Goal: Information Seeking & Learning: Learn about a topic

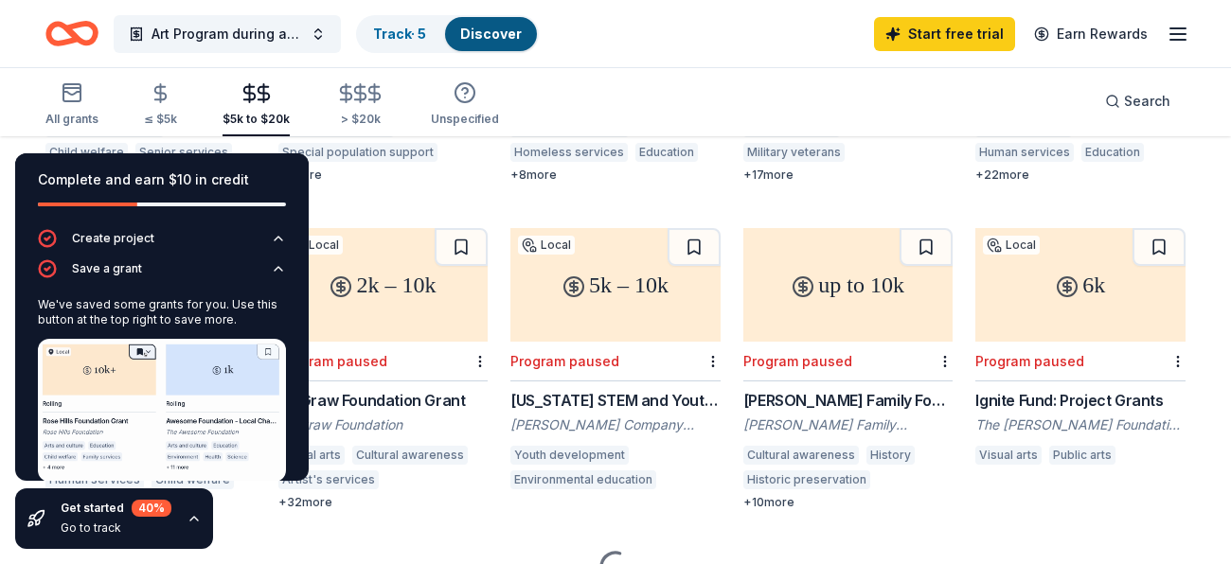
scroll to position [120, 0]
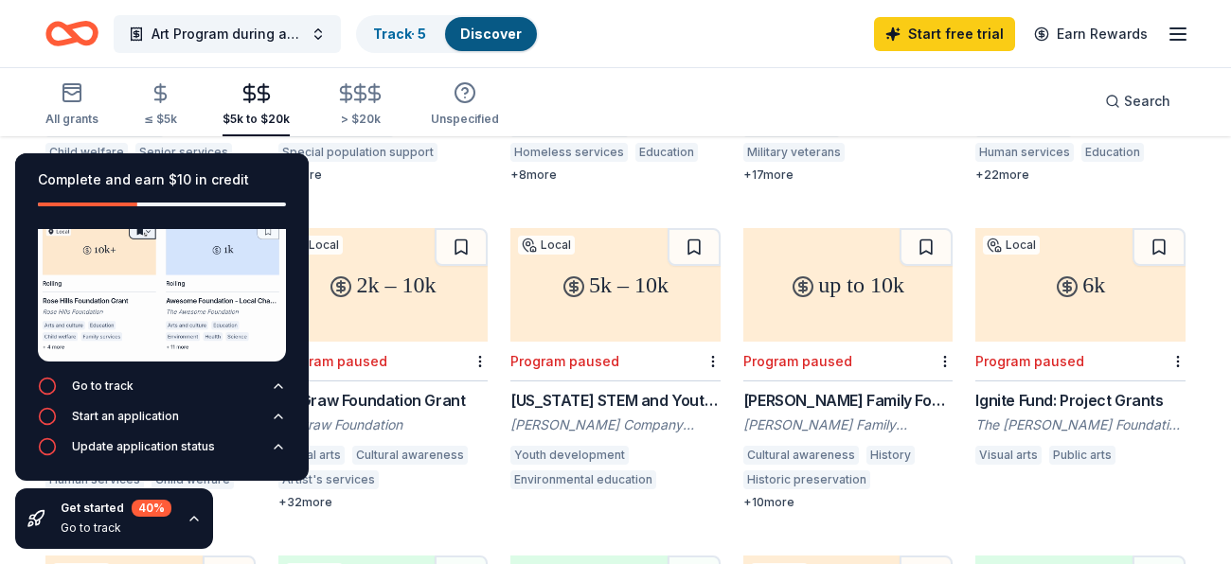
click at [42, 500] on div "Get started 40 % Go to track" at bounding box center [114, 519] width 198 height 61
click at [264, 174] on div "Complete and earn $10 in credit" at bounding box center [162, 180] width 248 height 23
click at [296, 173] on div "Complete and earn $10 in credit" at bounding box center [162, 191] width 294 height 76
click at [285, 160] on div "Complete and earn $10 in credit" at bounding box center [162, 191] width 294 height 76
click at [38, 169] on div "Complete and earn $10 in credit" at bounding box center [162, 180] width 248 height 23
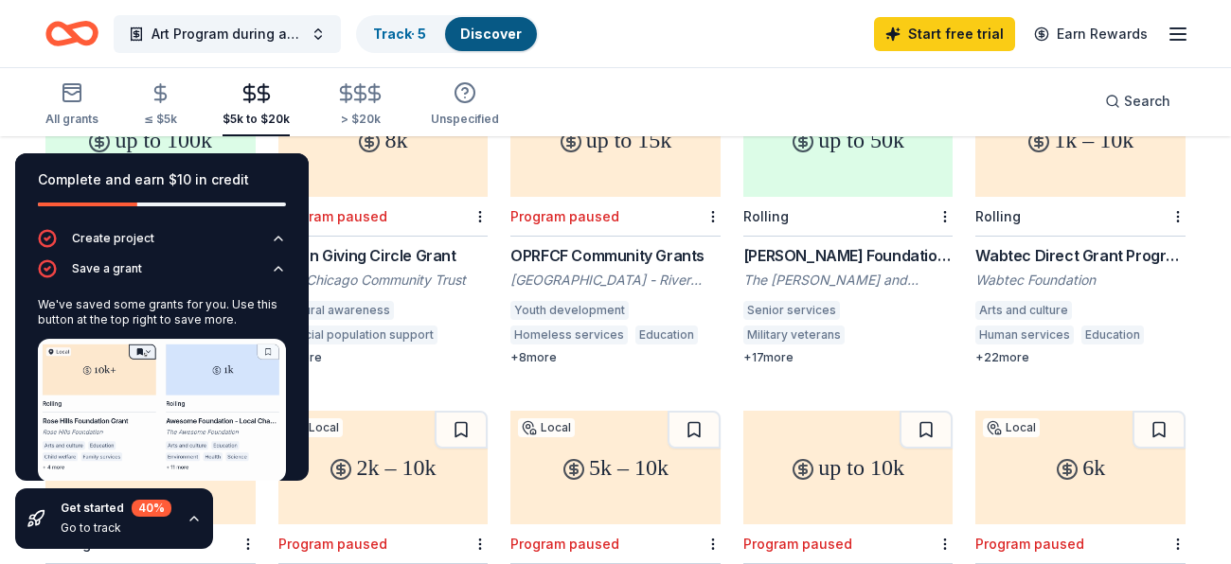
scroll to position [255, 0]
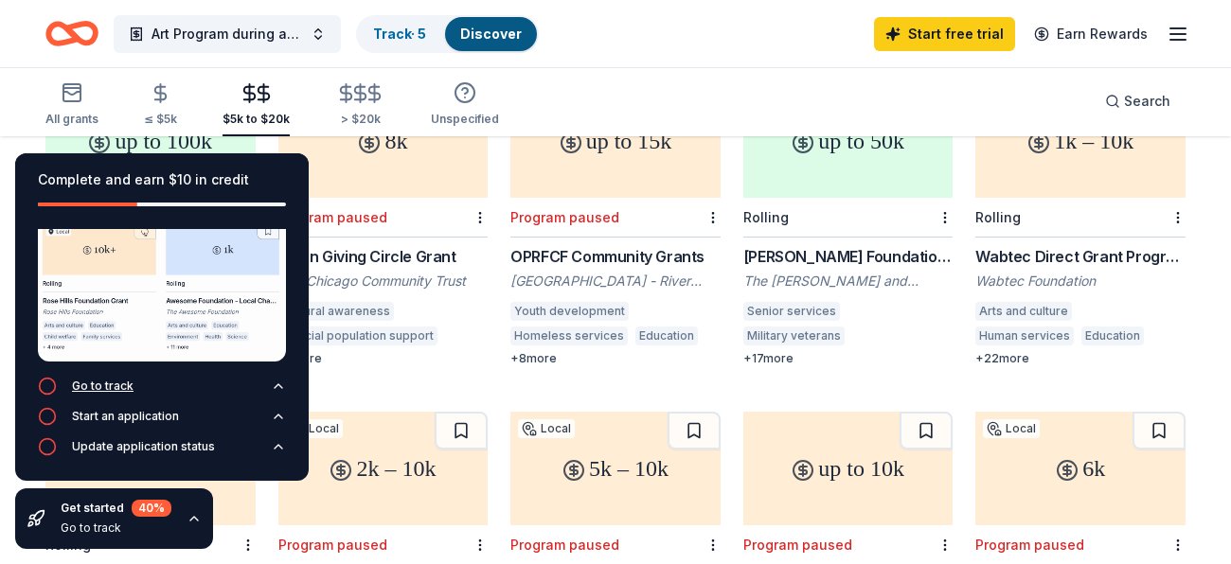
click at [51, 380] on icon "button" at bounding box center [47, 386] width 19 height 19
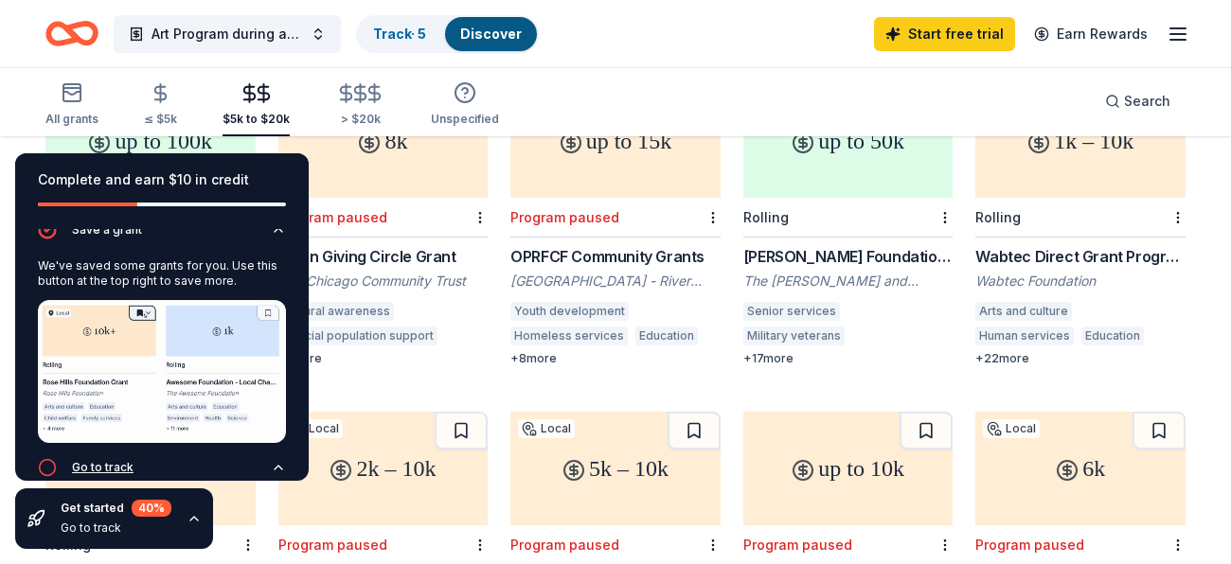
scroll to position [30, 0]
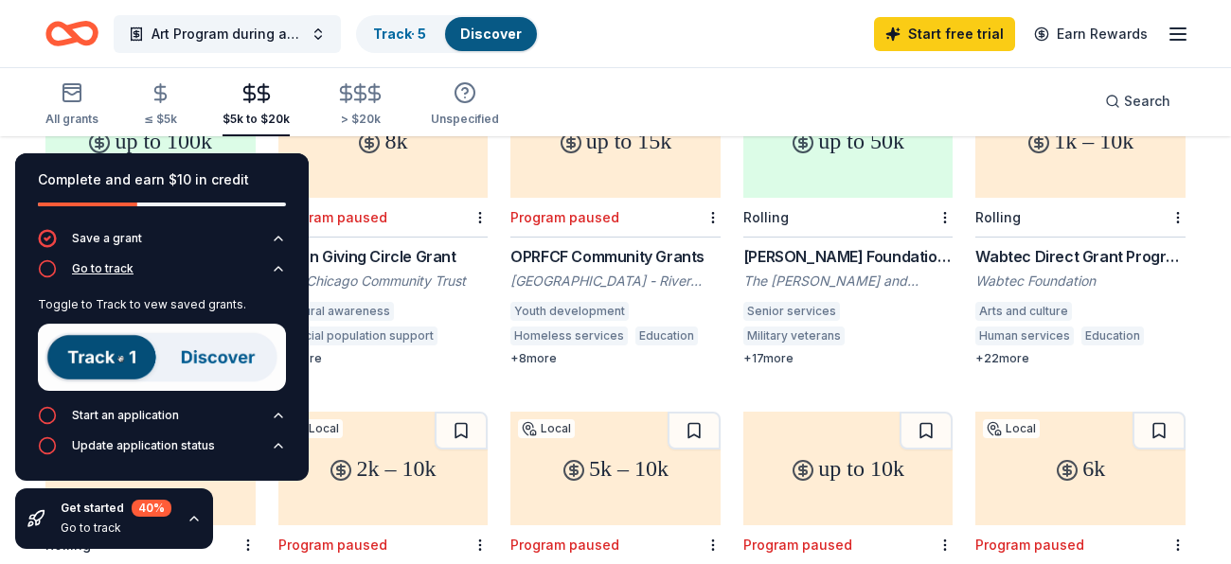
click at [55, 276] on icon "button" at bounding box center [47, 268] width 19 height 19
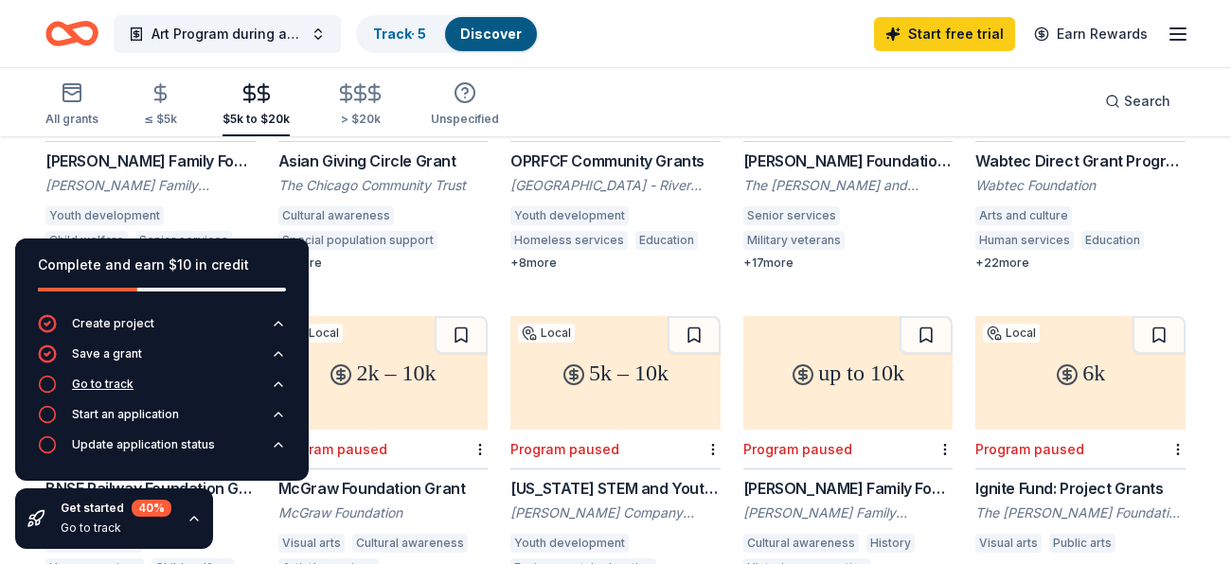
scroll to position [366, 0]
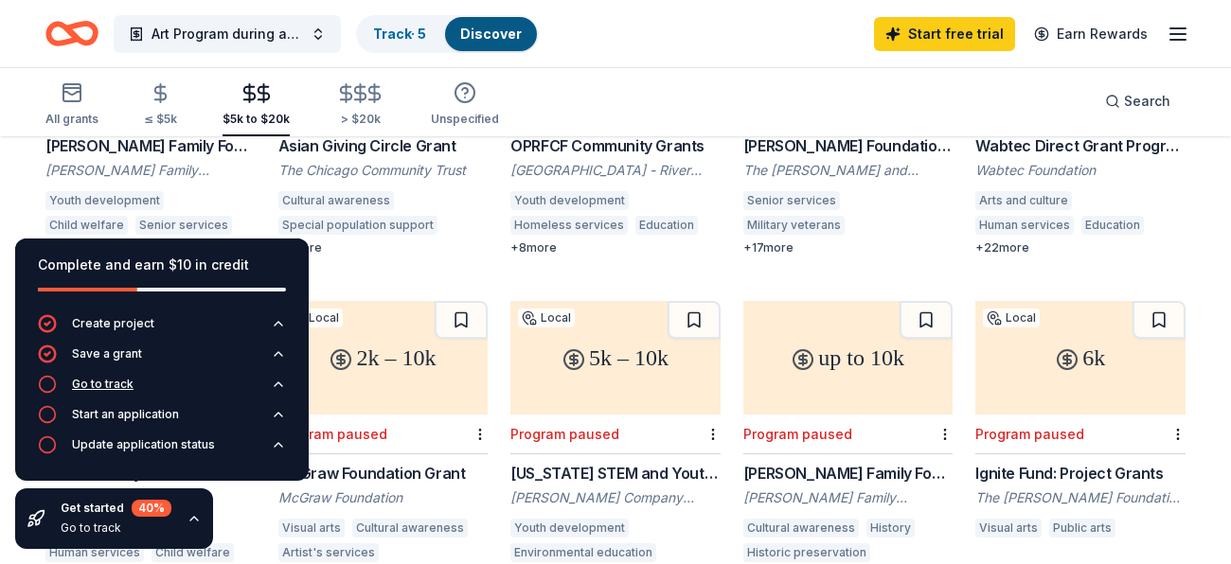
click at [56, 388] on icon "button" at bounding box center [47, 384] width 19 height 19
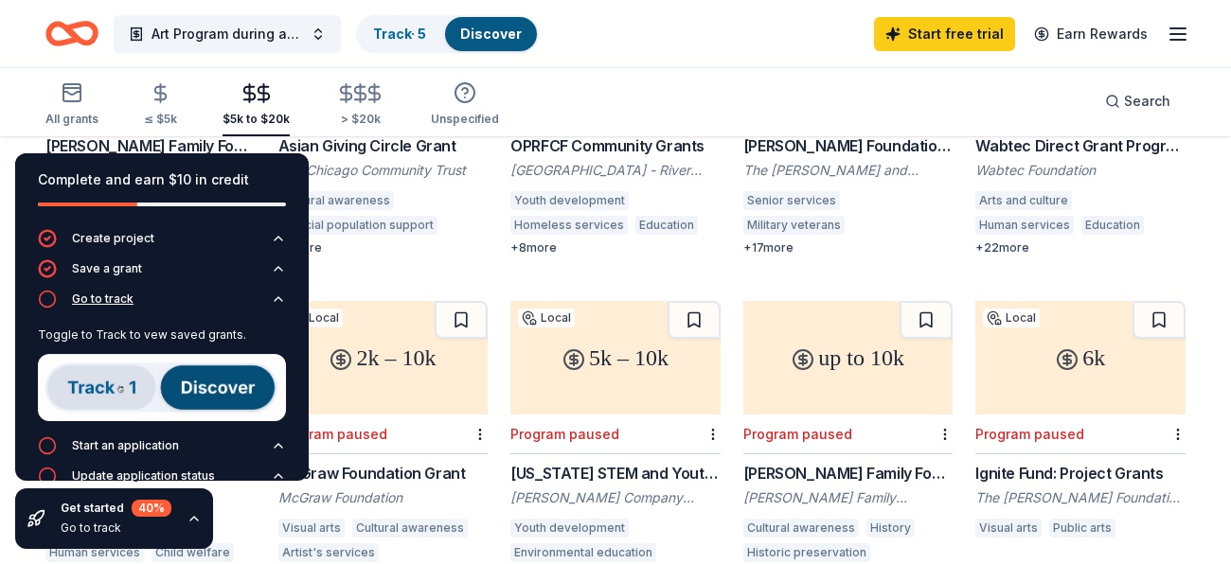
click at [49, 299] on icon "button" at bounding box center [47, 299] width 19 height 19
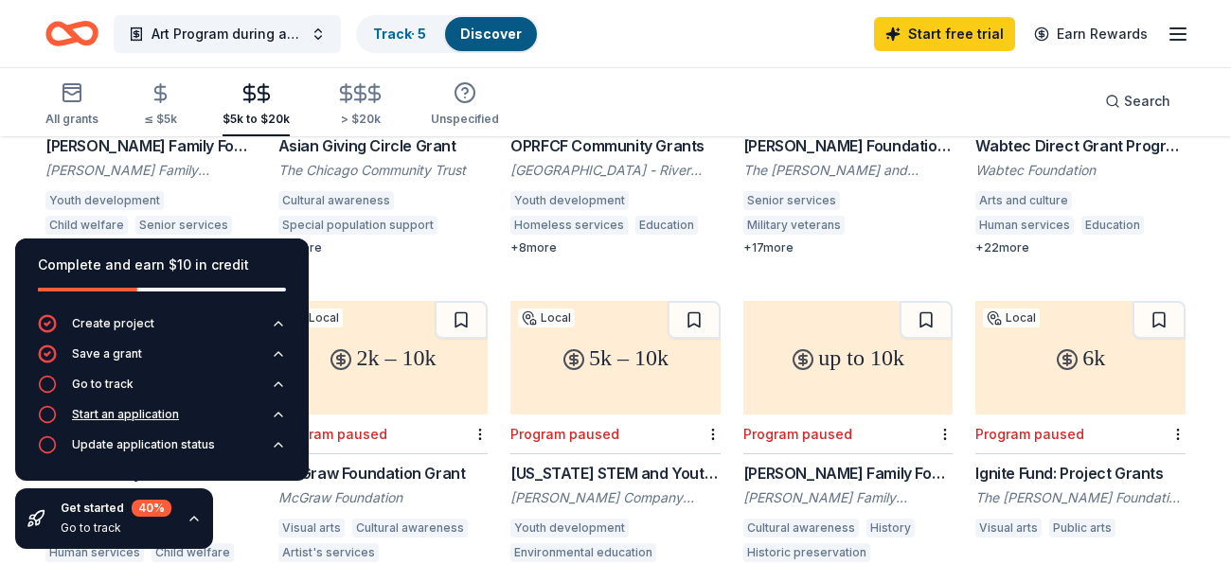
click at [51, 421] on circle "button" at bounding box center [48, 415] width 16 height 16
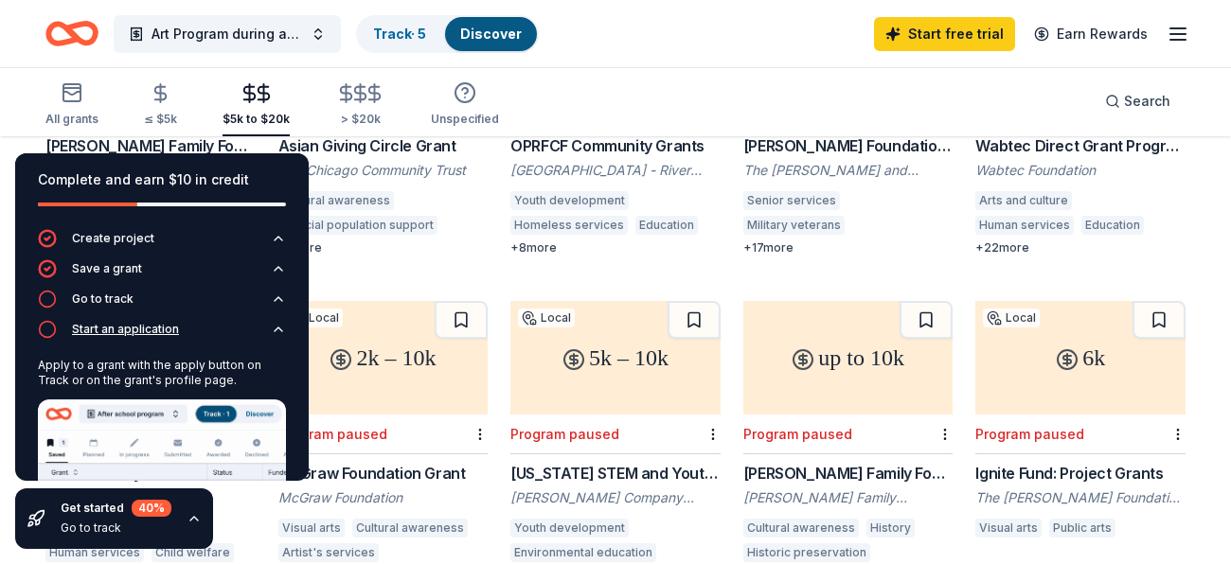
click at [57, 336] on div "Start an application" at bounding box center [108, 329] width 141 height 19
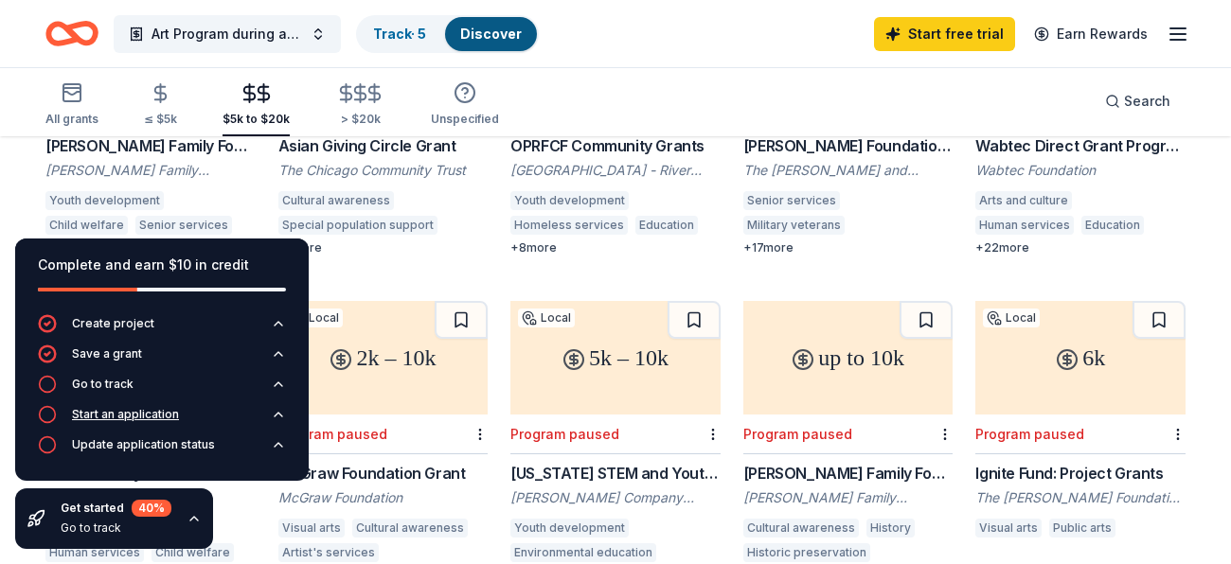
click at [45, 417] on icon "button" at bounding box center [47, 414] width 19 height 19
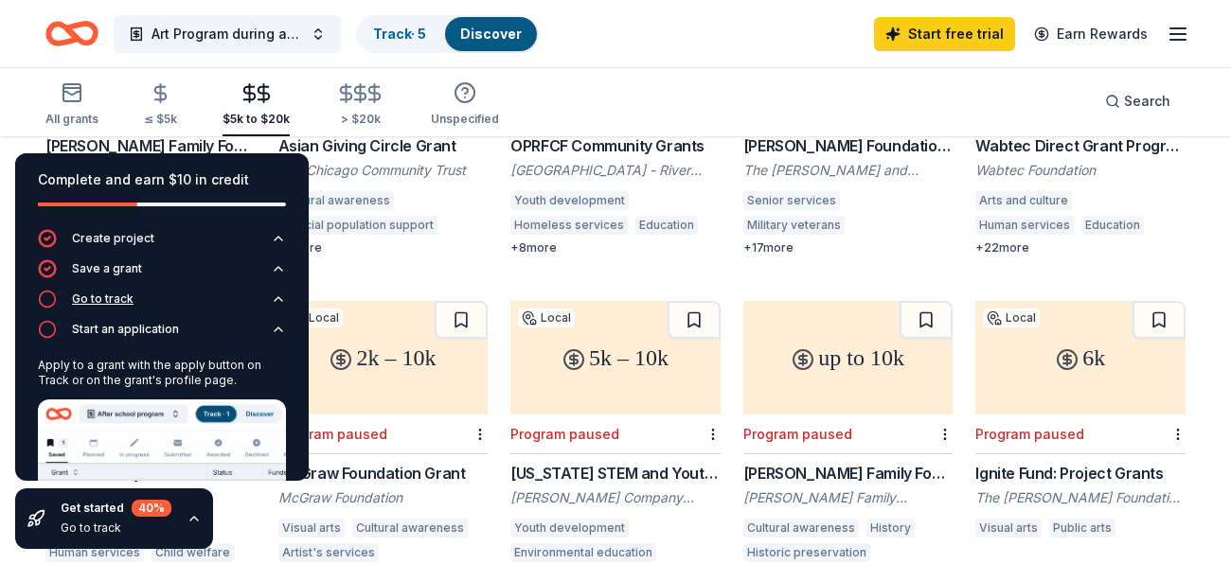
click at [60, 313] on button "Go to track" at bounding box center [162, 305] width 248 height 30
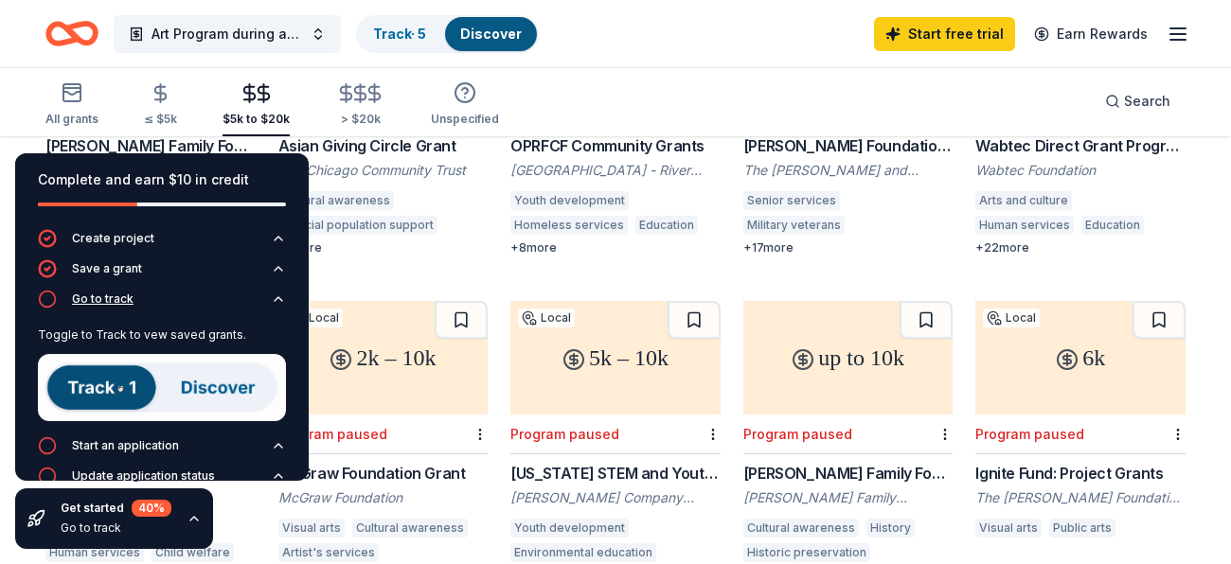
scroll to position [30, 0]
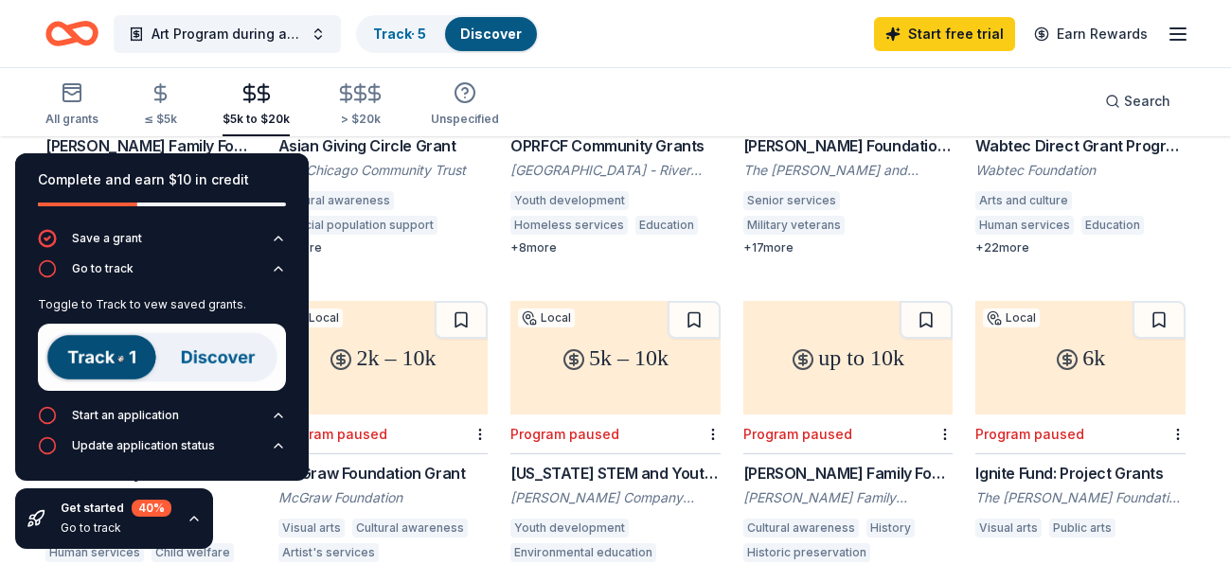
click at [230, 352] on img at bounding box center [162, 357] width 248 height 67
click at [218, 356] on img at bounding box center [162, 357] width 248 height 67
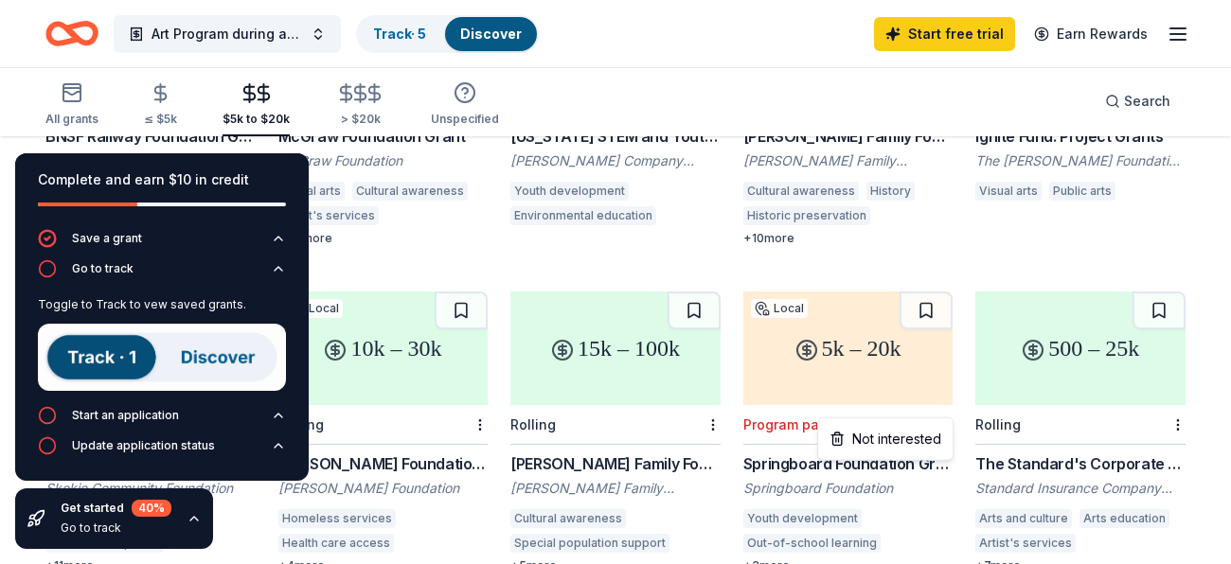
scroll to position [752, 0]
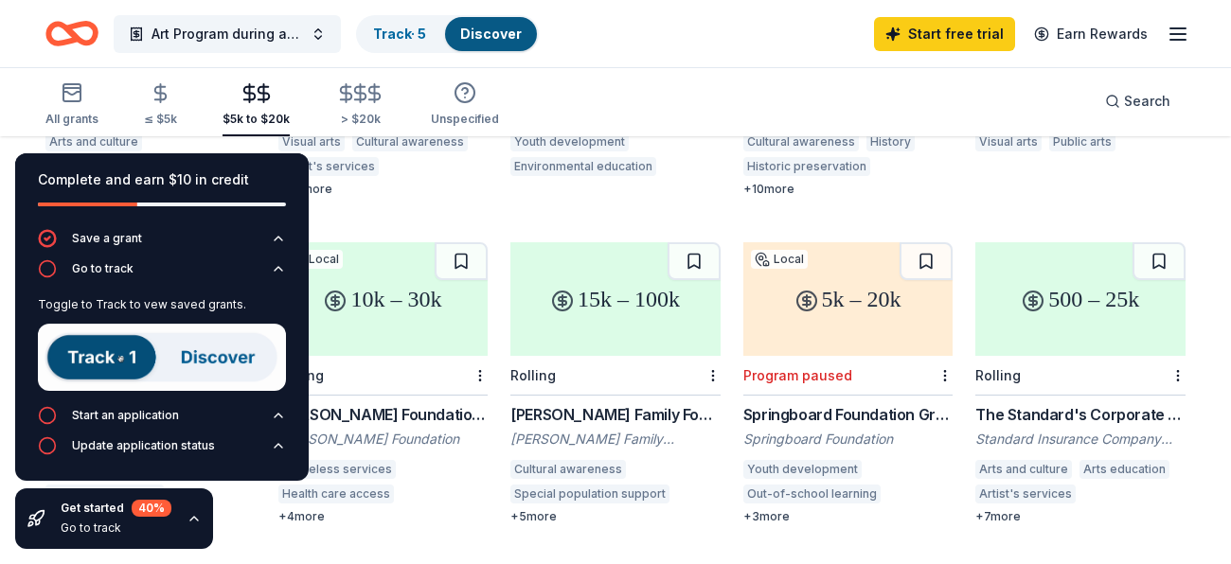
click at [1079, 430] on div "Standard Insurance Company (The Standard)" at bounding box center [1080, 439] width 210 height 19
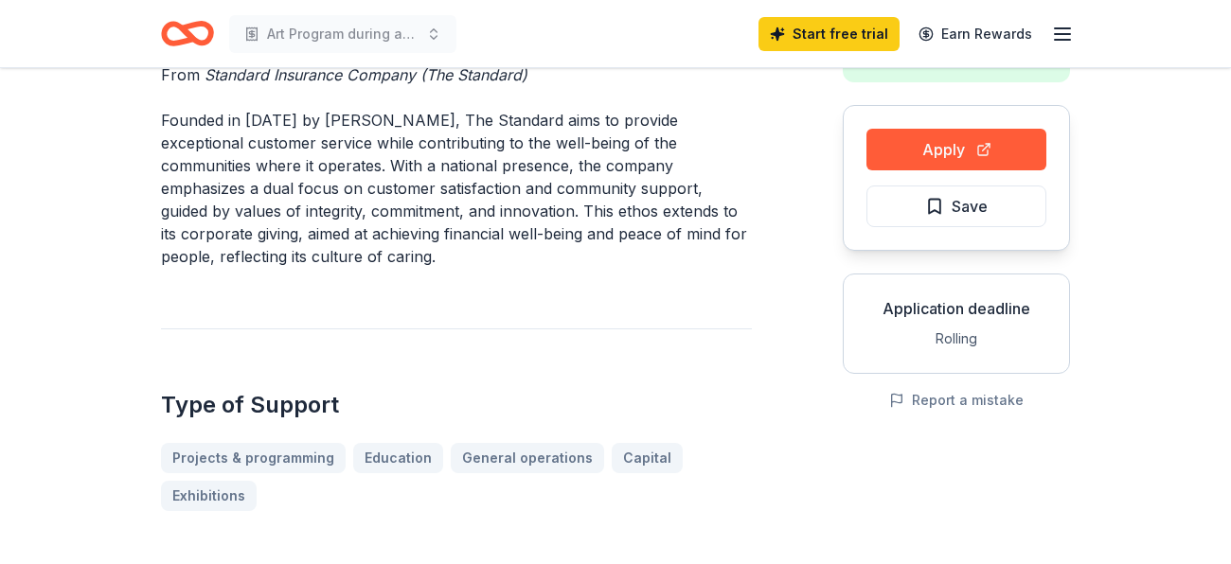
scroll to position [154, 0]
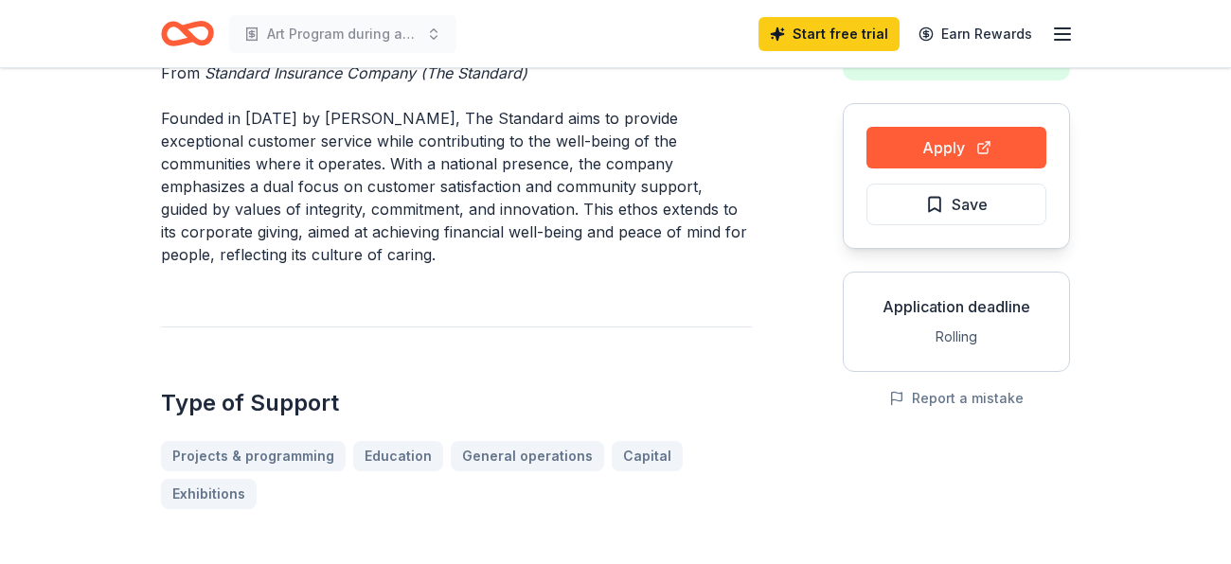
click at [1001, 302] on div "Application deadline" at bounding box center [956, 306] width 195 height 23
click at [960, 339] on div "Rolling" at bounding box center [956, 337] width 195 height 23
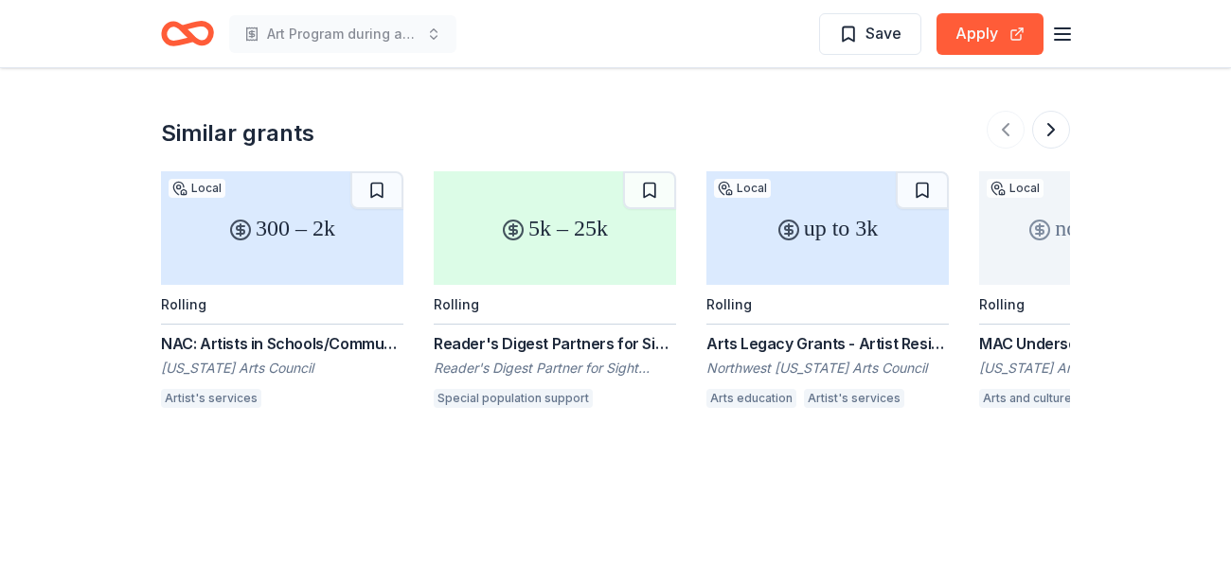
scroll to position [2808, 0]
click at [235, 340] on div "NAC: Artists in Schools/Communities Grant" at bounding box center [282, 342] width 242 height 23
click at [827, 275] on div "up to 3k" at bounding box center [827, 227] width 242 height 114
click at [1045, 128] on button at bounding box center [1051, 129] width 38 height 38
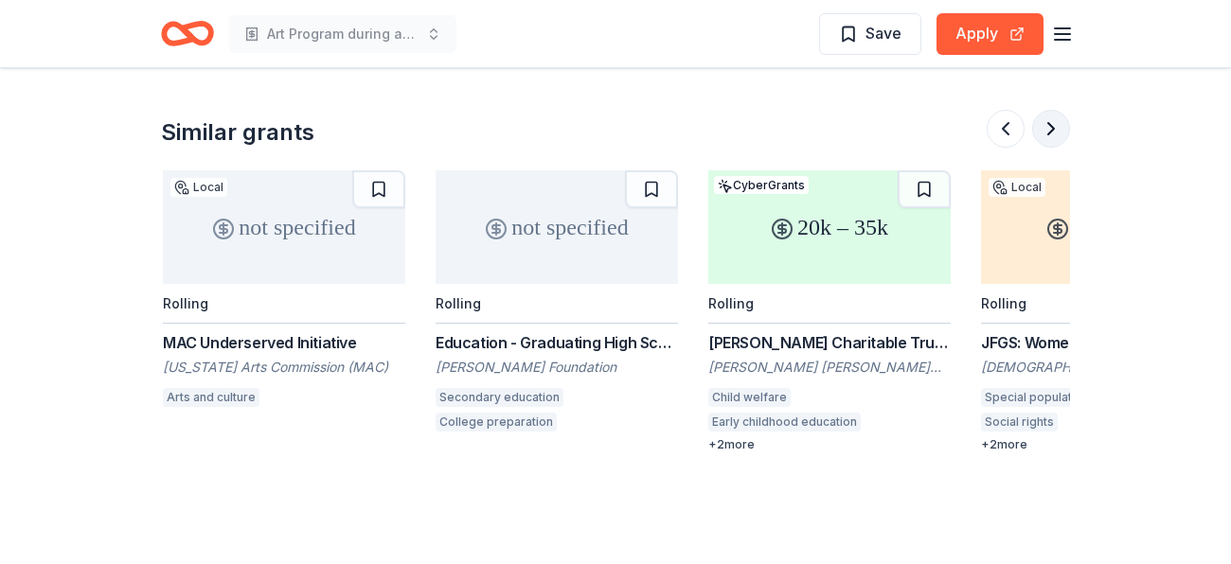
scroll to position [0, 818]
click at [1048, 134] on button at bounding box center [1051, 129] width 38 height 38
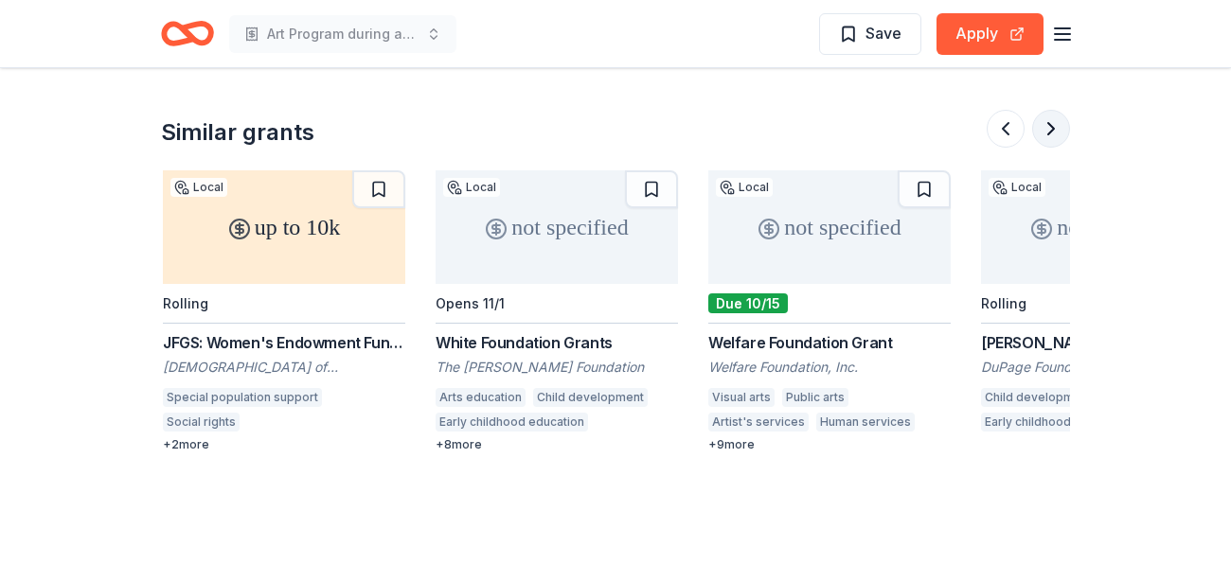
scroll to position [0, 1636]
click at [1049, 134] on button at bounding box center [1051, 129] width 38 height 38
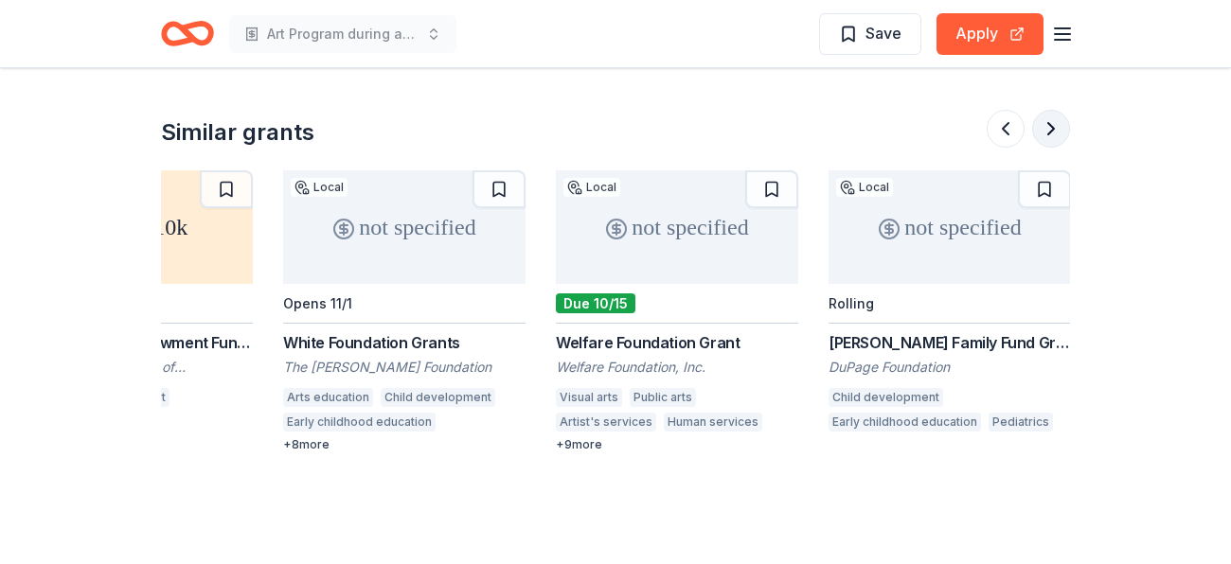
click at [1050, 135] on button at bounding box center [1051, 129] width 38 height 38
click at [1050, 124] on button at bounding box center [1051, 129] width 38 height 38
click at [1051, 130] on button at bounding box center [1051, 129] width 38 height 38
click at [1004, 129] on button at bounding box center [1006, 129] width 38 height 38
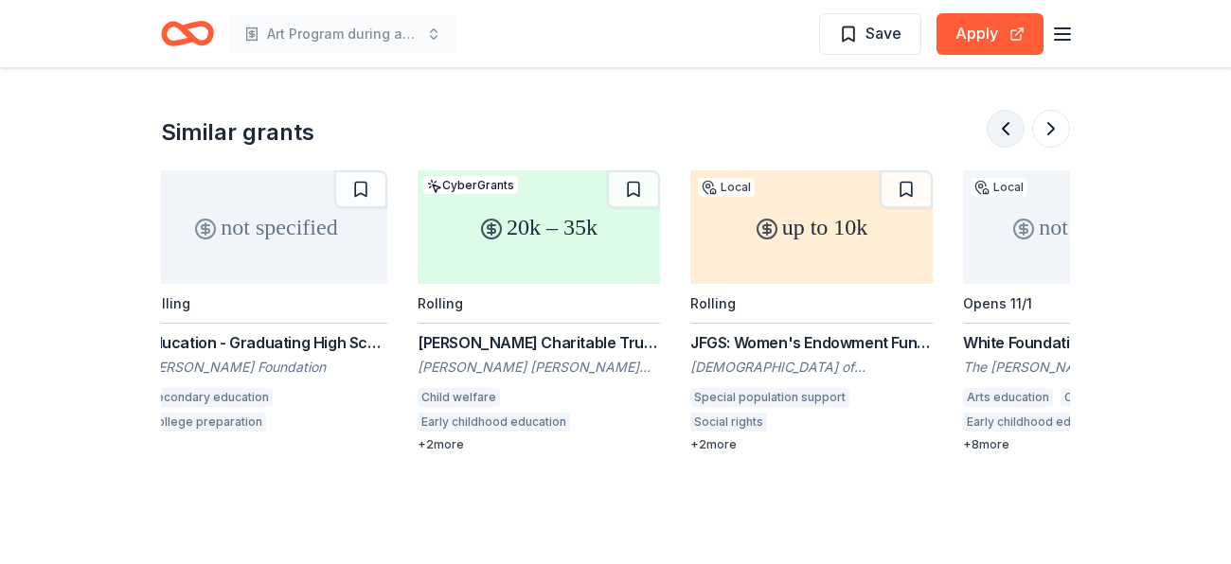
scroll to position [0, 1090]
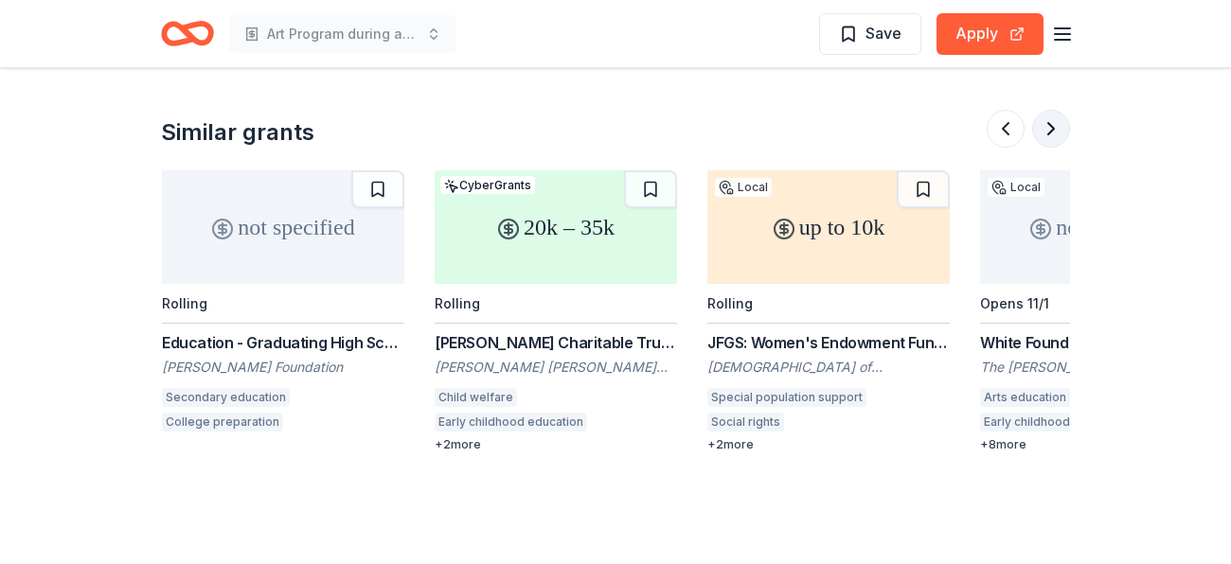
click at [1051, 130] on button at bounding box center [1051, 129] width 38 height 38
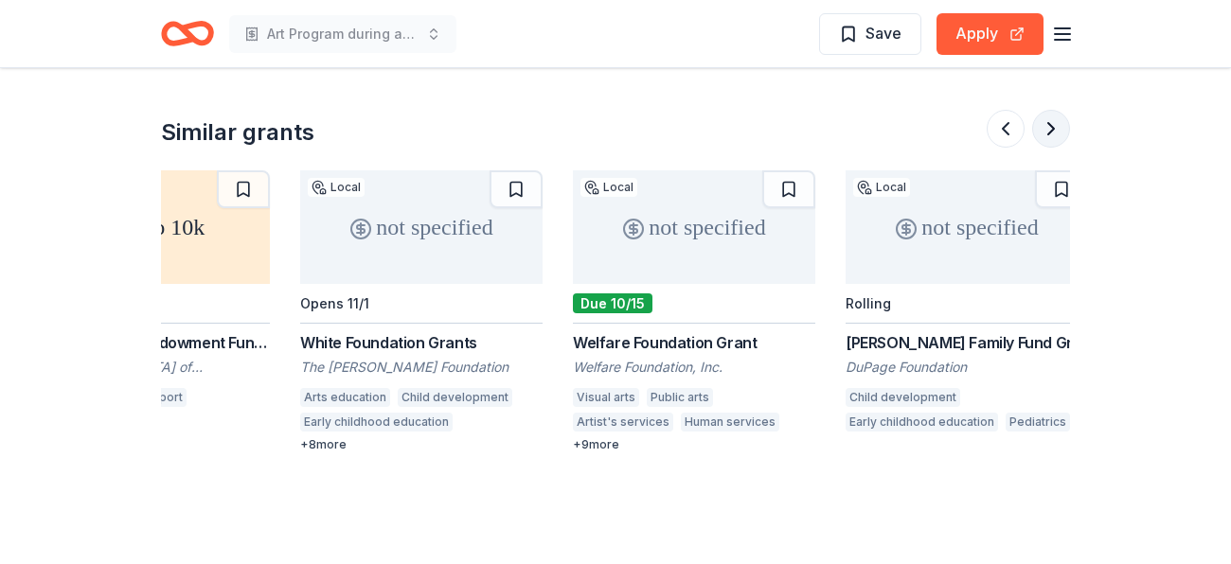
scroll to position [0, 1787]
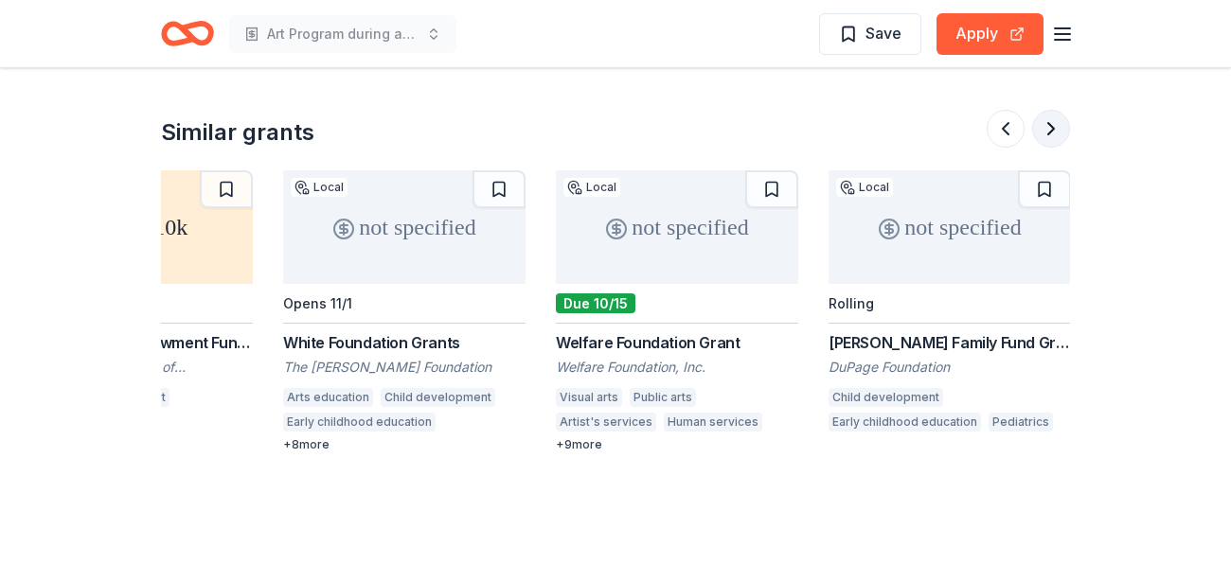
click at [1051, 130] on button at bounding box center [1051, 129] width 38 height 38
click at [1010, 125] on button at bounding box center [1006, 129] width 38 height 38
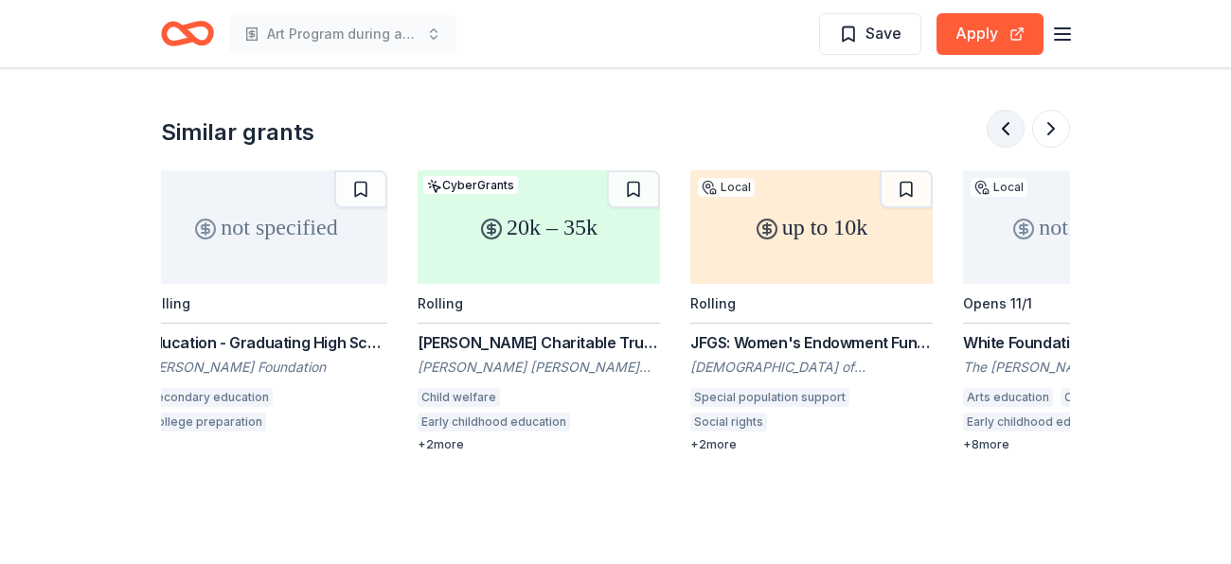
scroll to position [0, 1090]
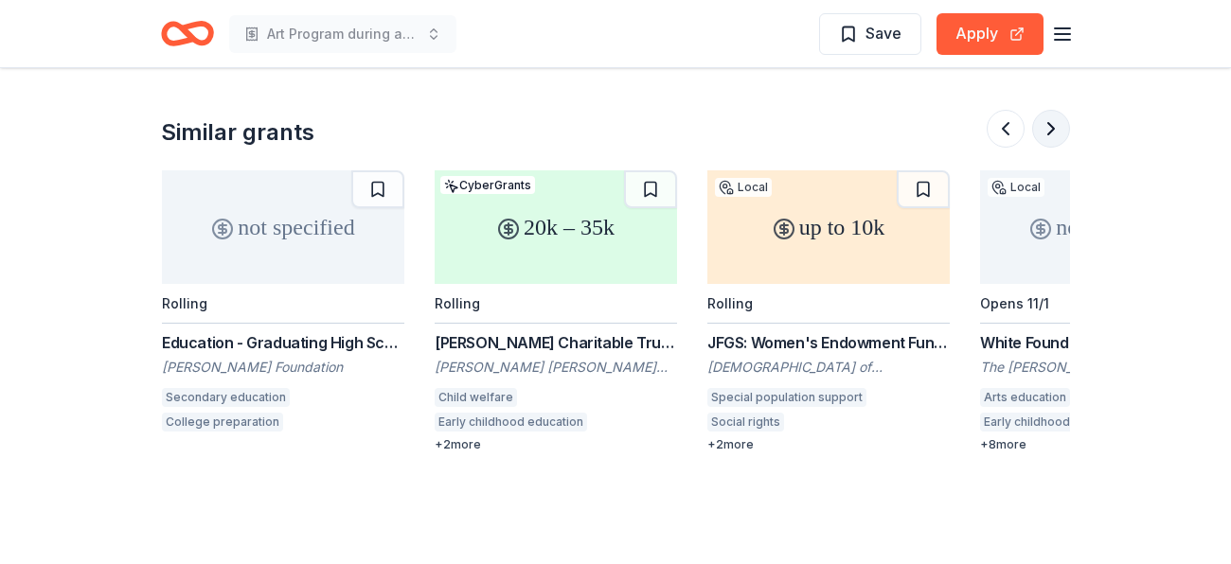
click at [1044, 127] on button at bounding box center [1051, 129] width 38 height 38
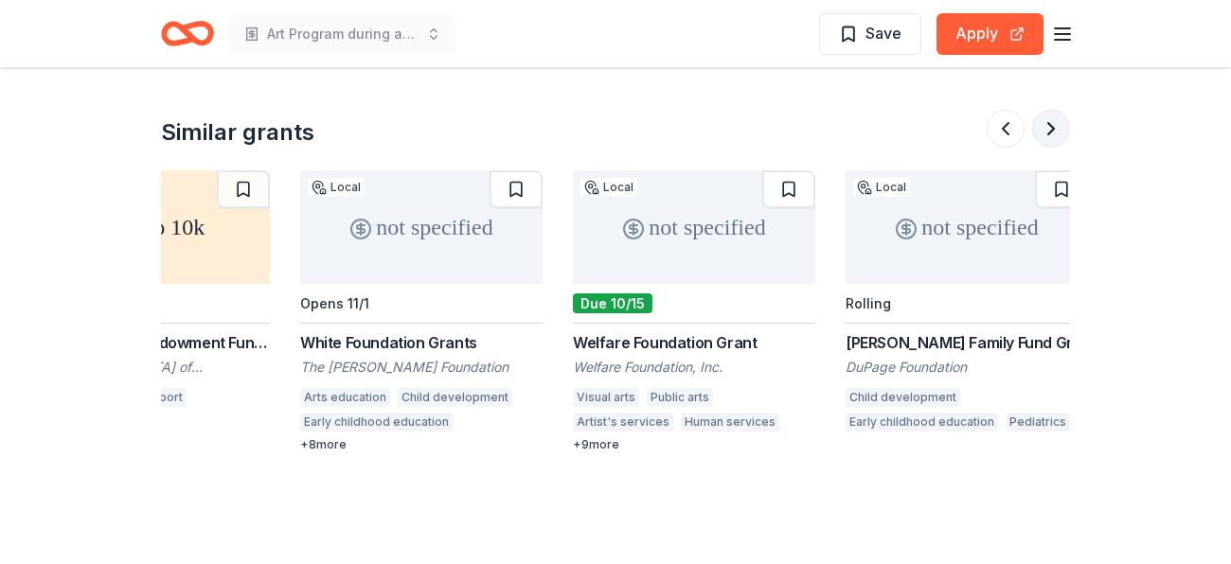
scroll to position [0, 1787]
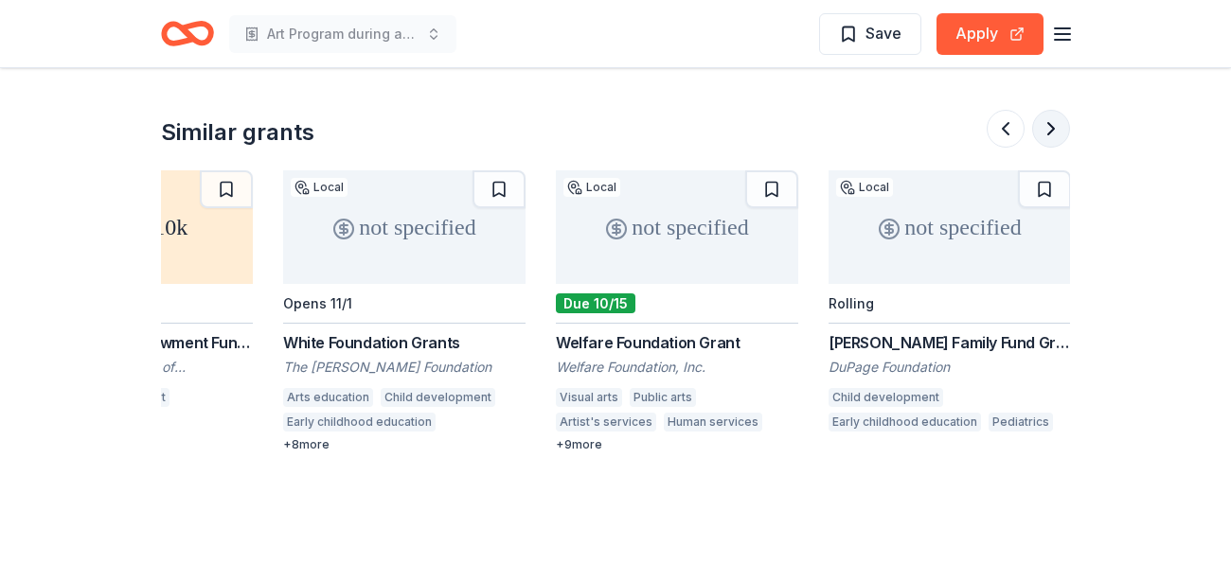
click at [1044, 127] on button at bounding box center [1051, 129] width 38 height 38
click at [1005, 126] on button at bounding box center [1006, 129] width 38 height 38
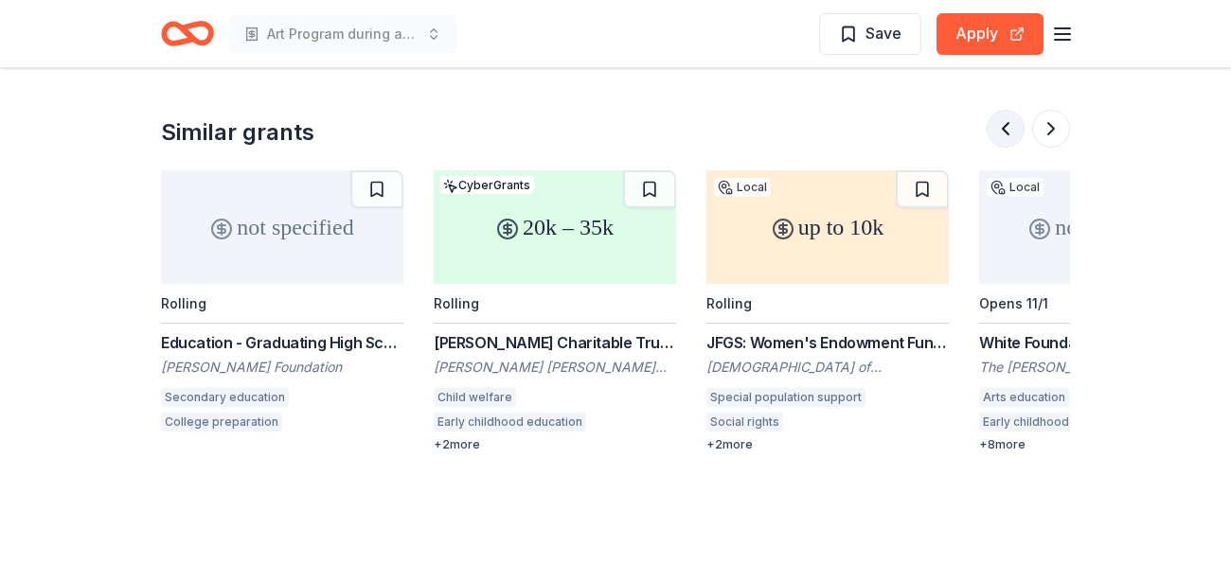
scroll to position [0, 1090]
click at [1049, 129] on button at bounding box center [1051, 129] width 38 height 38
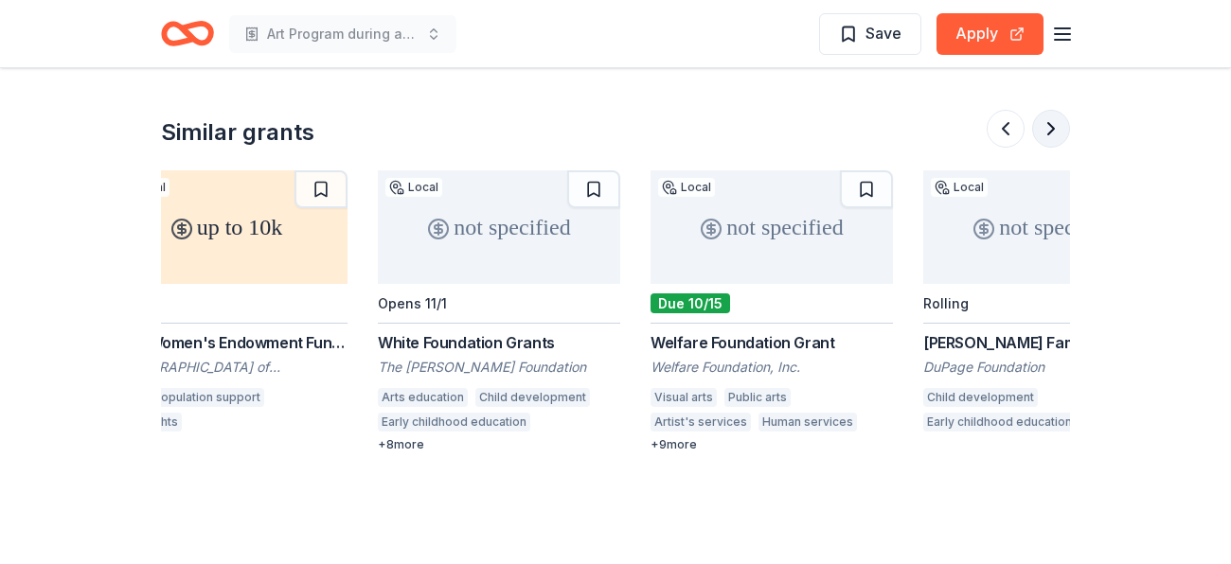
scroll to position [0, 1787]
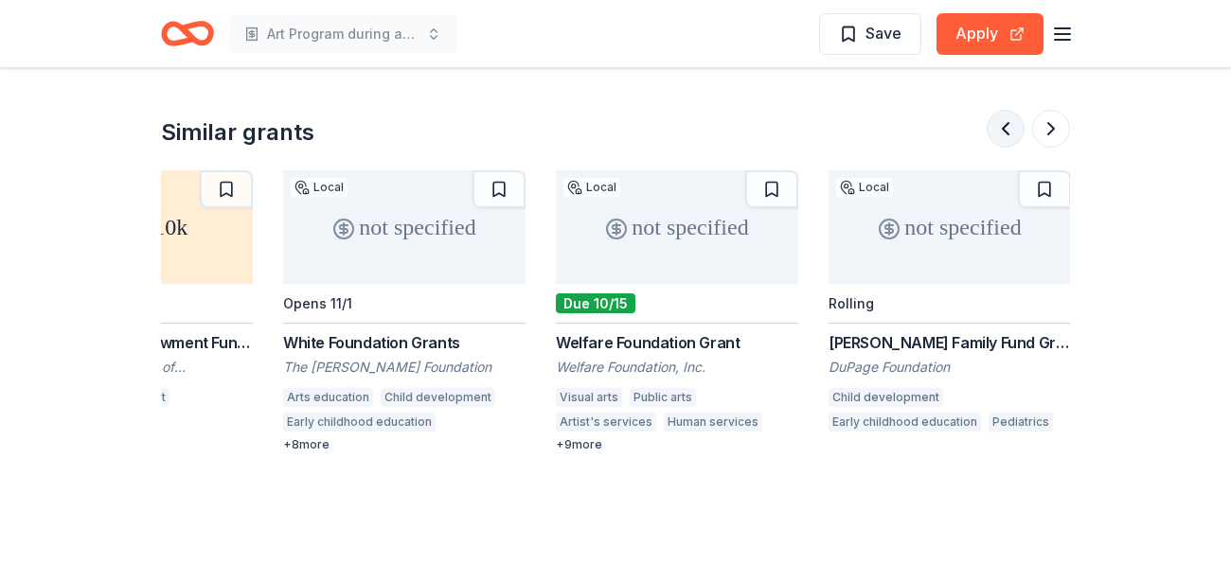
click at [996, 135] on button at bounding box center [1006, 129] width 38 height 38
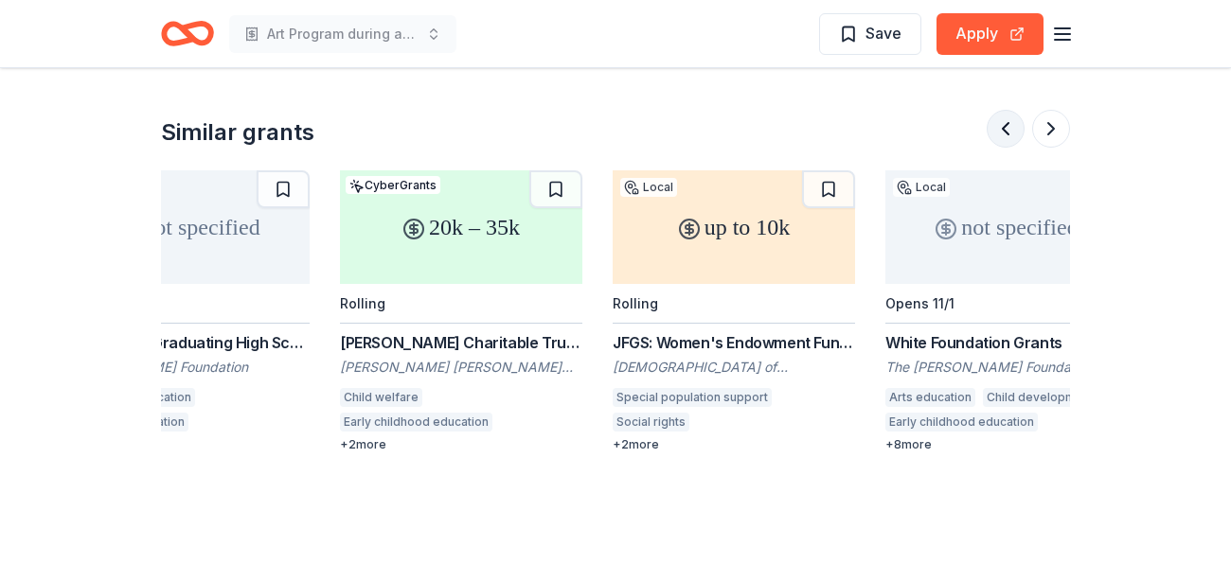
scroll to position [0, 1090]
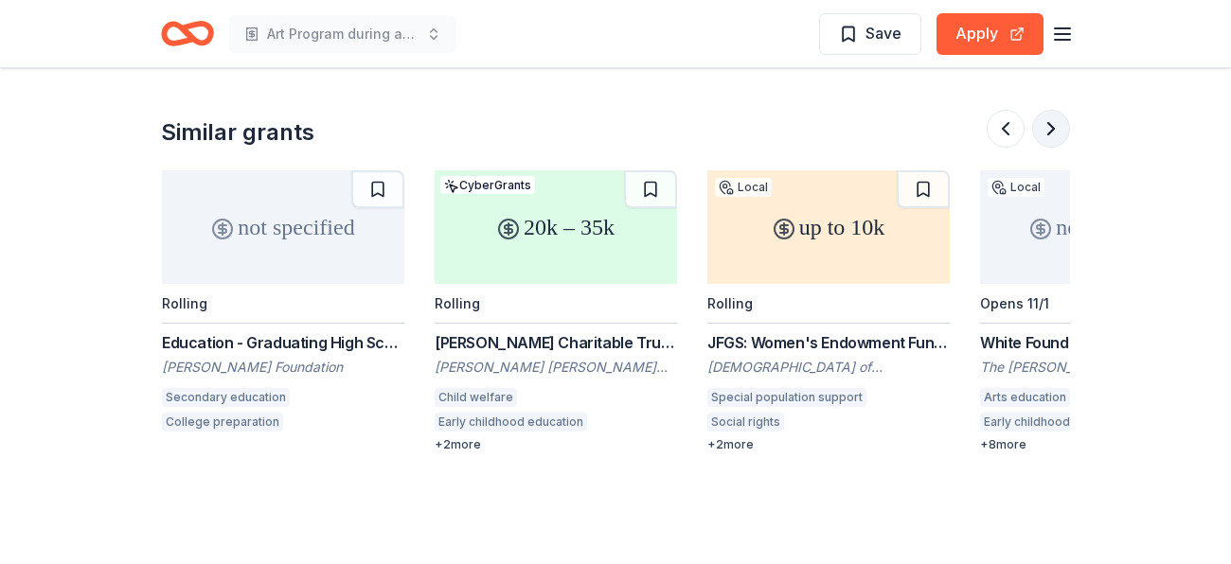
click at [1062, 130] on button at bounding box center [1051, 129] width 38 height 38
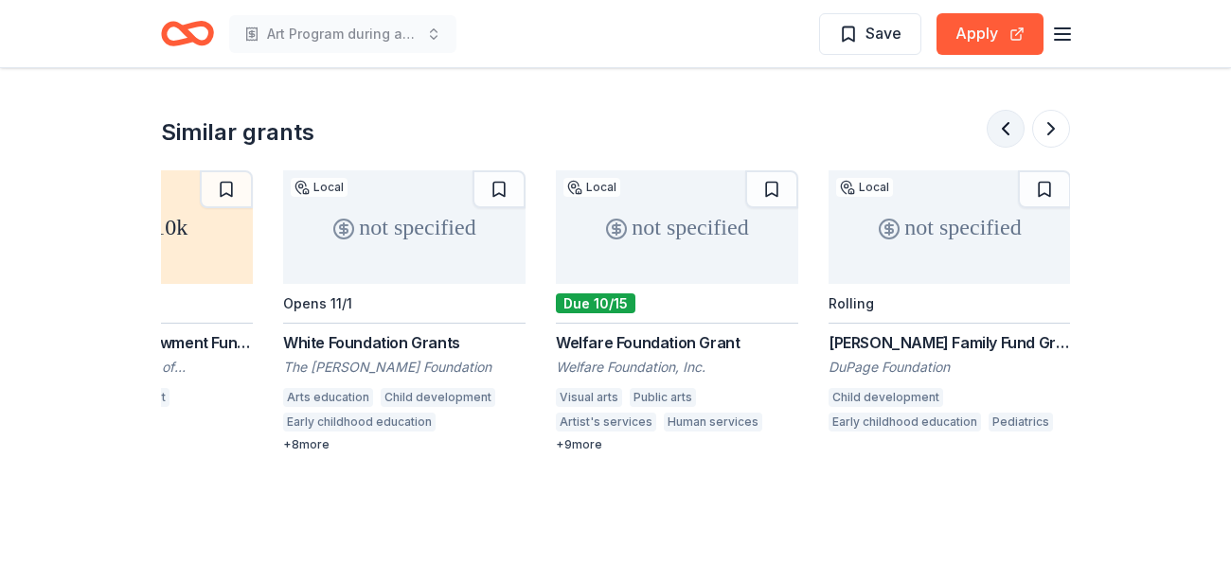
click at [1006, 126] on button at bounding box center [1006, 129] width 38 height 38
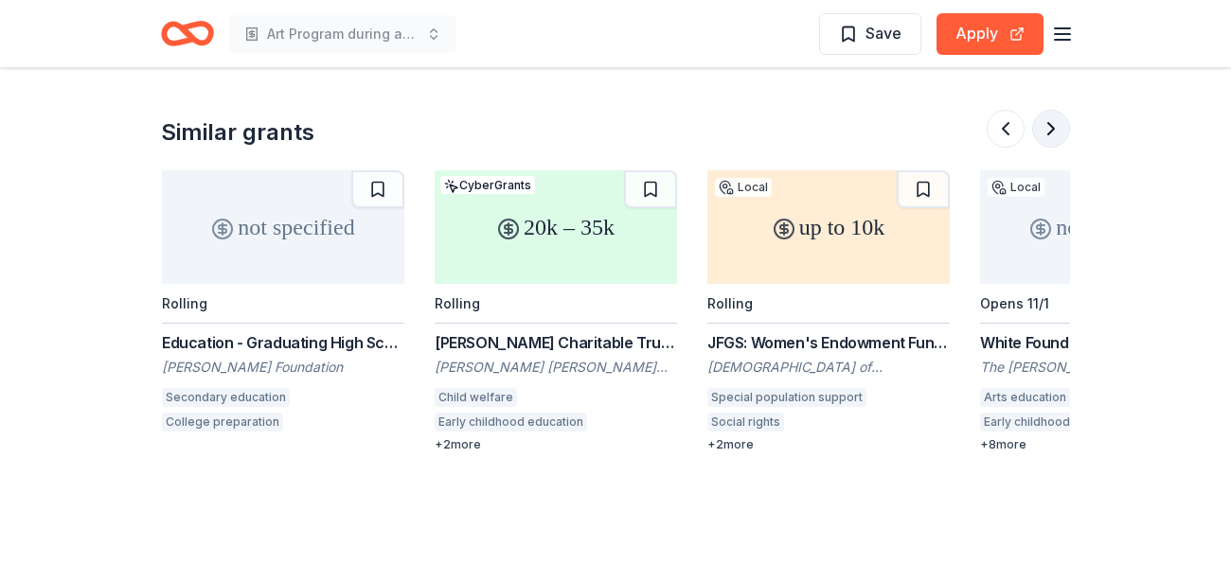
click at [1045, 131] on button at bounding box center [1051, 129] width 38 height 38
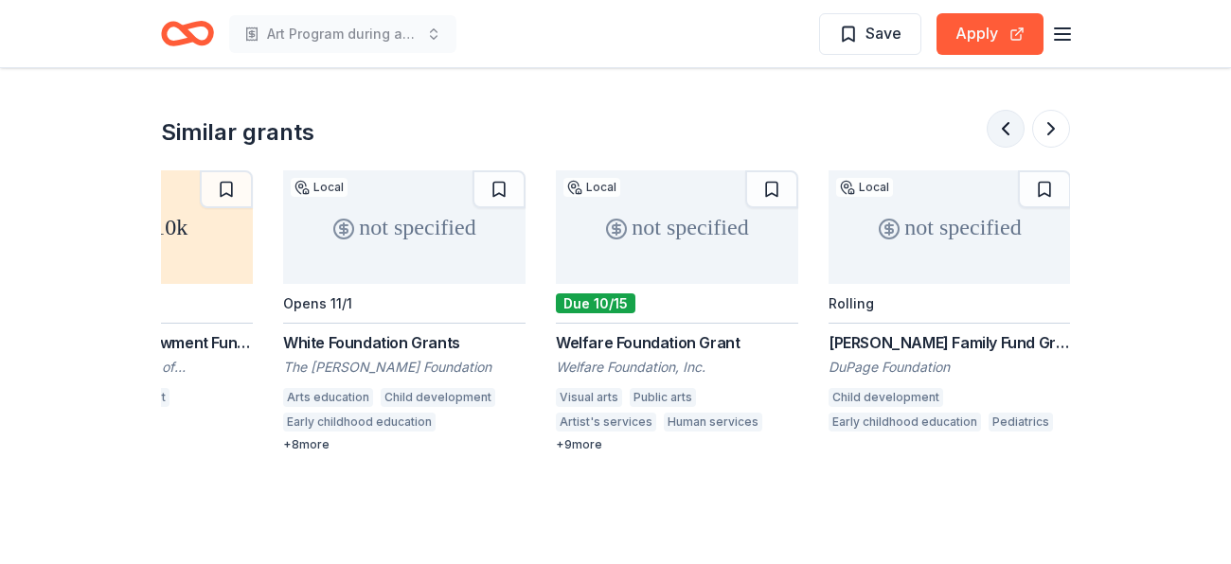
click at [1007, 129] on button at bounding box center [1006, 129] width 38 height 38
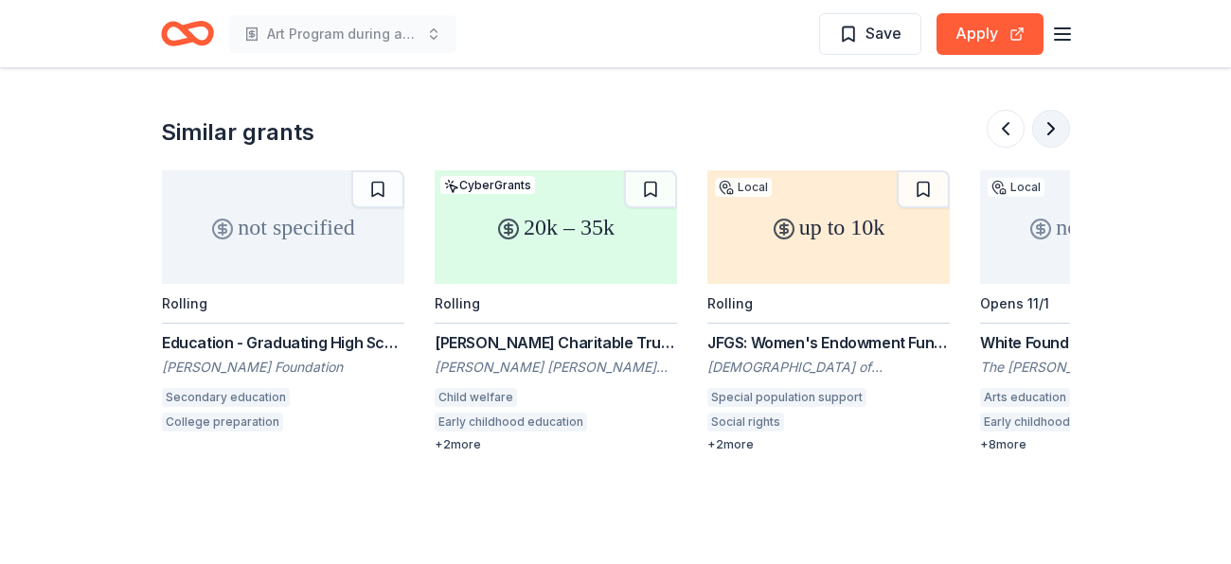
click at [1048, 128] on button at bounding box center [1051, 129] width 38 height 38
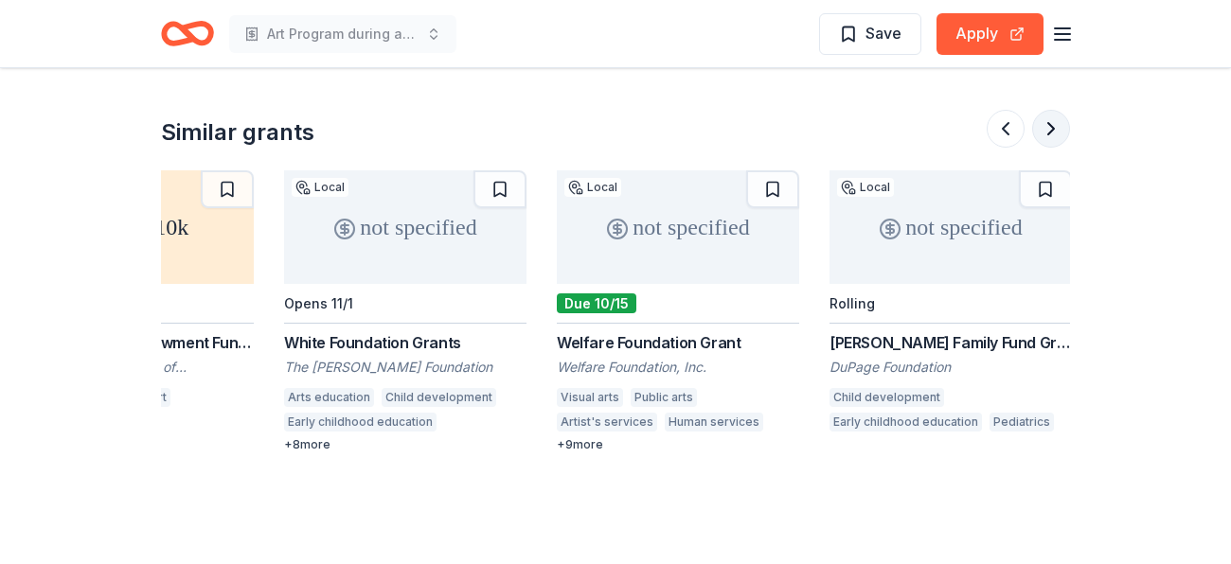
scroll to position [0, 1787]
click at [1048, 129] on button at bounding box center [1051, 129] width 38 height 38
click at [1021, 127] on button at bounding box center [1006, 129] width 38 height 38
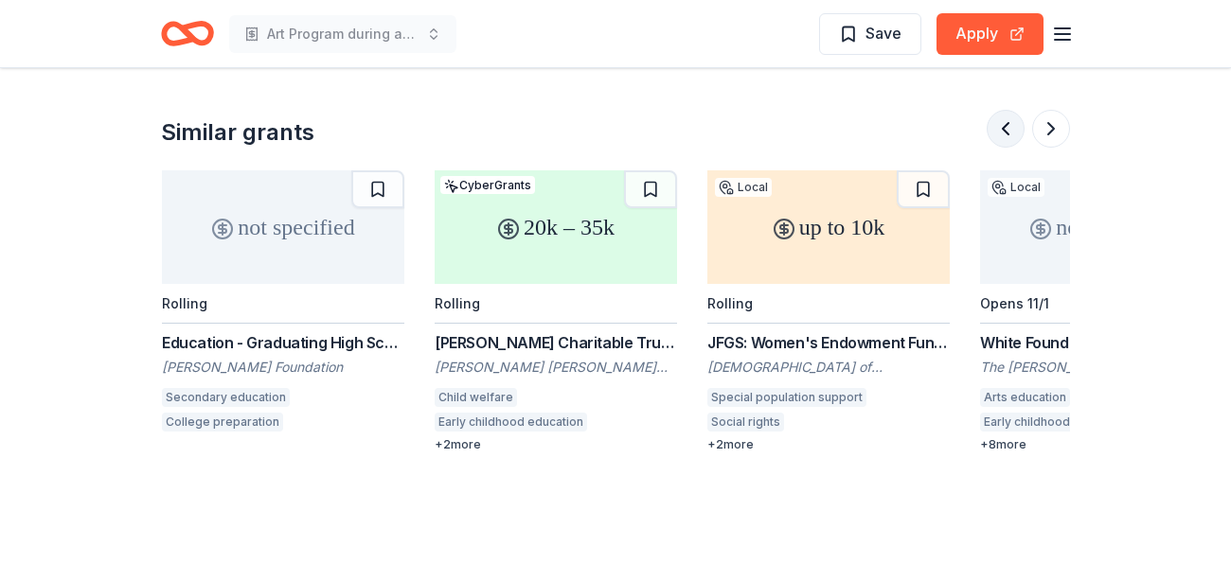
click at [1021, 127] on button at bounding box center [1006, 129] width 38 height 38
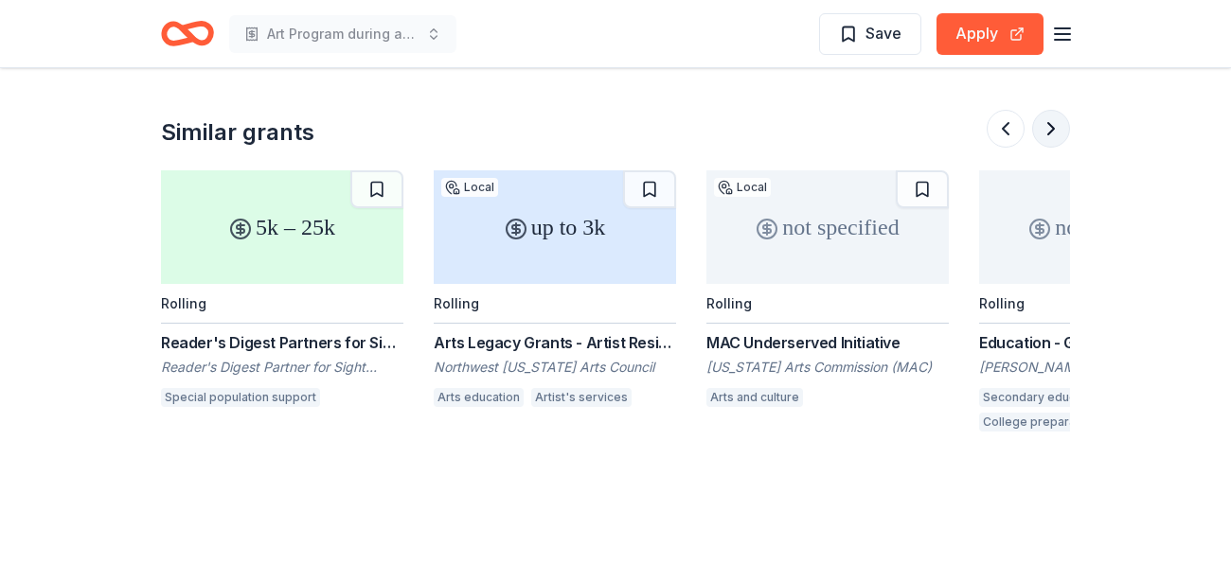
click at [1042, 130] on button at bounding box center [1051, 129] width 38 height 38
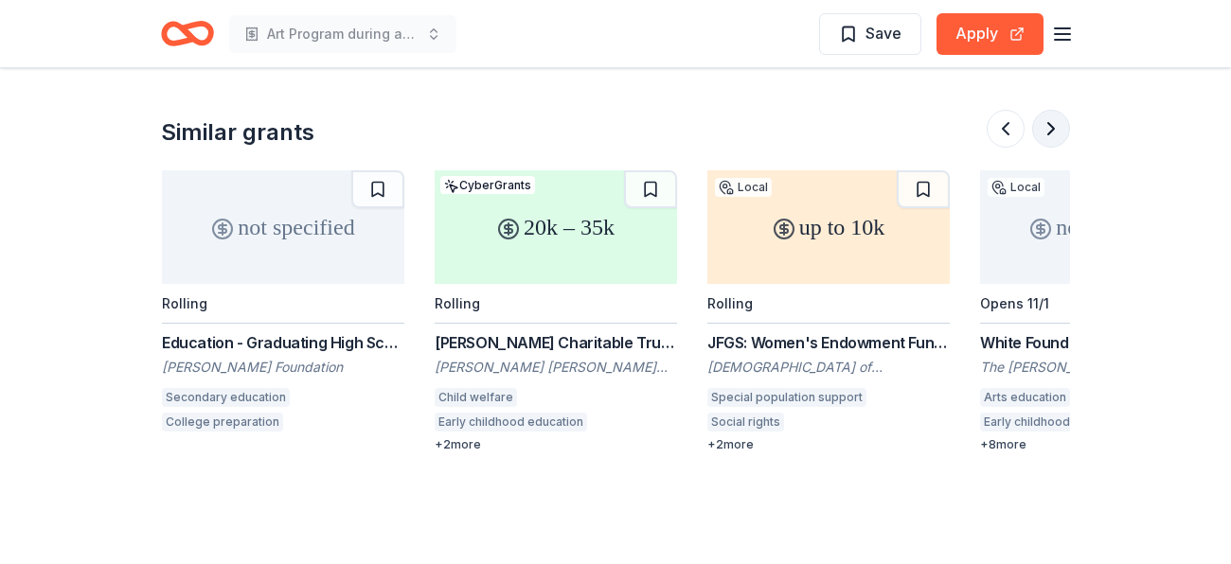
click at [1042, 133] on button at bounding box center [1051, 129] width 38 height 38
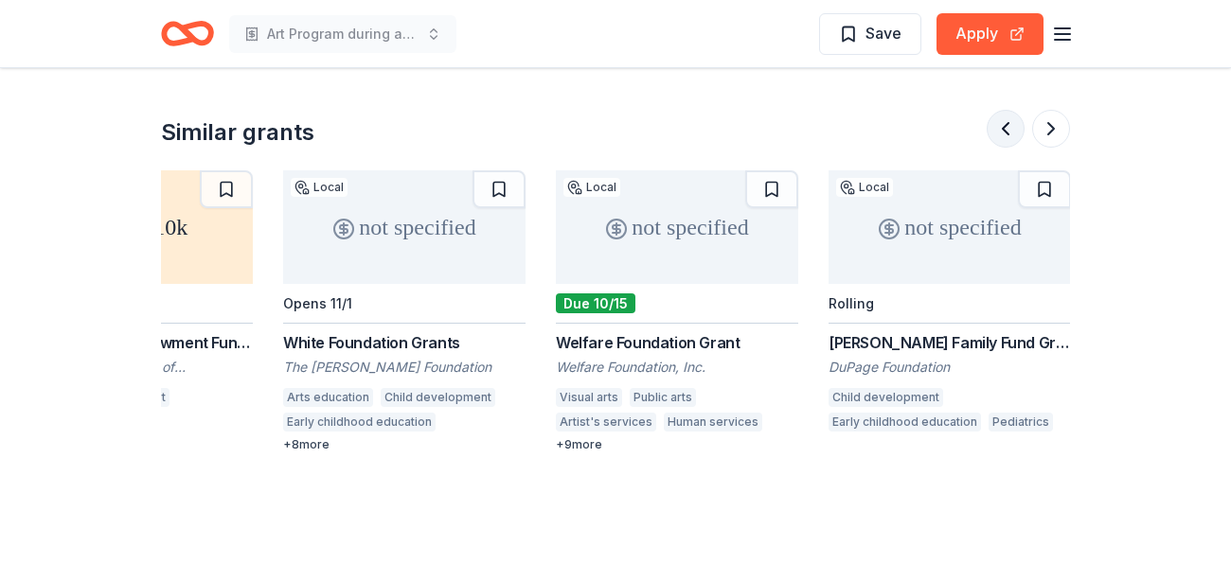
click at [998, 123] on button at bounding box center [1006, 129] width 38 height 38
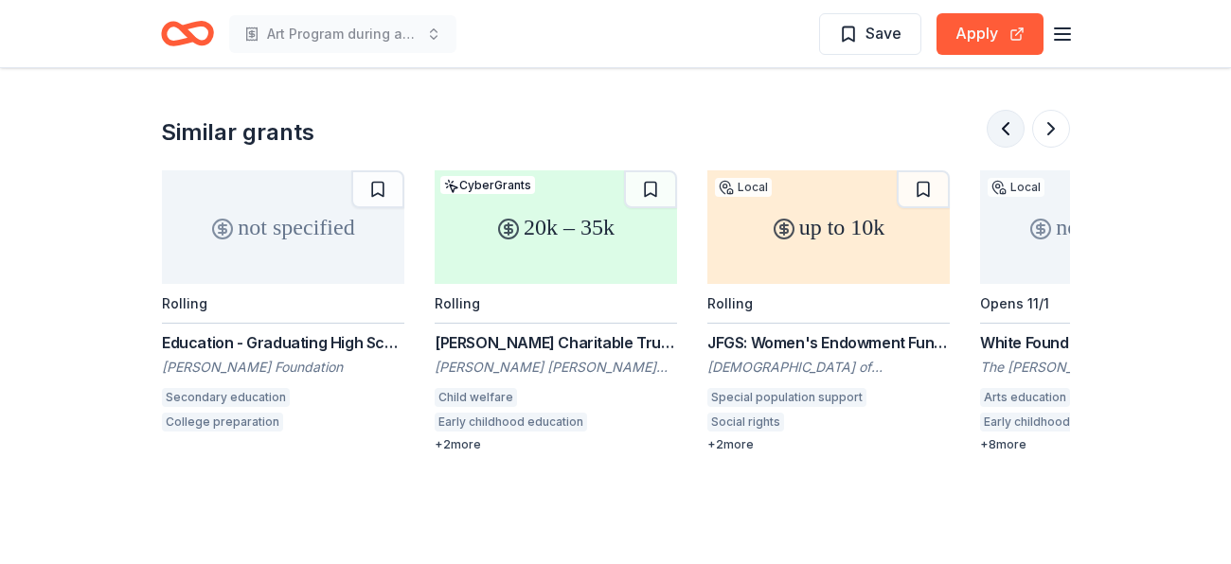
click at [998, 123] on button at bounding box center [1006, 129] width 38 height 38
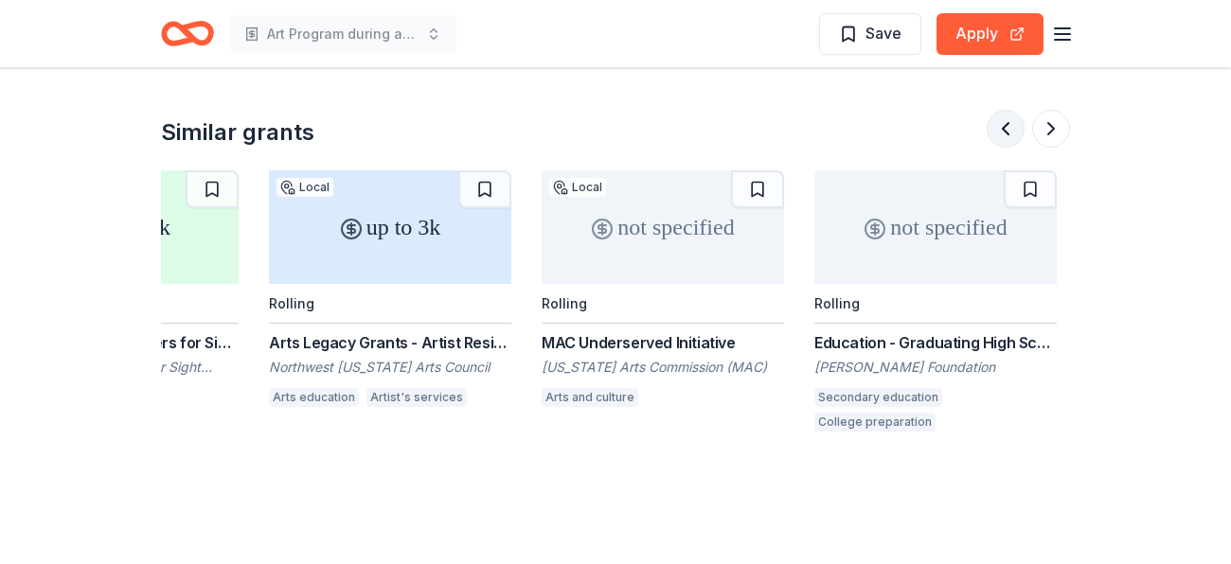
scroll to position [0, 149]
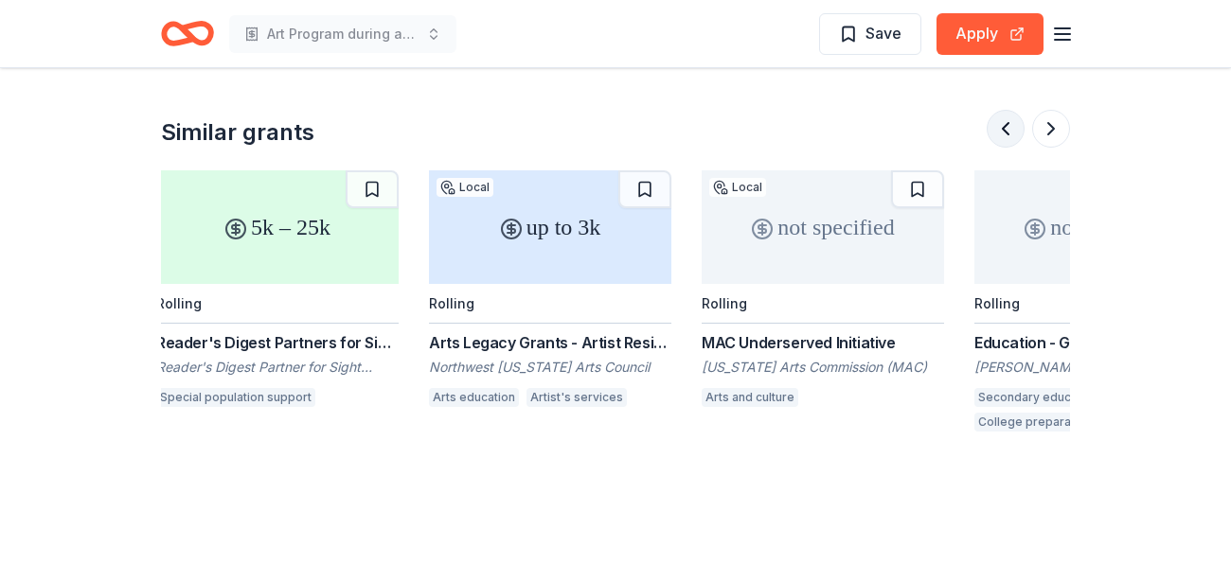
click at [998, 123] on button at bounding box center [1006, 129] width 38 height 38
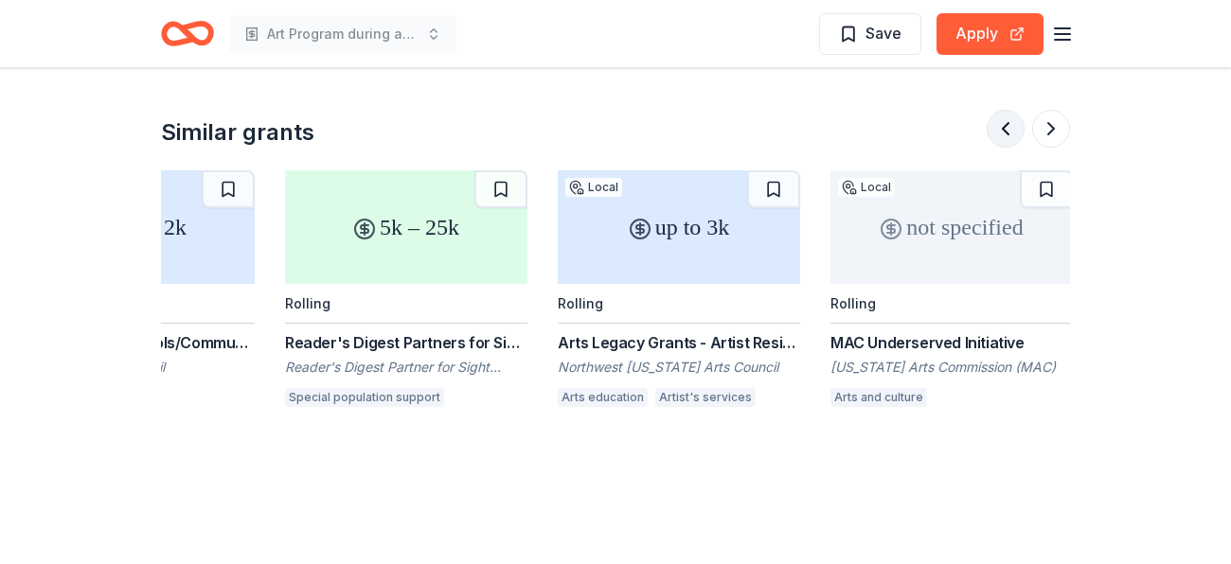
scroll to position [0, 0]
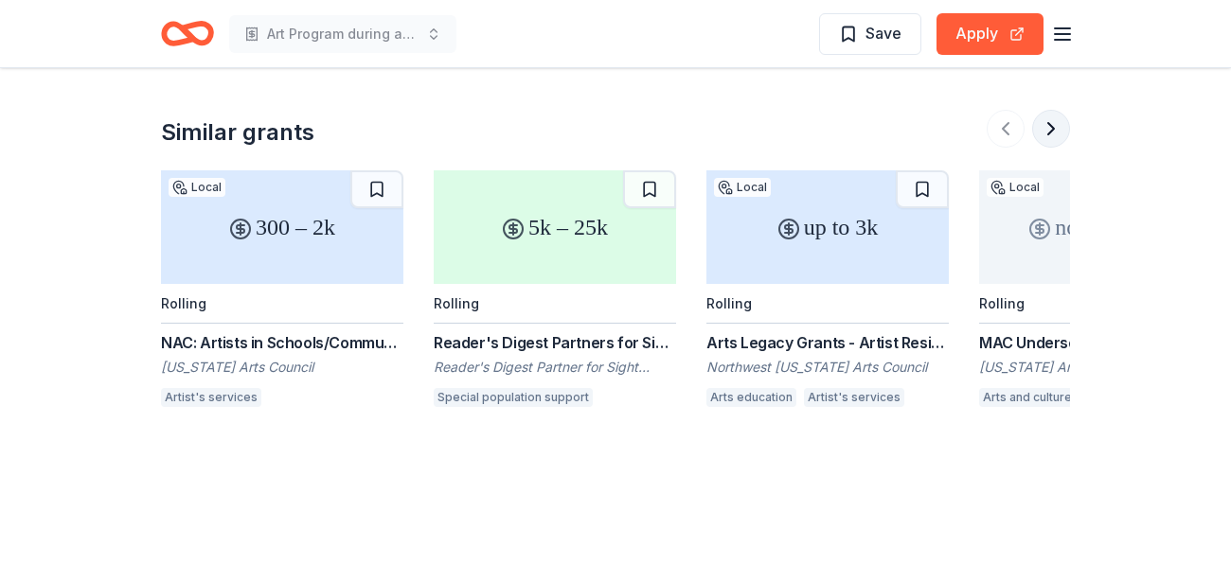
click at [1047, 131] on button at bounding box center [1051, 129] width 38 height 38
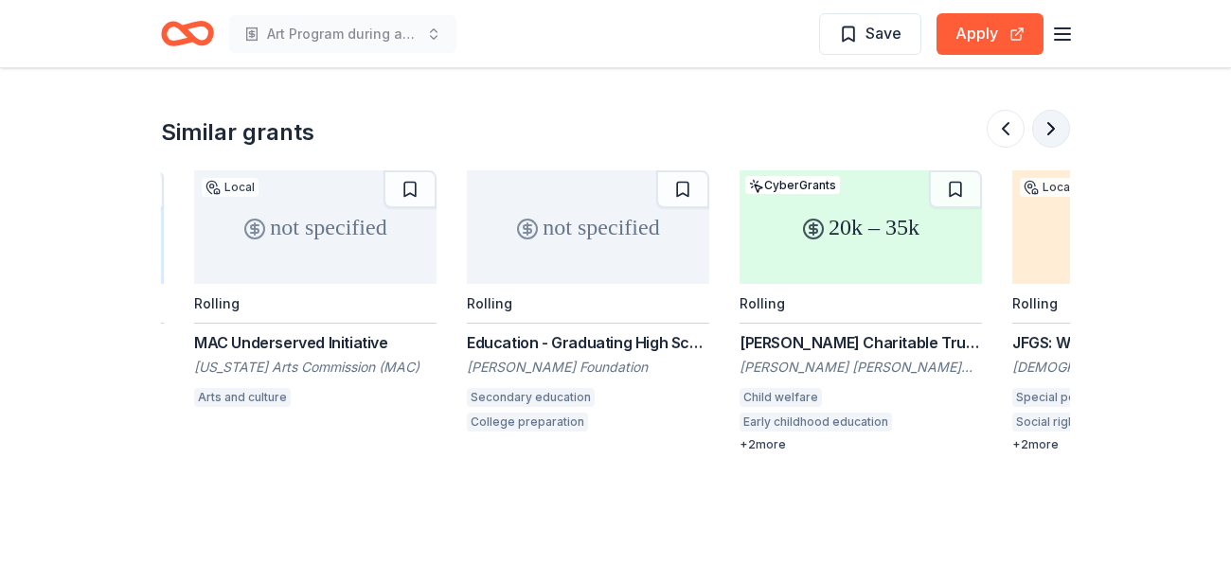
click at [1047, 131] on button at bounding box center [1051, 129] width 38 height 38
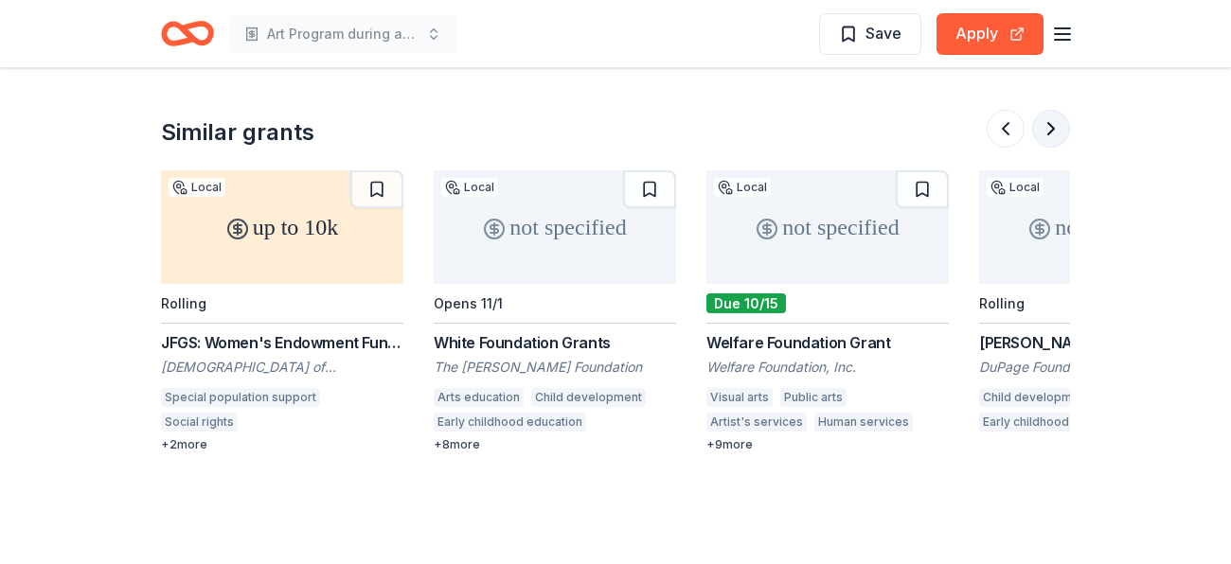
click at [1047, 131] on button at bounding box center [1051, 129] width 38 height 38
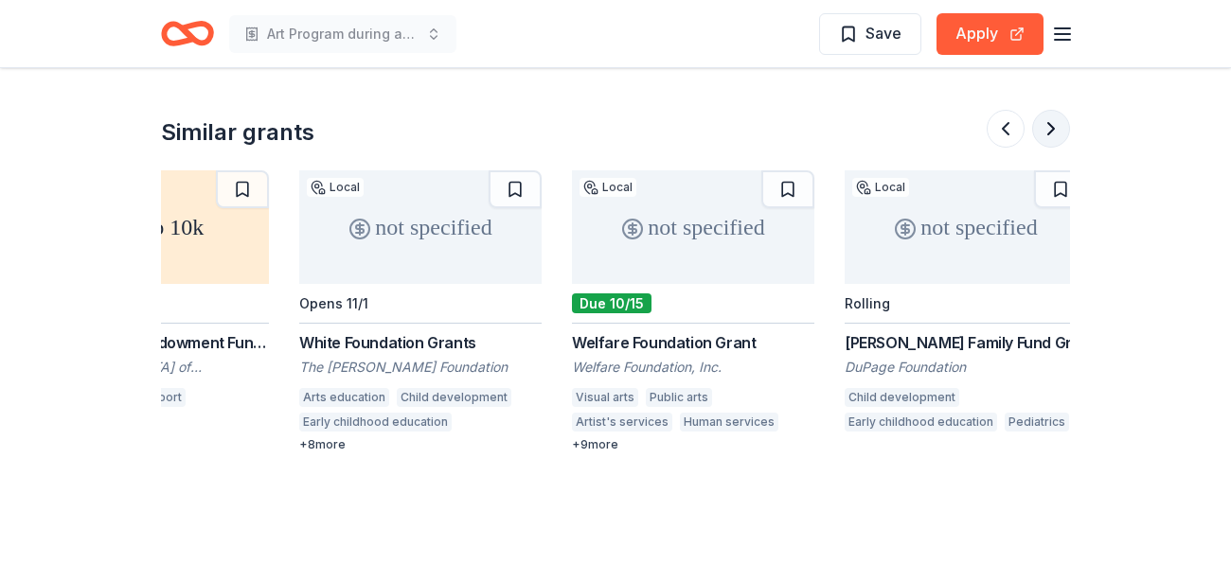
scroll to position [0, 1787]
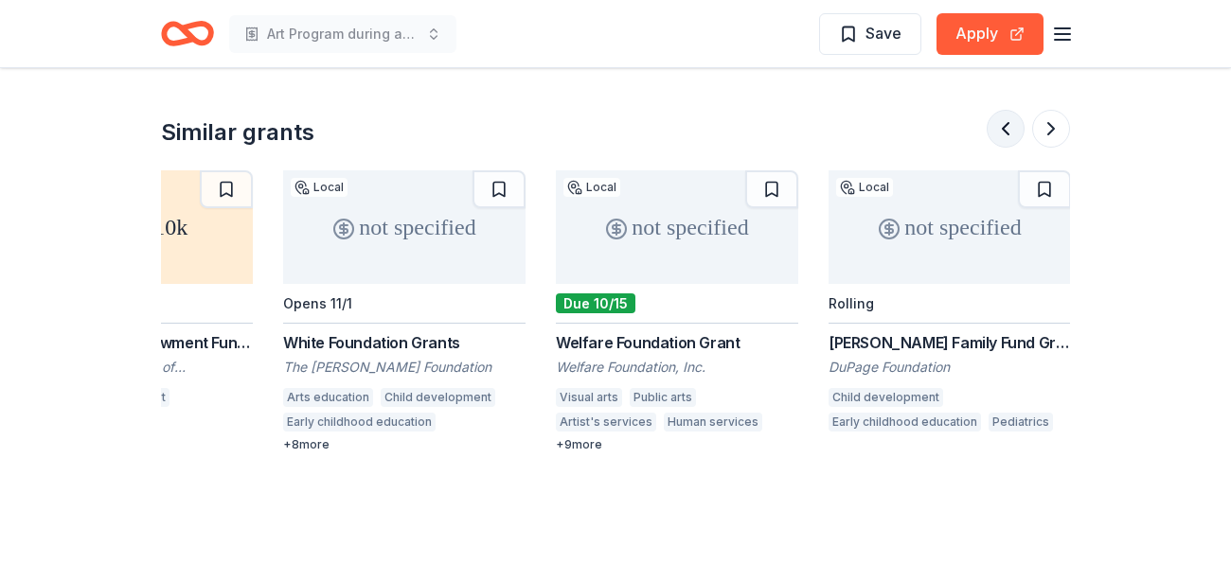
click at [1014, 126] on button at bounding box center [1006, 129] width 38 height 38
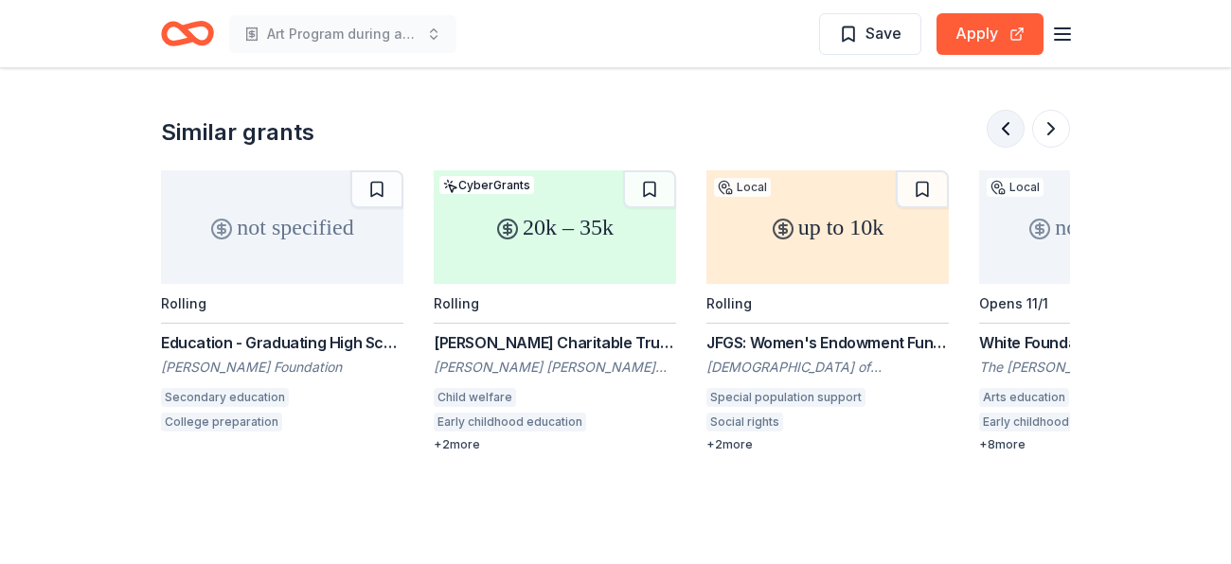
scroll to position [0, 1090]
click at [1052, 124] on button at bounding box center [1051, 129] width 38 height 38
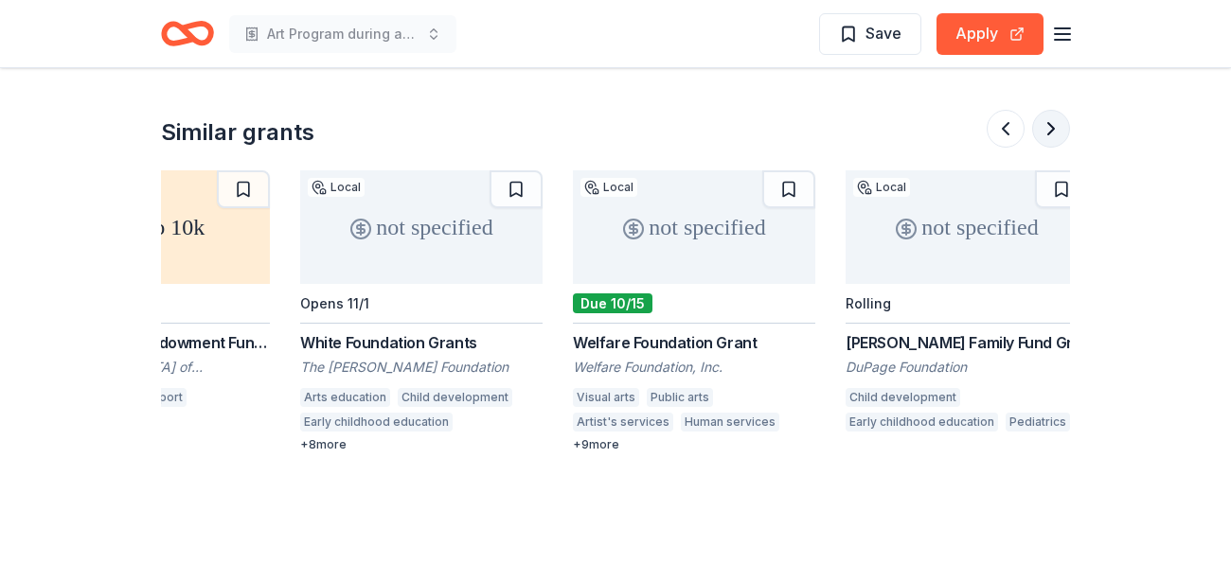
scroll to position [0, 1787]
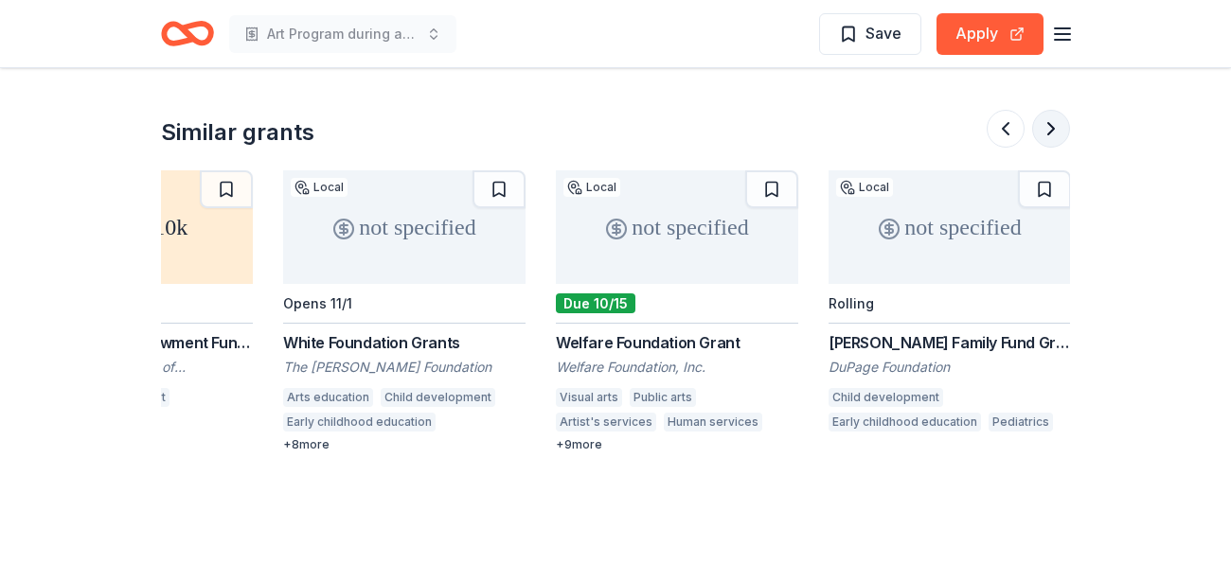
click at [1053, 126] on button at bounding box center [1051, 129] width 38 height 38
click at [996, 130] on button at bounding box center [1006, 129] width 38 height 38
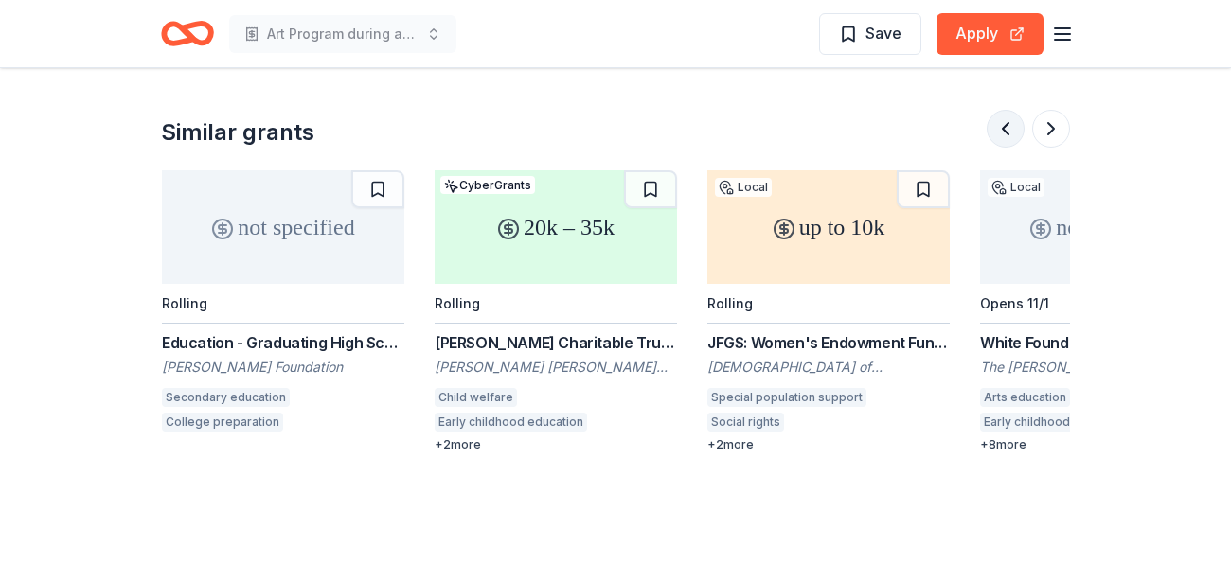
click at [996, 130] on button at bounding box center [1006, 129] width 38 height 38
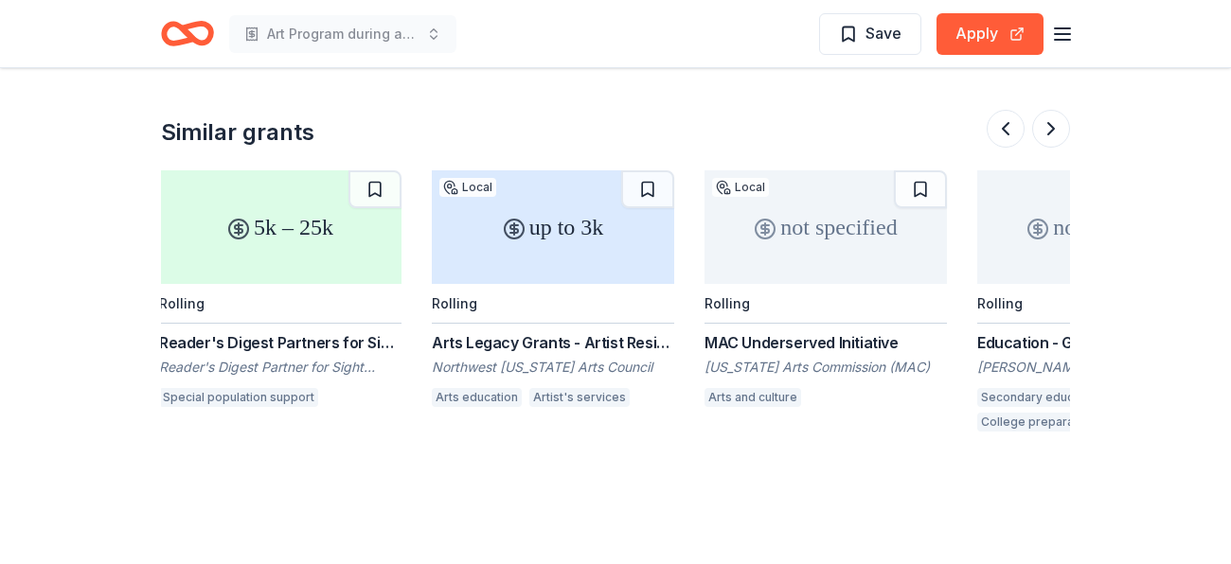
scroll to position [0, 273]
click at [1049, 130] on button at bounding box center [1051, 129] width 38 height 38
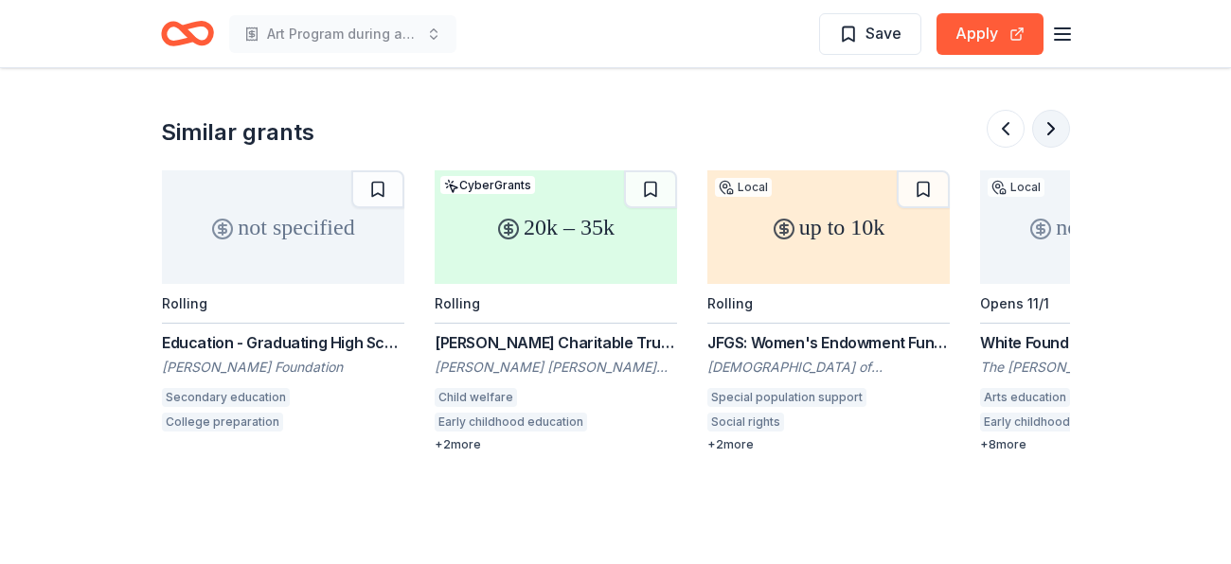
click at [1049, 130] on button at bounding box center [1051, 129] width 38 height 38
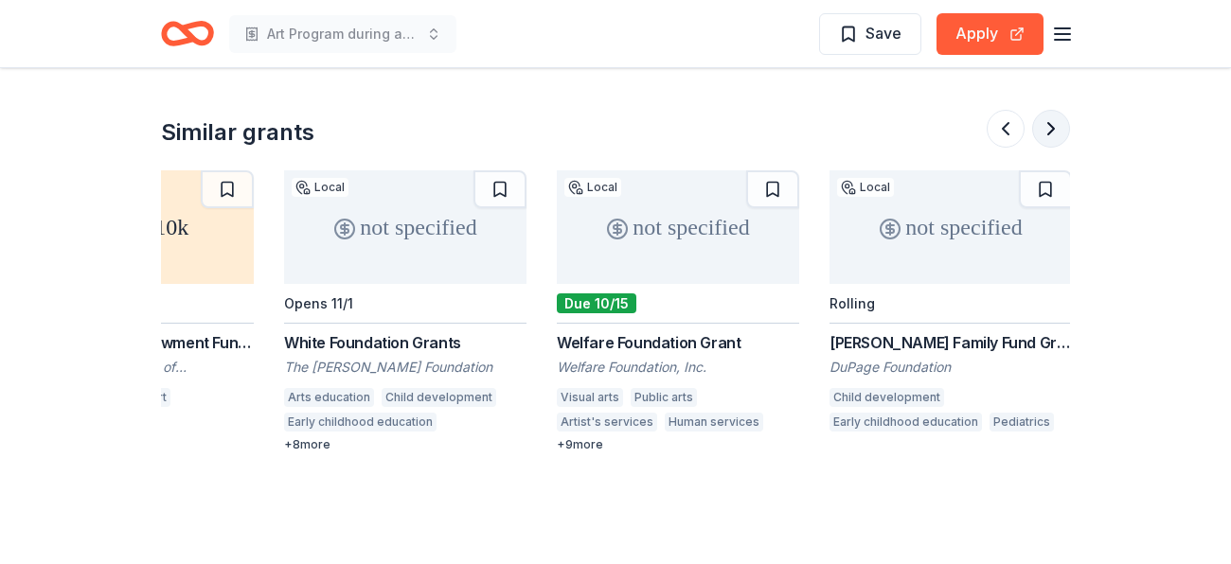
scroll to position [0, 1787]
click at [1049, 130] on button at bounding box center [1051, 129] width 38 height 38
click at [1011, 131] on button at bounding box center [1006, 129] width 38 height 38
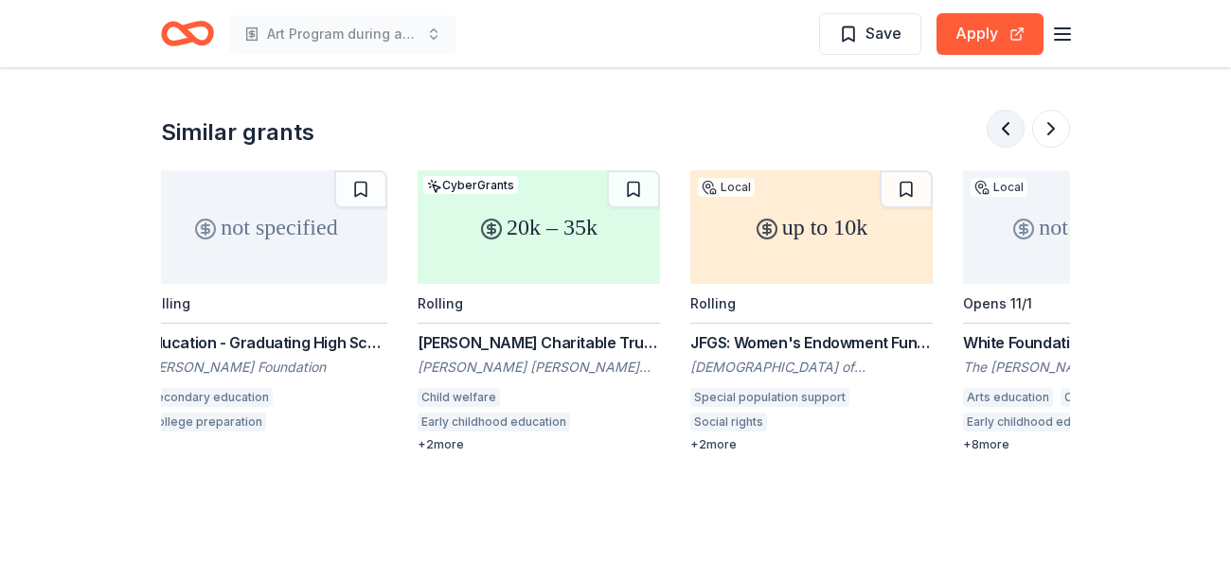
scroll to position [0, 1090]
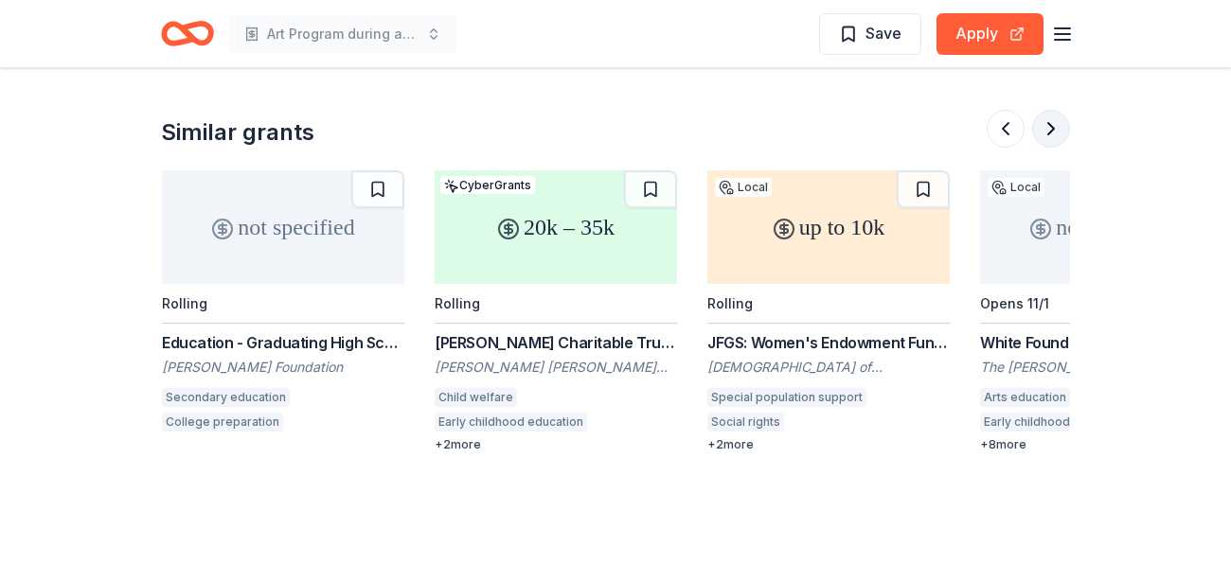
click at [1052, 129] on button at bounding box center [1051, 129] width 38 height 38
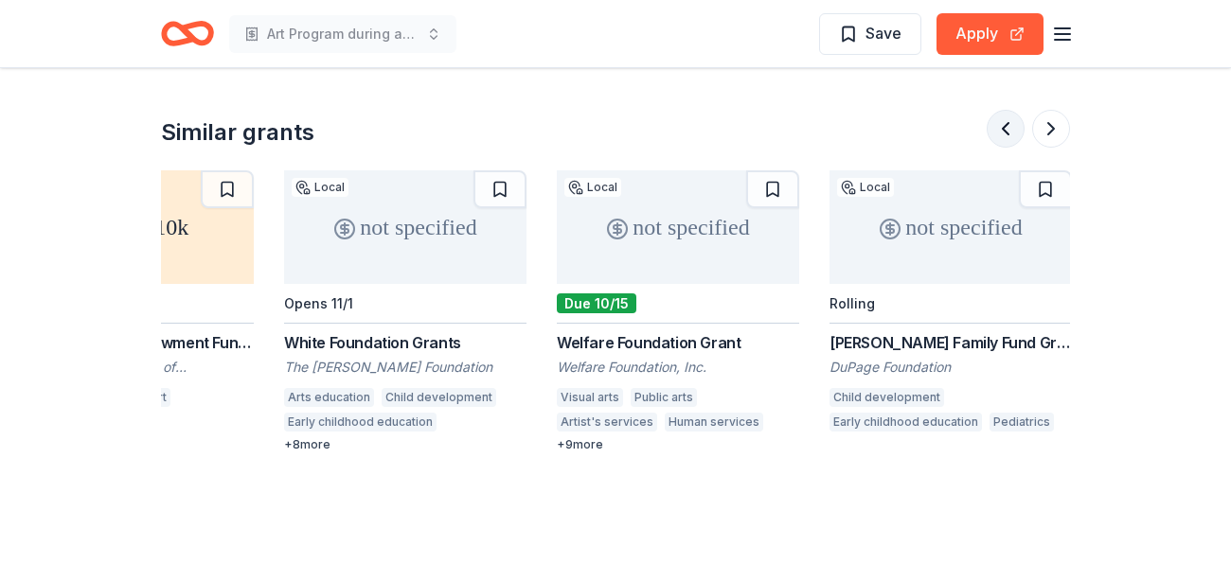
scroll to position [0, 1787]
click at [1004, 130] on button at bounding box center [1006, 129] width 38 height 38
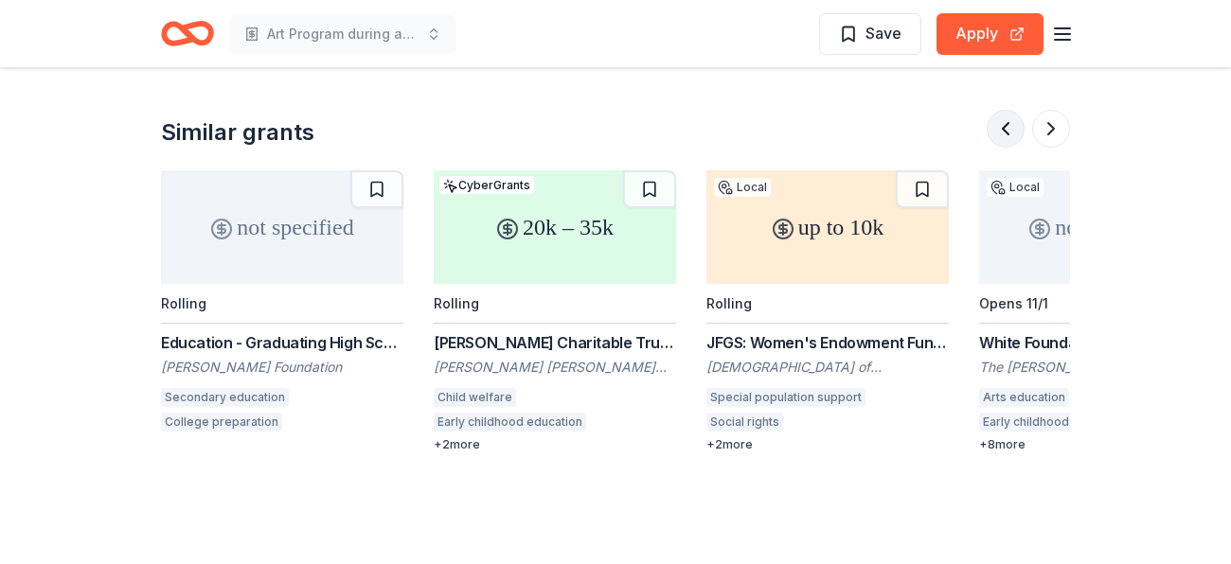
scroll to position [0, 1090]
click at [1043, 128] on button at bounding box center [1051, 129] width 38 height 38
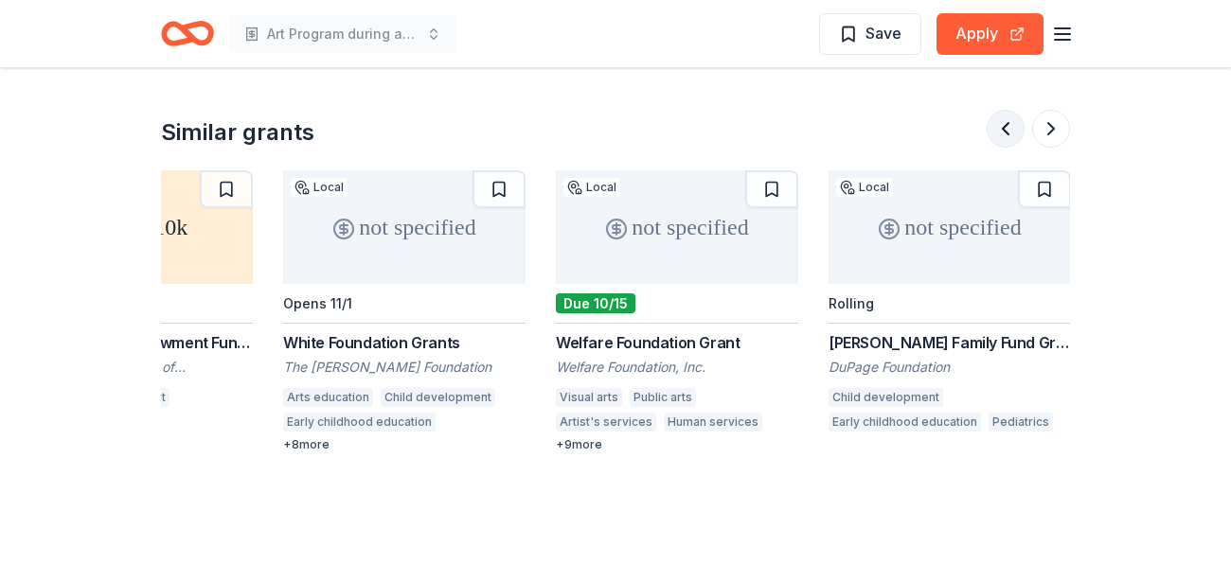
click at [1007, 129] on button at bounding box center [1006, 129] width 38 height 38
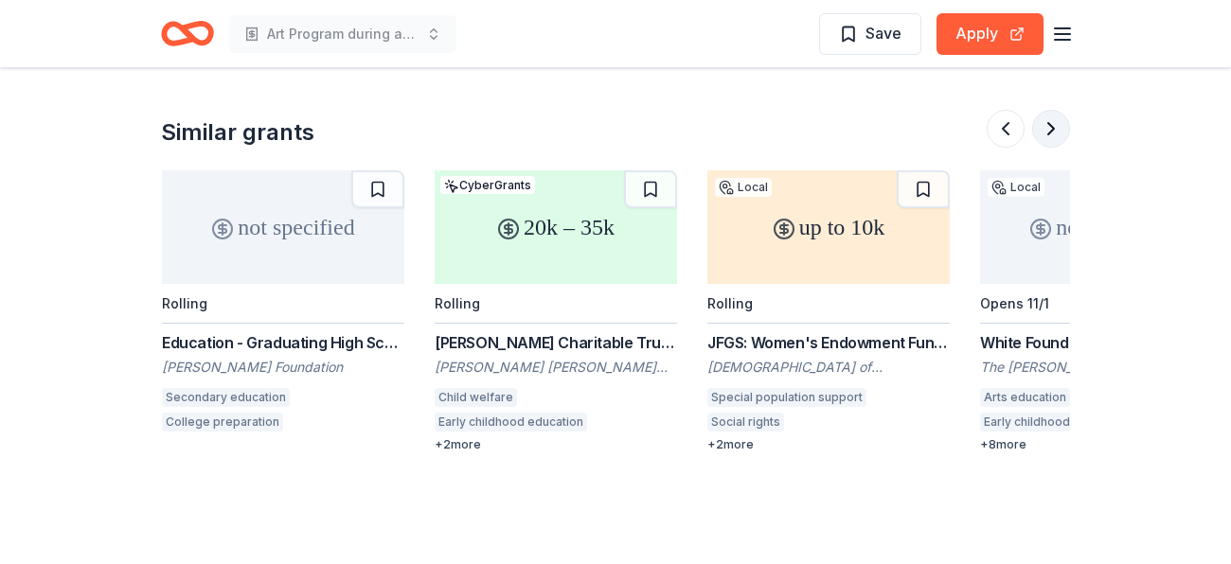
click at [1054, 121] on button at bounding box center [1051, 129] width 38 height 38
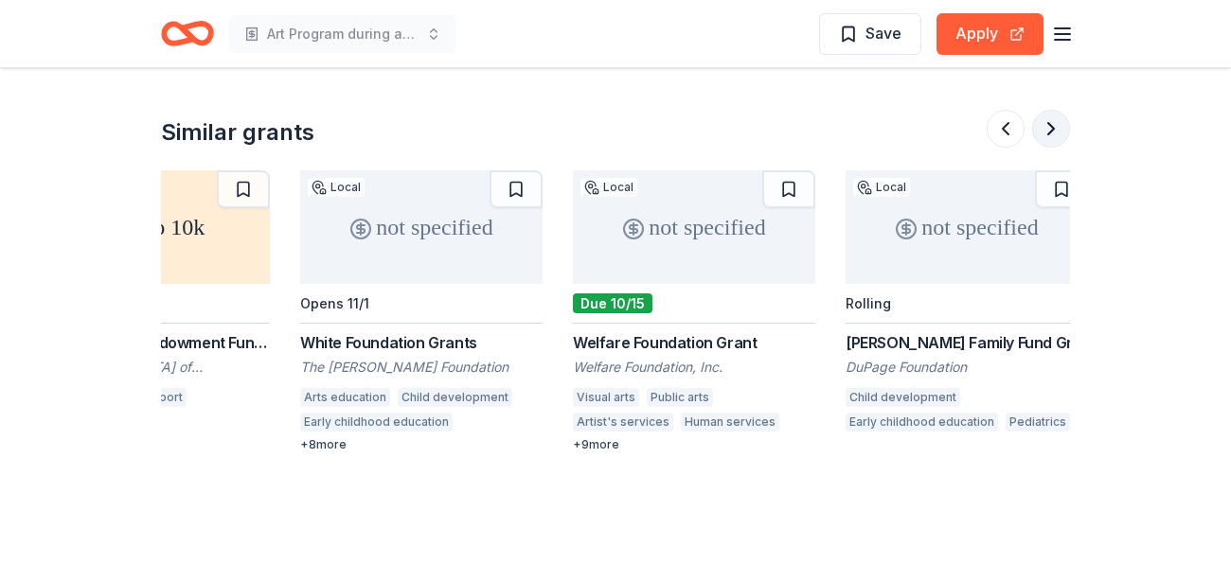
scroll to position [0, 1787]
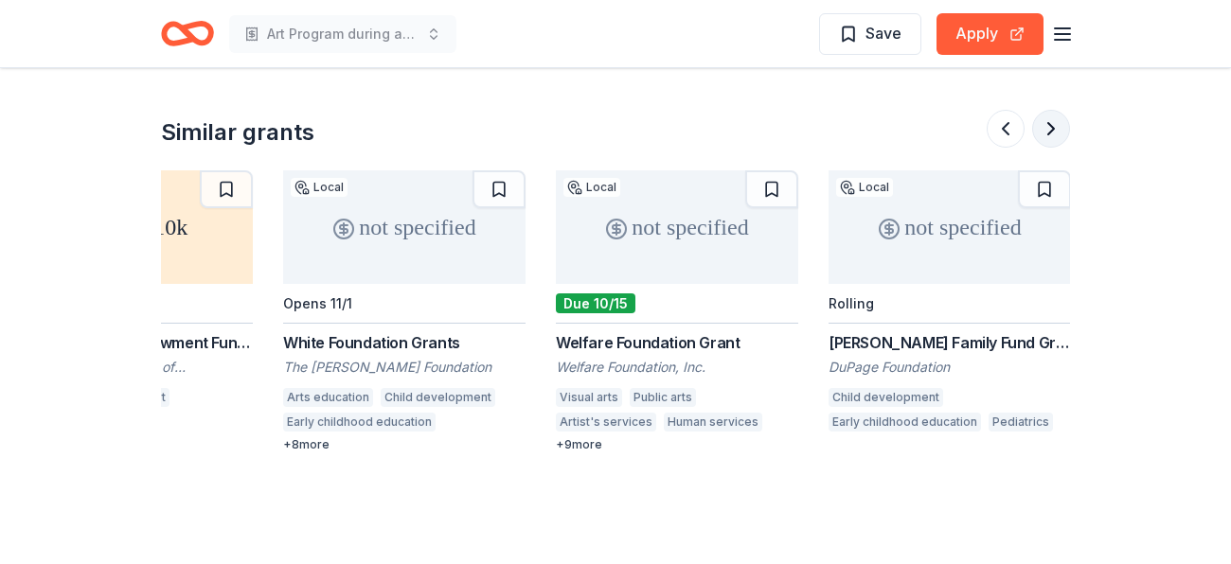
click at [1054, 121] on button at bounding box center [1051, 129] width 38 height 38
click at [1009, 125] on button at bounding box center [1006, 129] width 38 height 38
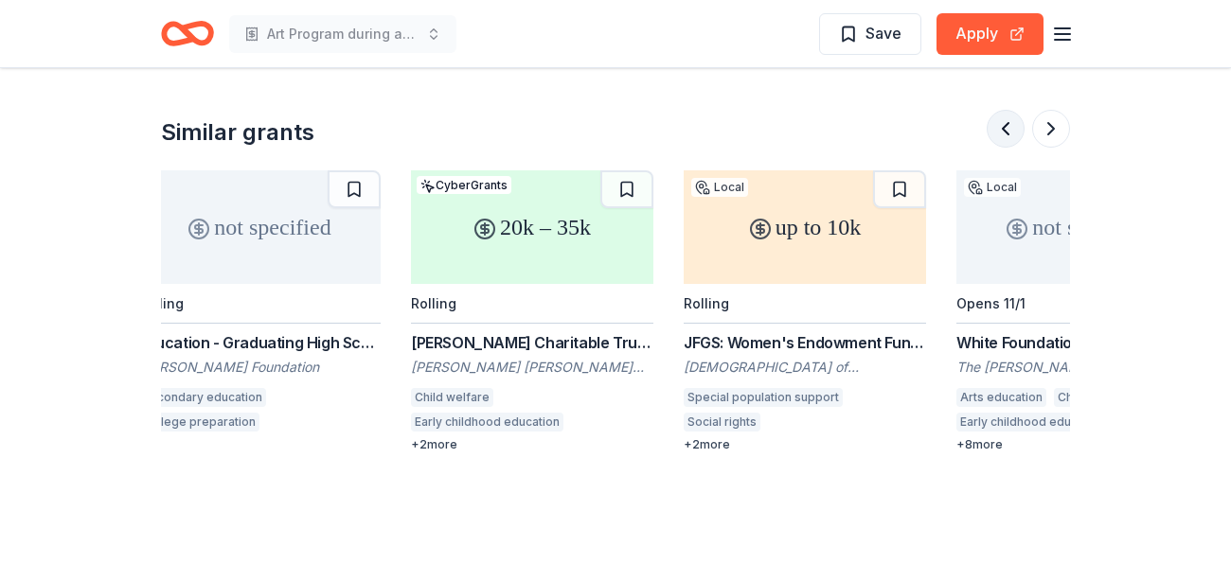
scroll to position [0, 1090]
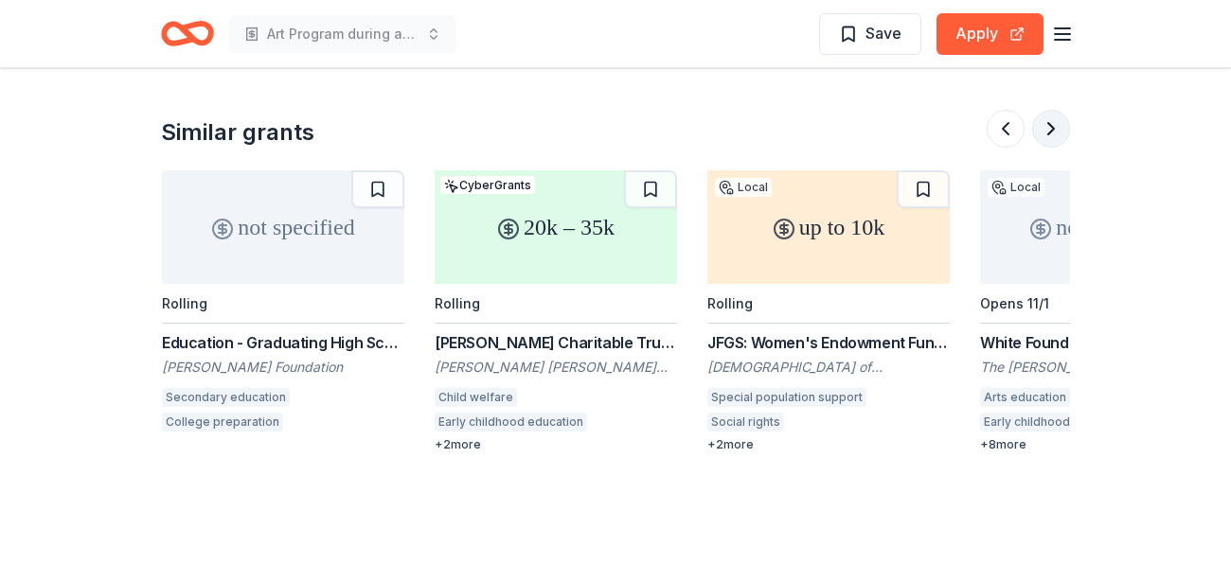
click at [1045, 129] on button at bounding box center [1051, 129] width 38 height 38
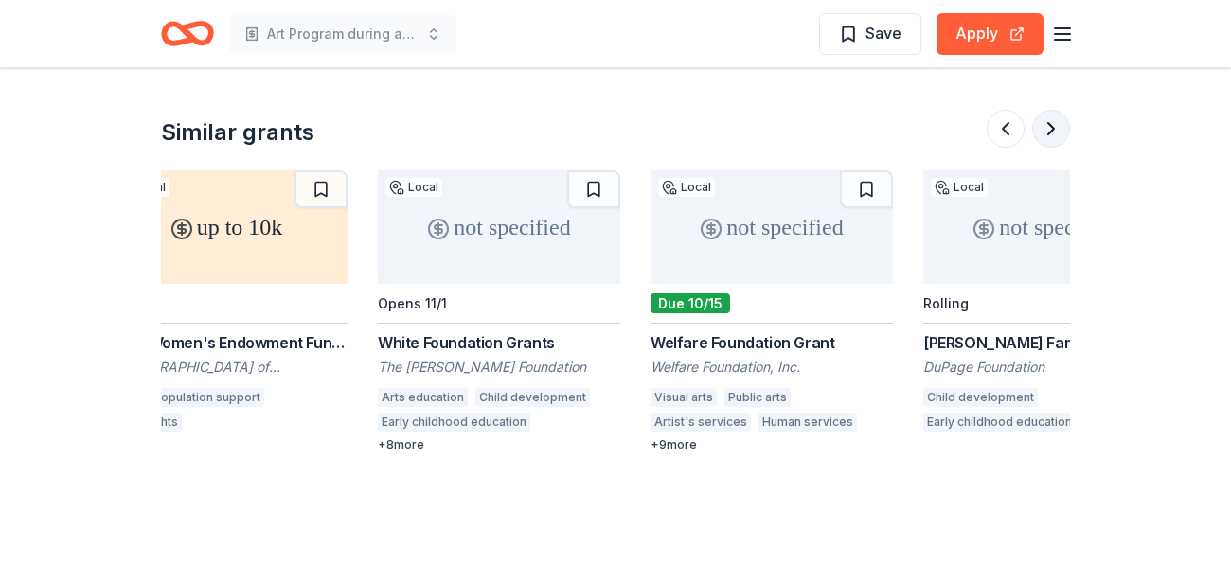
scroll to position [0, 1787]
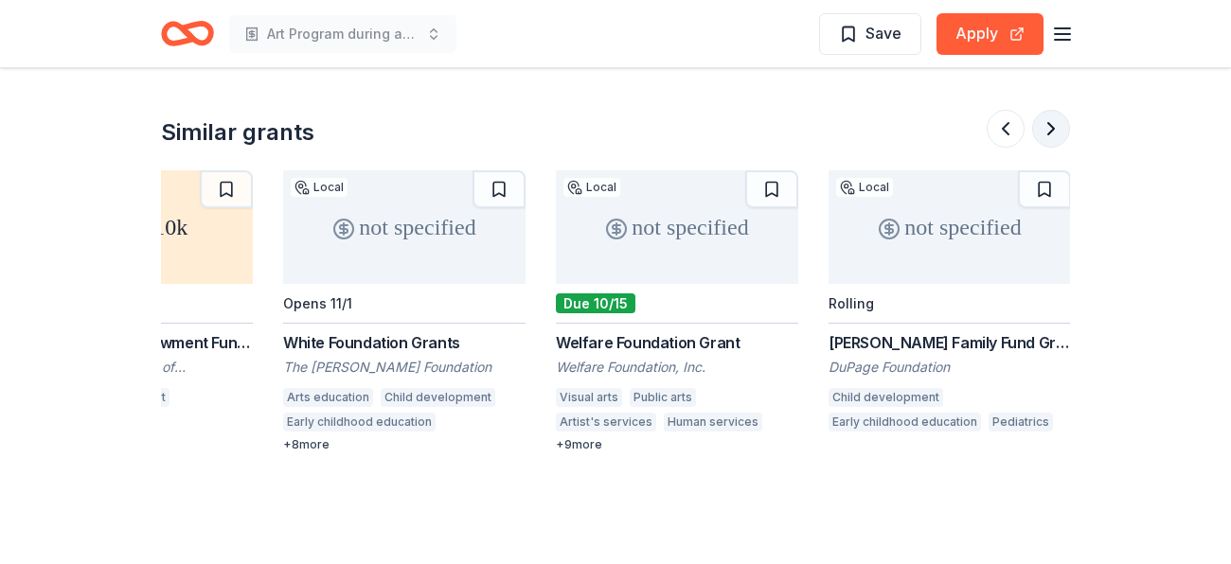
click at [1045, 129] on button at bounding box center [1051, 129] width 38 height 38
click at [1007, 130] on button at bounding box center [1006, 129] width 38 height 38
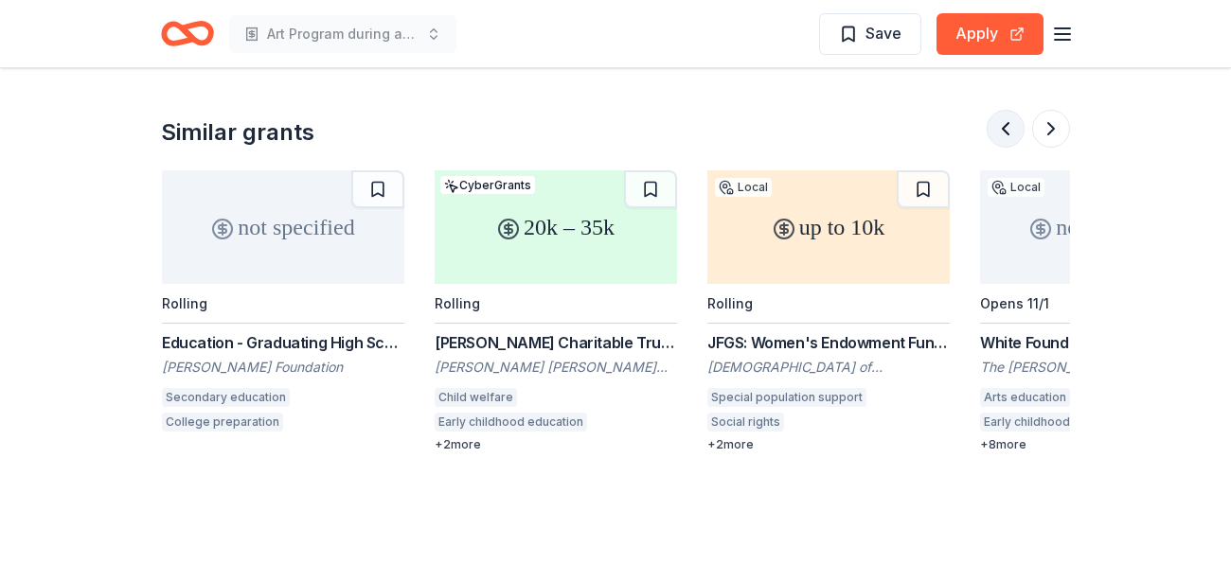
click at [1007, 130] on button at bounding box center [1006, 129] width 38 height 38
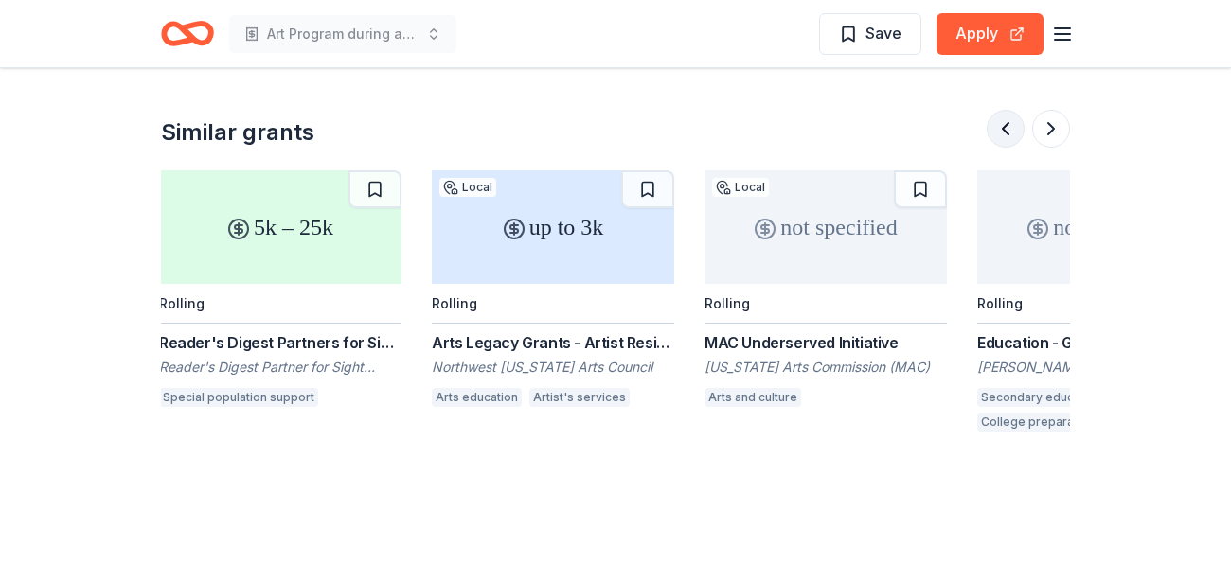
scroll to position [0, 273]
click at [1040, 129] on button at bounding box center [1051, 129] width 38 height 38
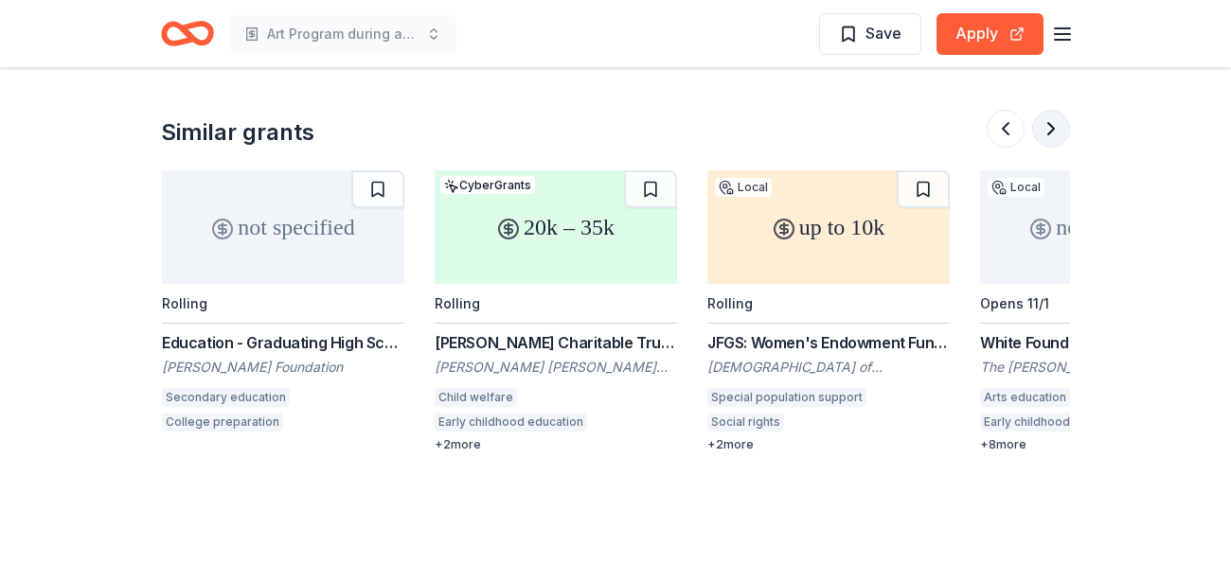
click at [1040, 129] on button at bounding box center [1051, 129] width 38 height 38
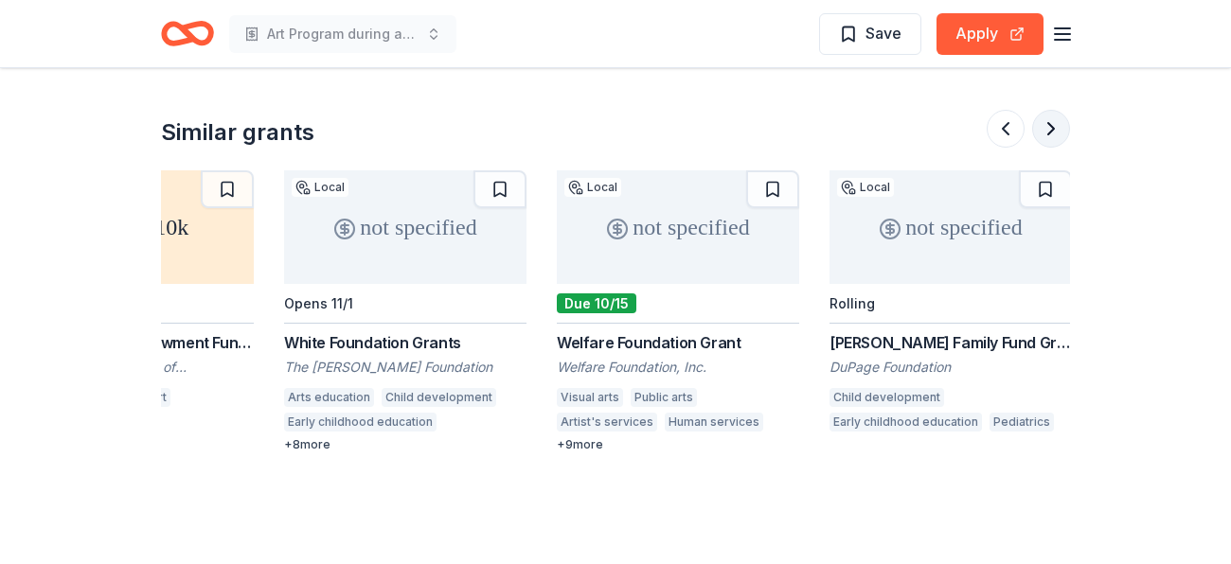
scroll to position [0, 1787]
click at [1040, 129] on button at bounding box center [1051, 129] width 38 height 38
click at [1007, 131] on button at bounding box center [1006, 129] width 38 height 38
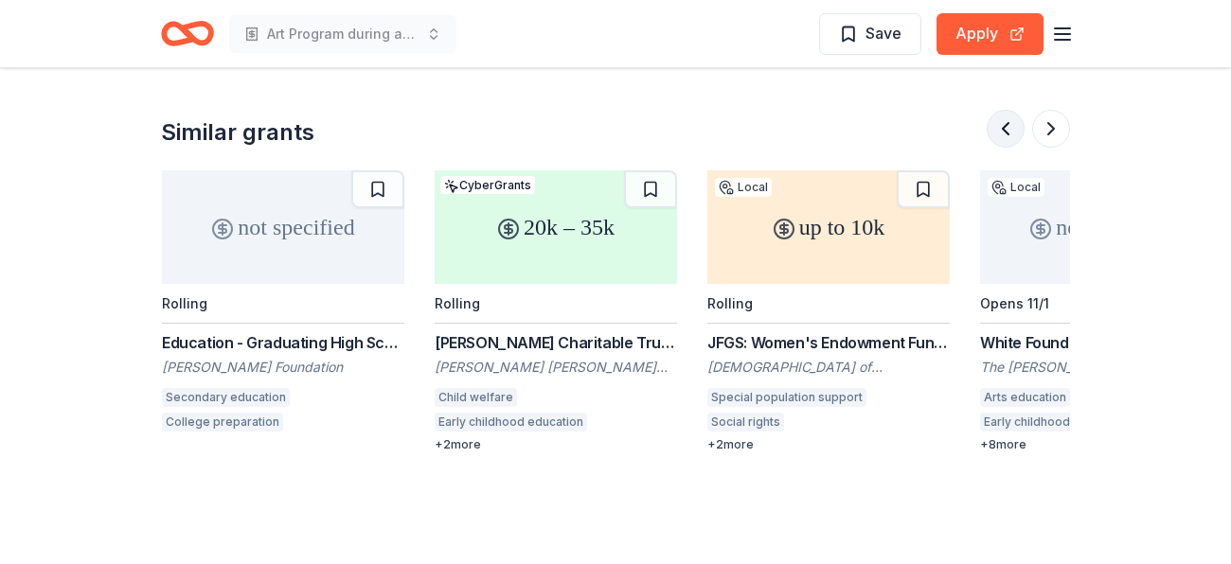
click at [1007, 131] on button at bounding box center [1006, 129] width 38 height 38
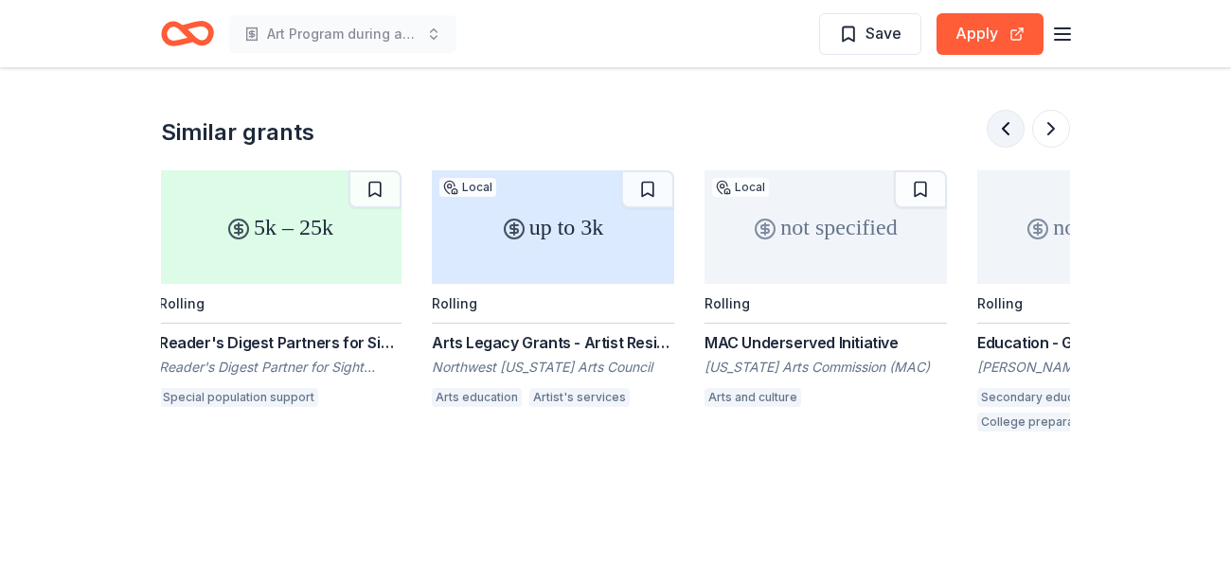
scroll to position [0, 273]
click at [1050, 124] on button at bounding box center [1051, 129] width 38 height 38
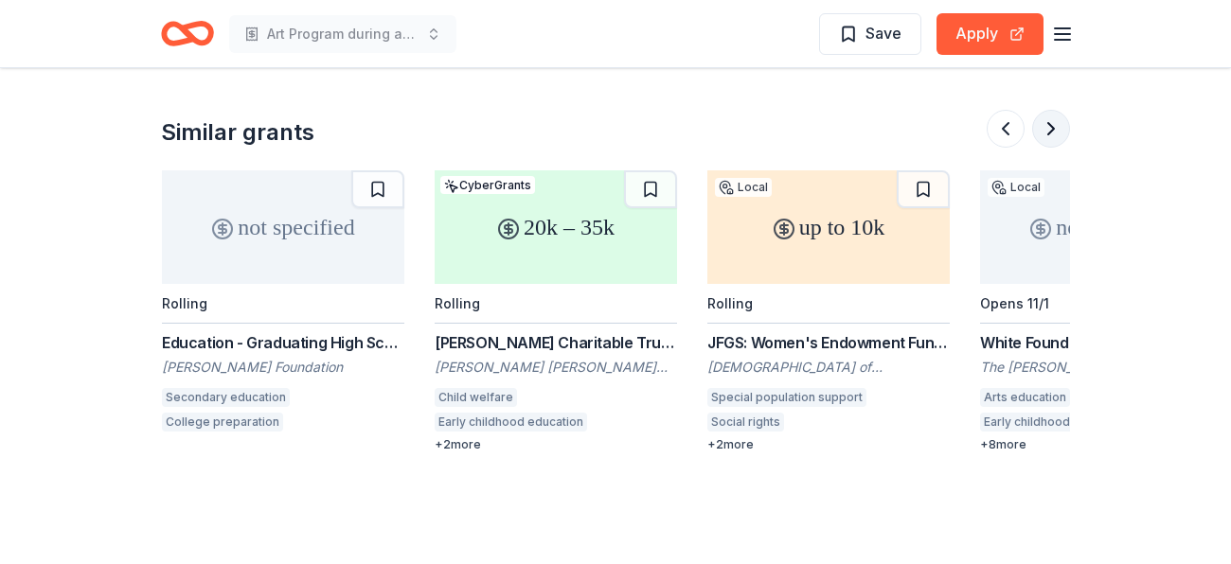
click at [1050, 124] on button at bounding box center [1051, 129] width 38 height 38
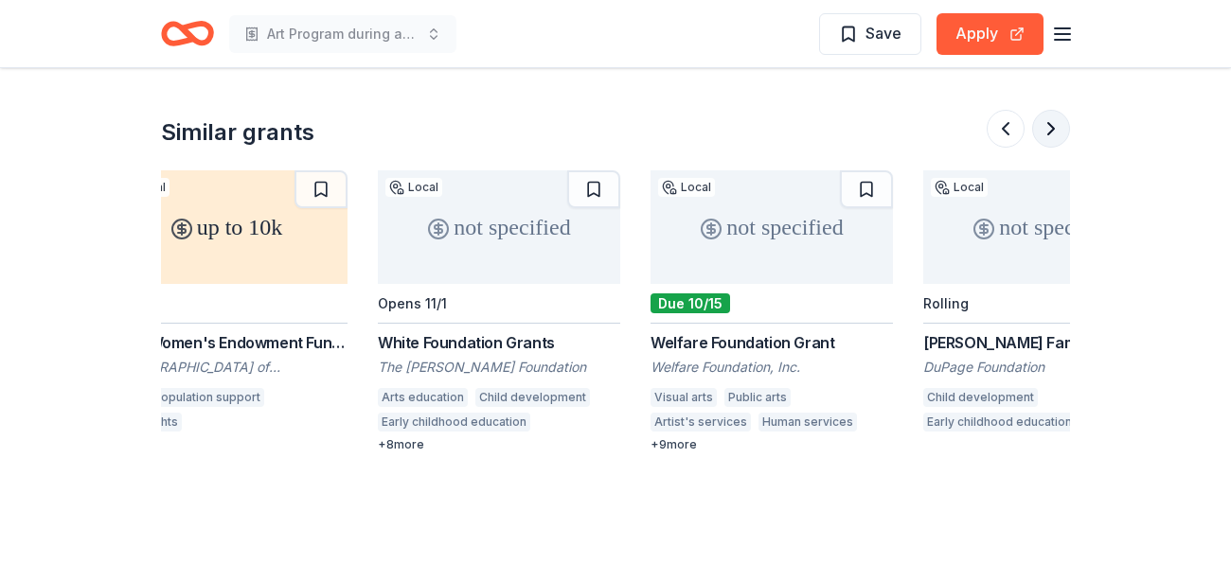
scroll to position [0, 1787]
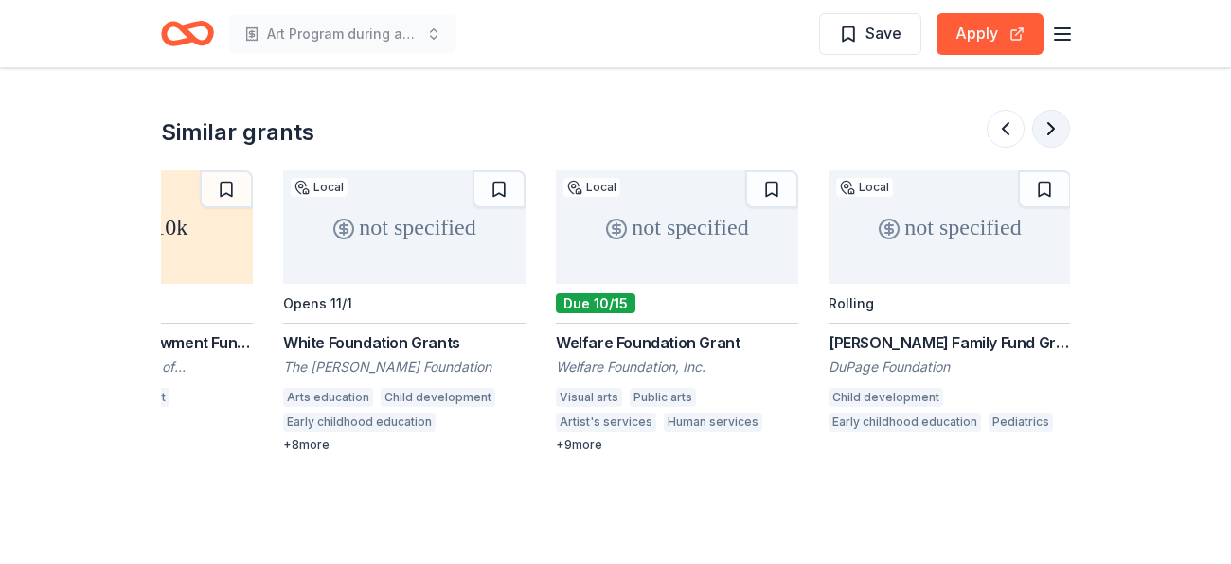
click at [1050, 124] on button at bounding box center [1051, 129] width 38 height 38
click at [1004, 126] on button at bounding box center [1006, 129] width 38 height 38
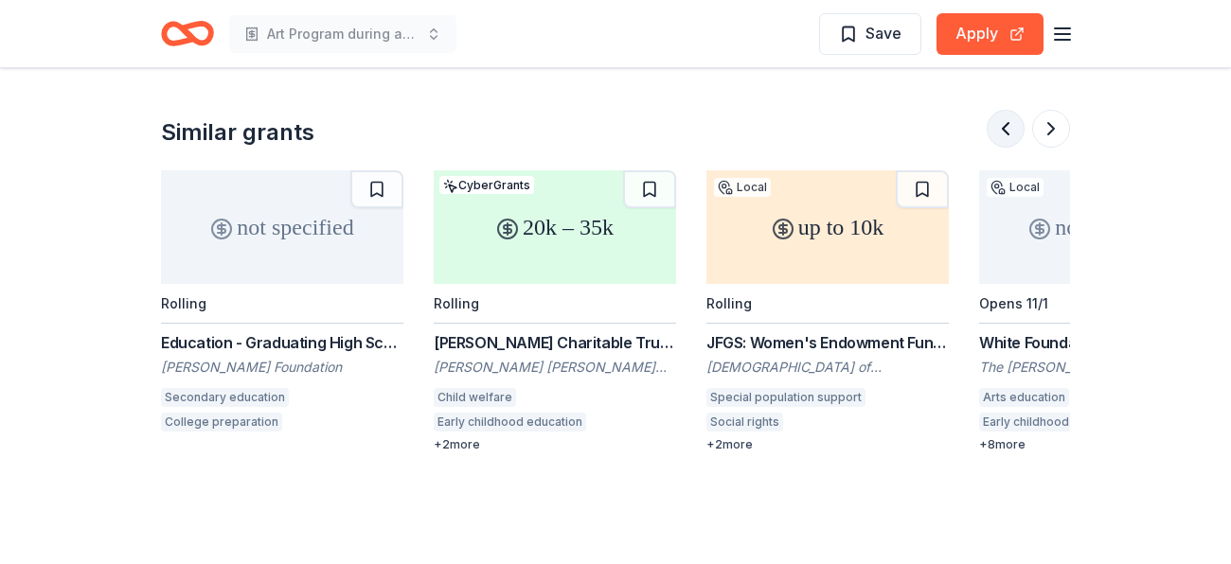
scroll to position [0, 1090]
click at [1033, 127] on button at bounding box center [1051, 129] width 38 height 38
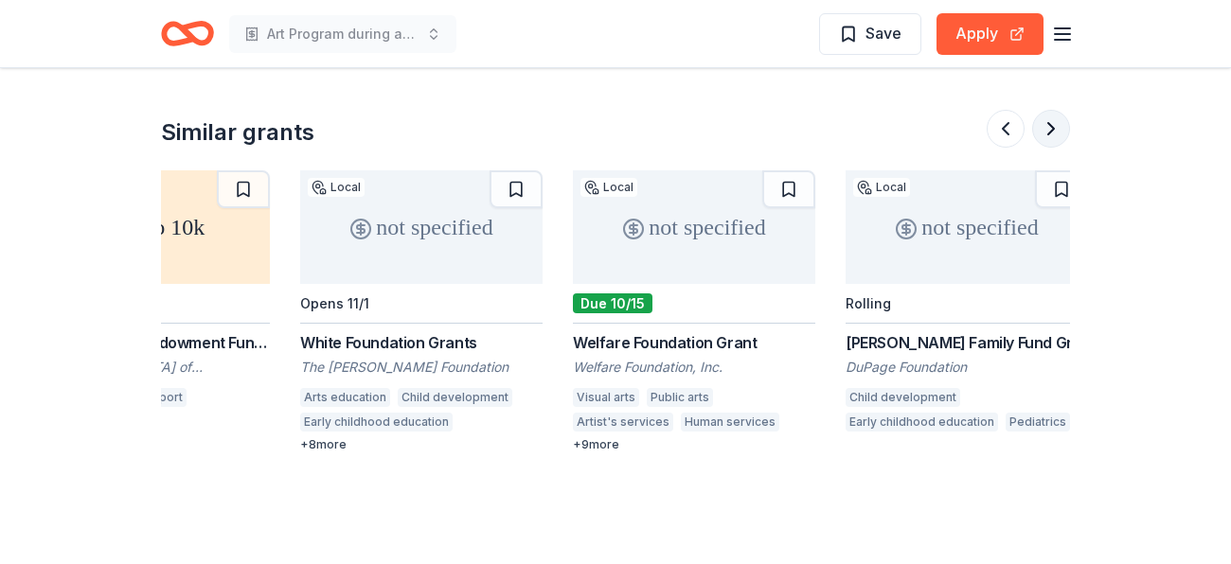
scroll to position [0, 1787]
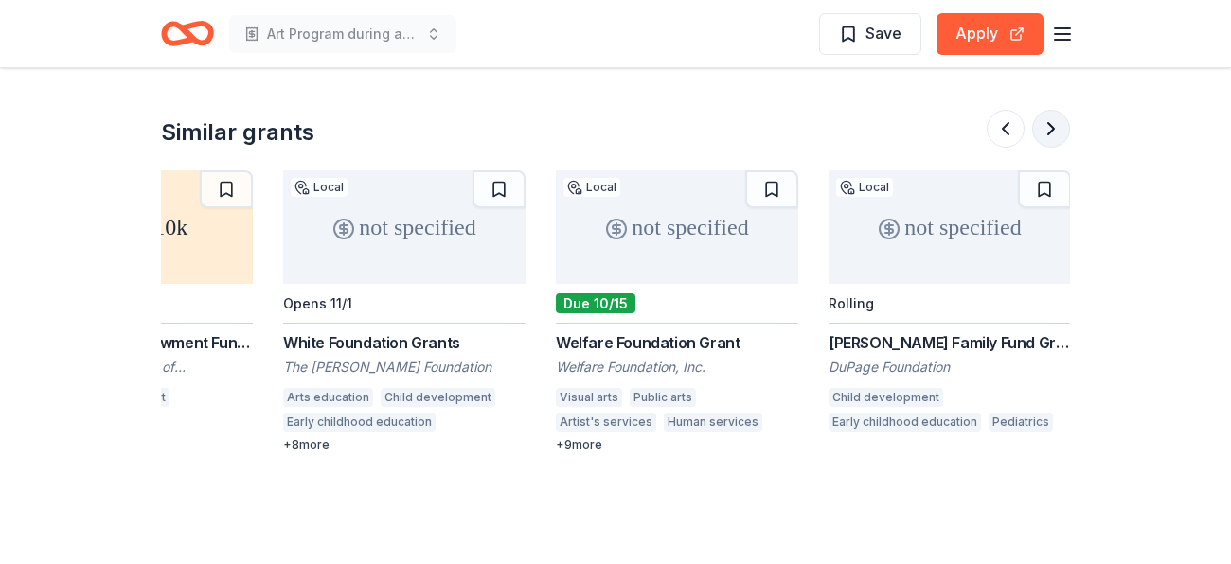
click at [1033, 127] on button at bounding box center [1051, 129] width 38 height 38
click at [1004, 134] on button at bounding box center [1006, 129] width 38 height 38
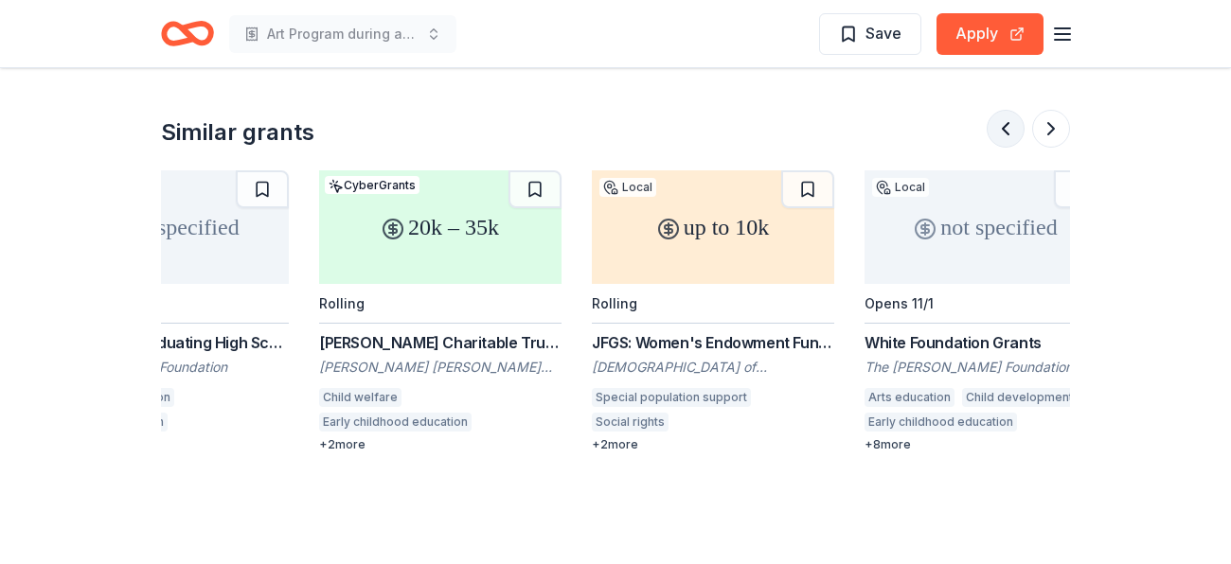
scroll to position [0, 1090]
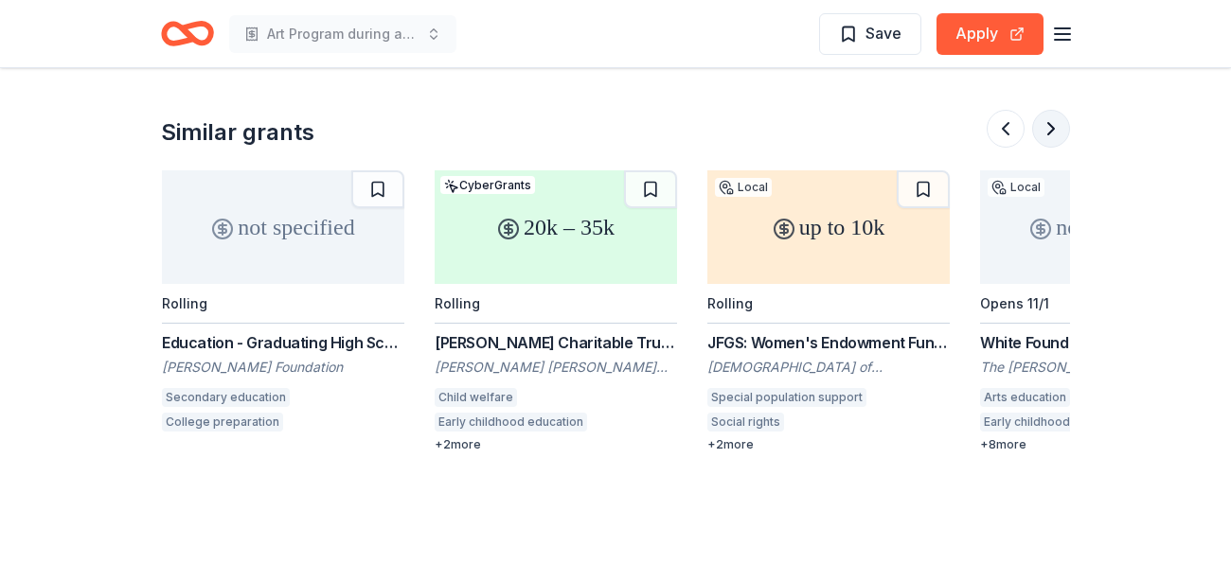
click at [1055, 127] on button at bounding box center [1051, 129] width 38 height 38
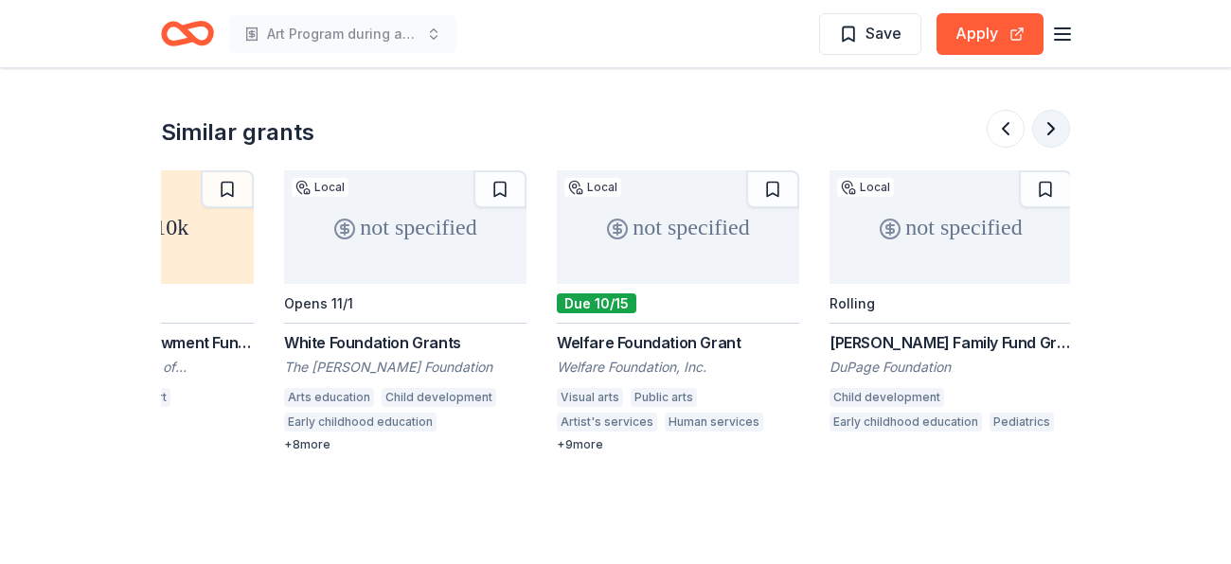
scroll to position [0, 1787]
click at [1055, 127] on button at bounding box center [1051, 129] width 38 height 38
click at [1012, 125] on button at bounding box center [1006, 129] width 38 height 38
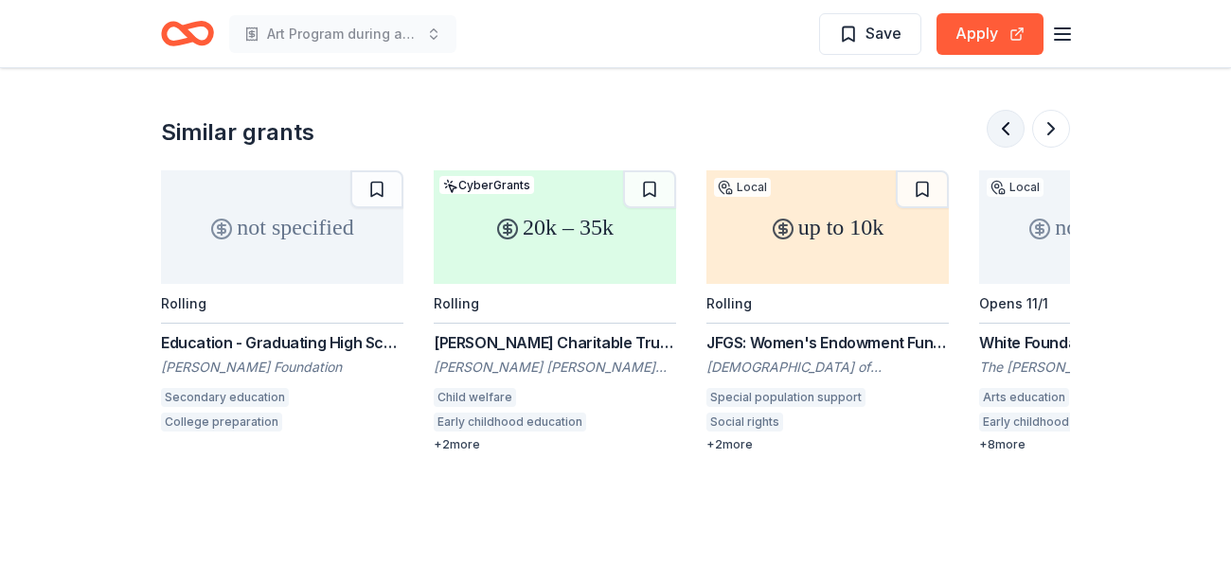
scroll to position [0, 1090]
click at [1045, 126] on button at bounding box center [1051, 129] width 38 height 38
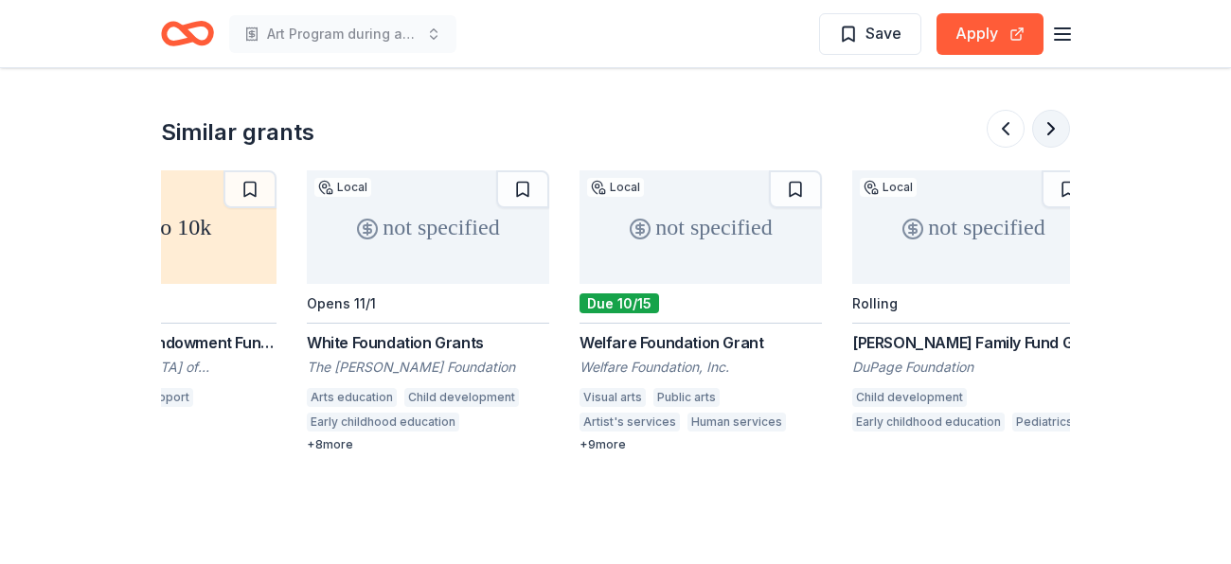
scroll to position [0, 1787]
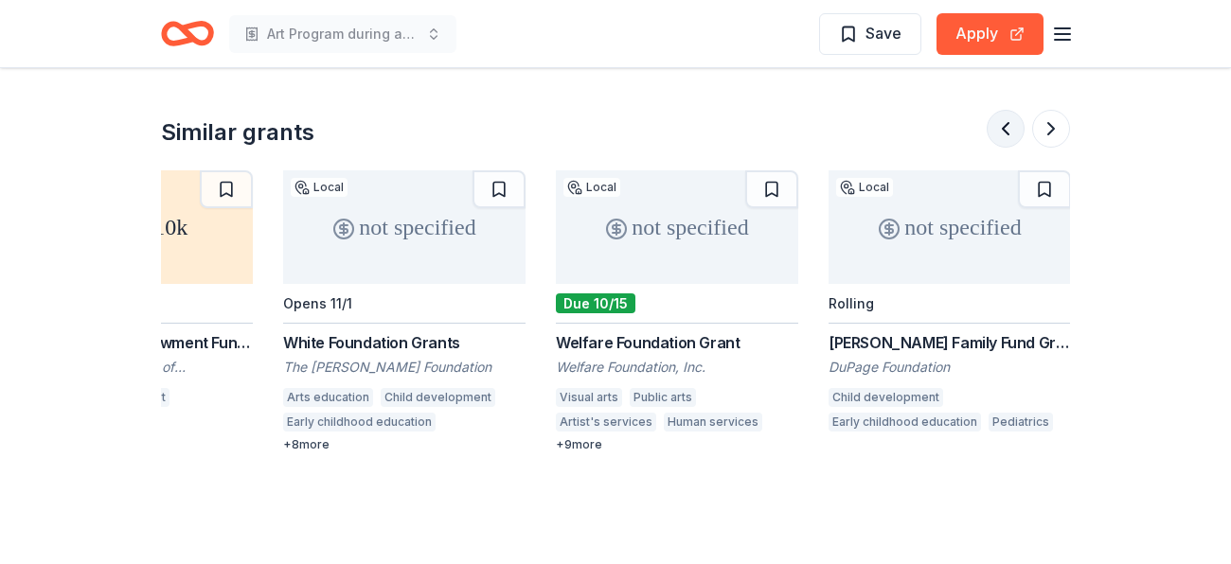
click at [1003, 122] on button at bounding box center [1006, 129] width 38 height 38
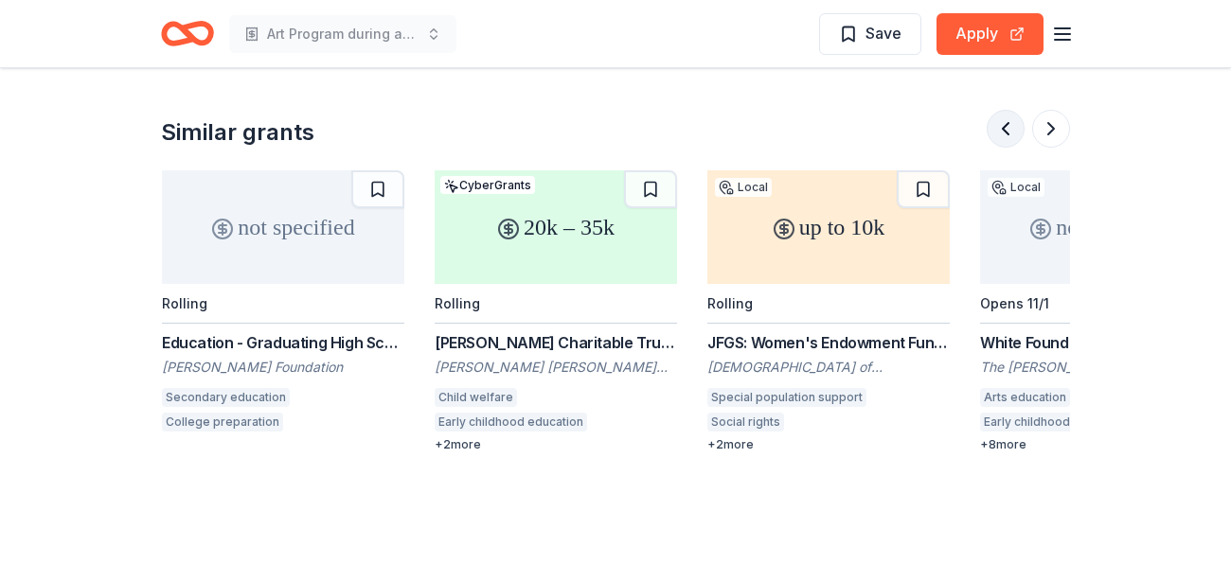
click at [1003, 122] on button at bounding box center [1006, 129] width 38 height 38
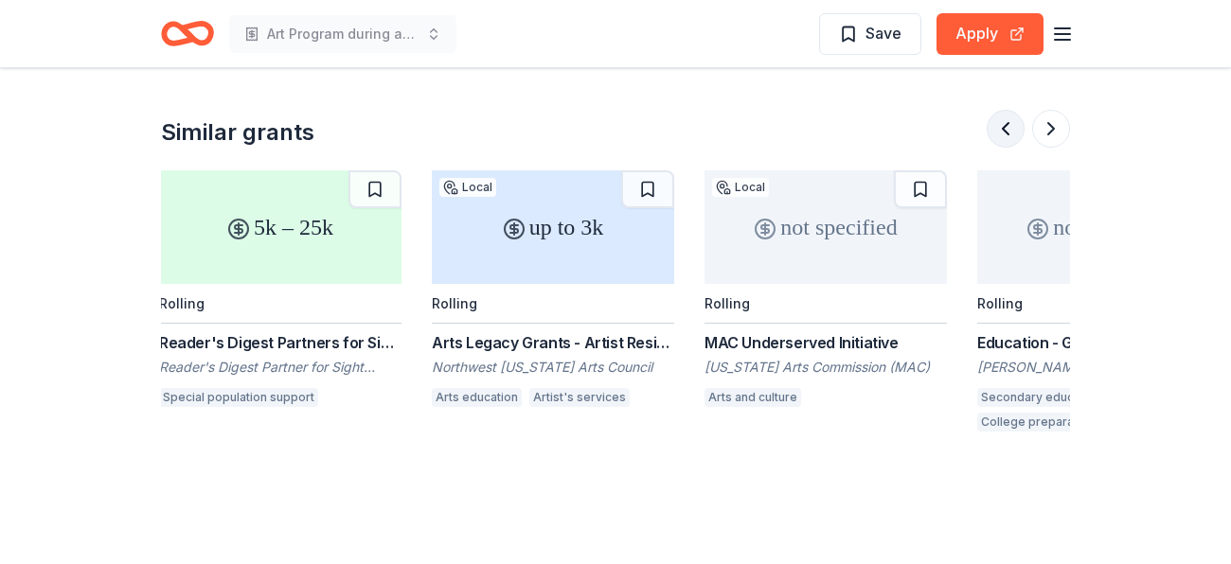
scroll to position [0, 273]
click at [1054, 130] on button at bounding box center [1051, 129] width 38 height 38
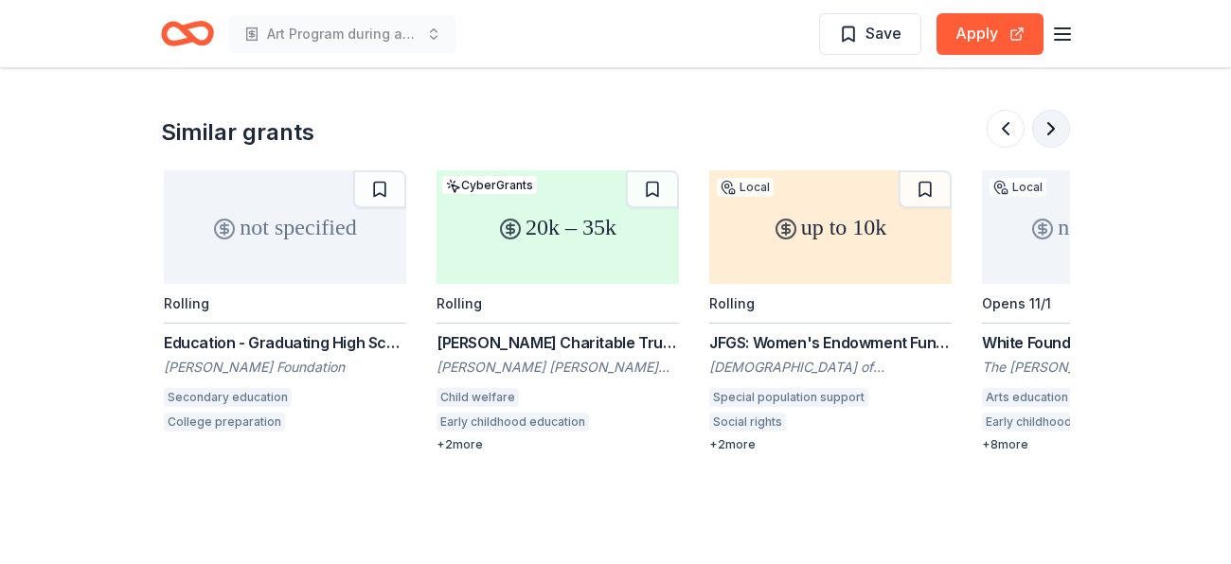
click at [1054, 130] on button at bounding box center [1051, 129] width 38 height 38
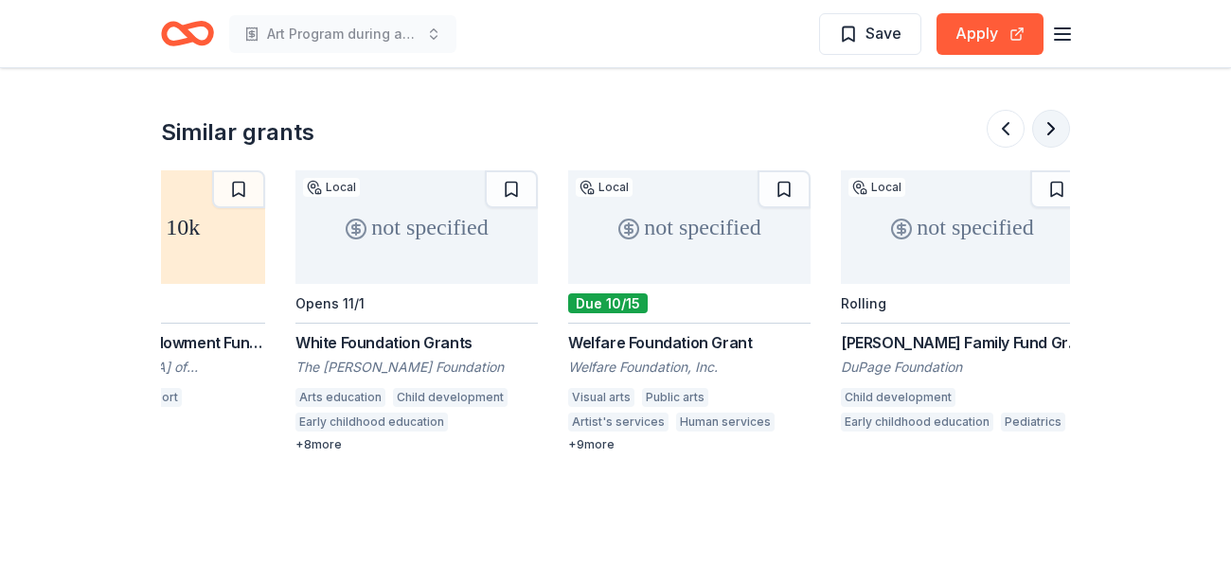
scroll to position [0, 1787]
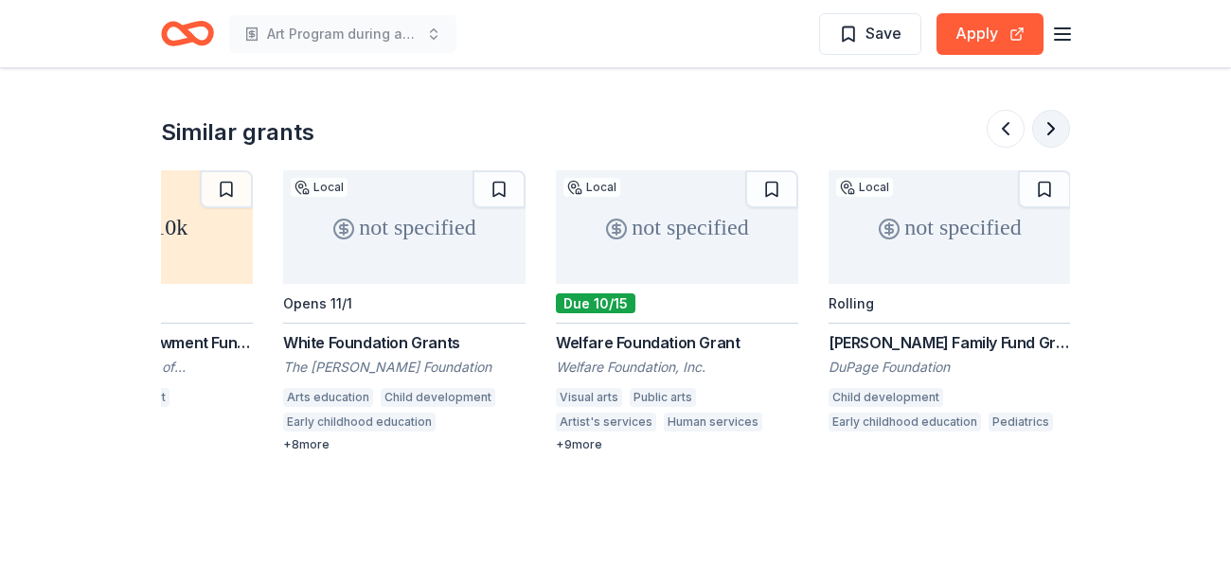
click at [1054, 130] on button at bounding box center [1051, 129] width 38 height 38
click at [1011, 130] on button at bounding box center [1006, 129] width 38 height 38
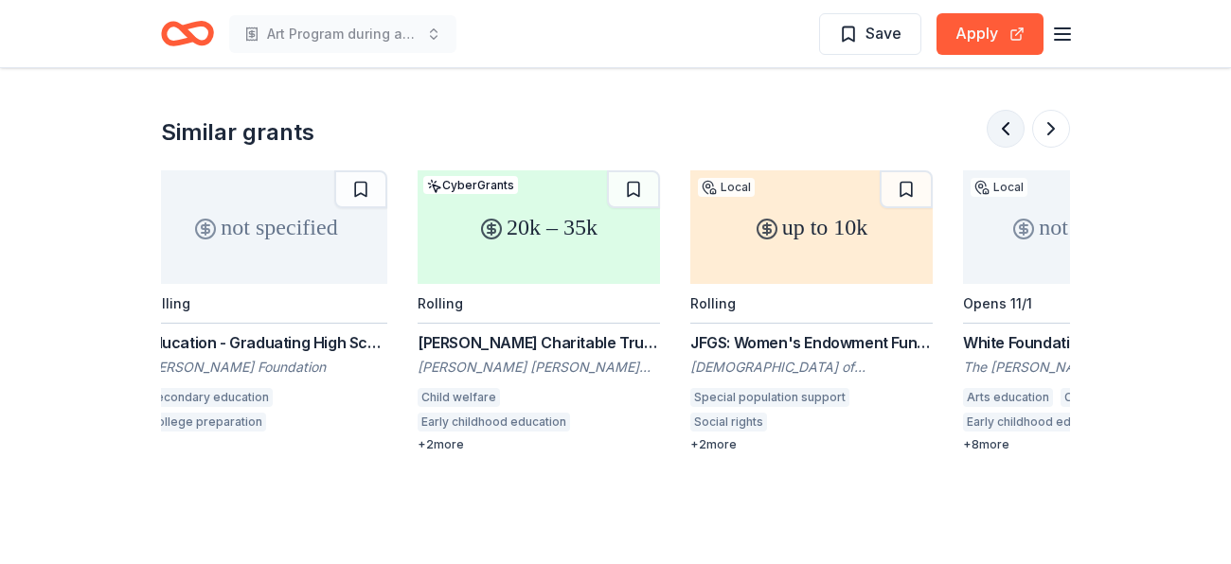
scroll to position [0, 1090]
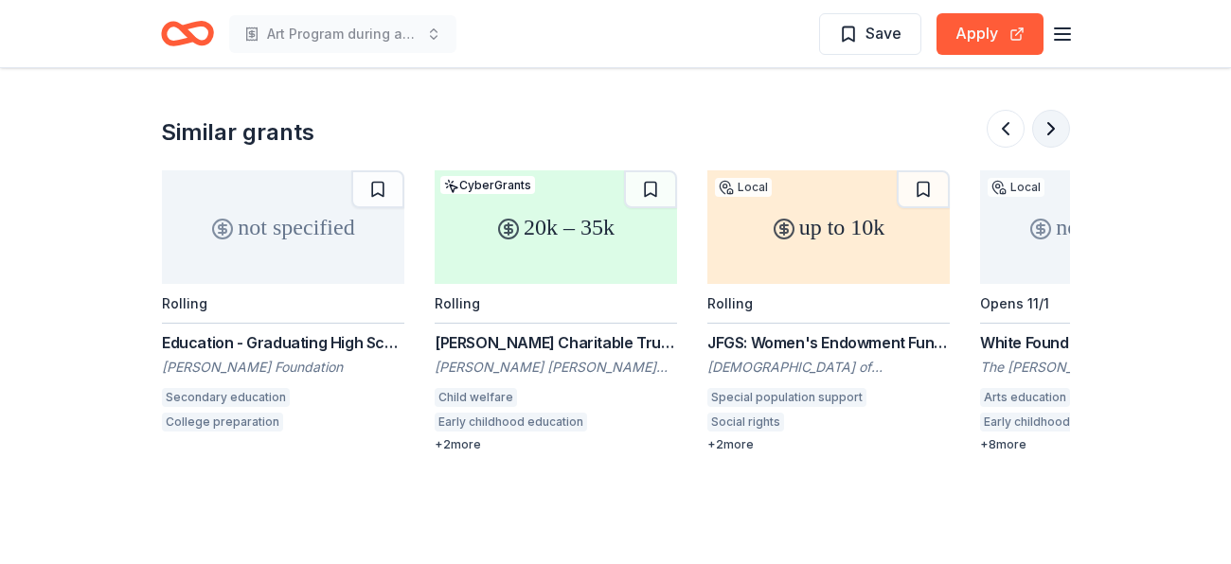
click at [1054, 128] on button at bounding box center [1051, 129] width 38 height 38
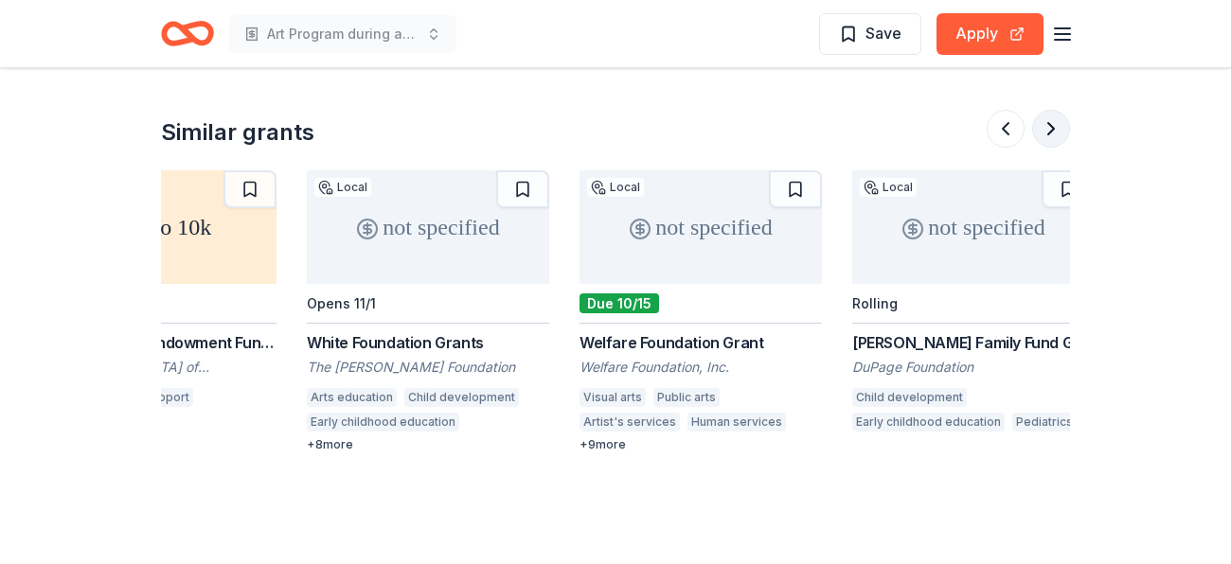
scroll to position [0, 1787]
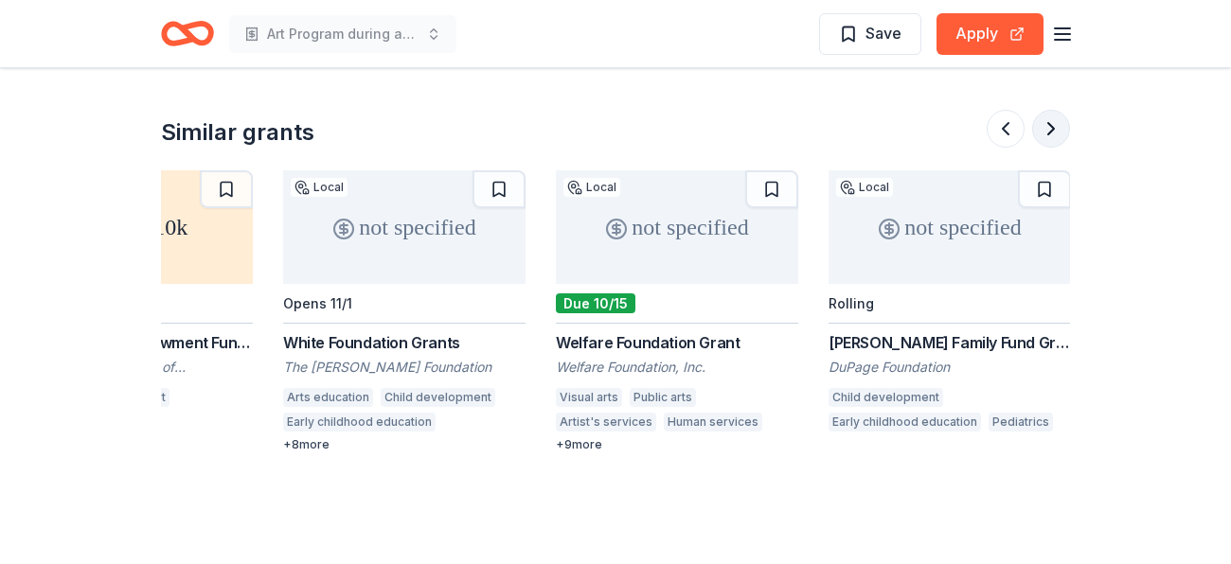
click at [1054, 128] on button at bounding box center [1051, 129] width 38 height 38
click at [1006, 133] on button at bounding box center [1006, 129] width 38 height 38
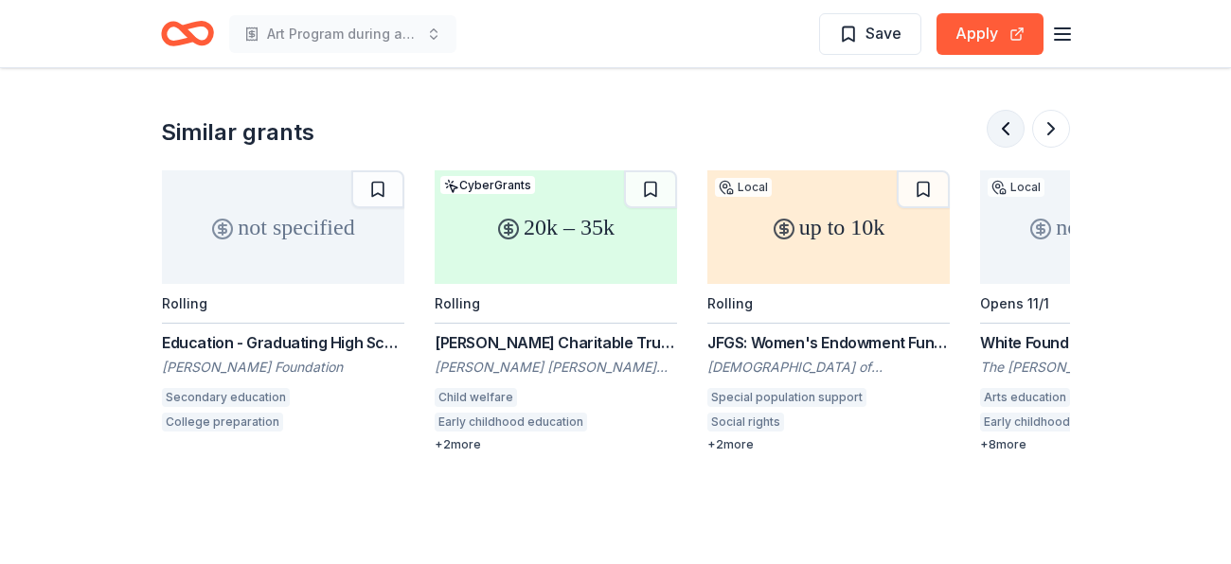
click at [1006, 133] on button at bounding box center [1006, 129] width 38 height 38
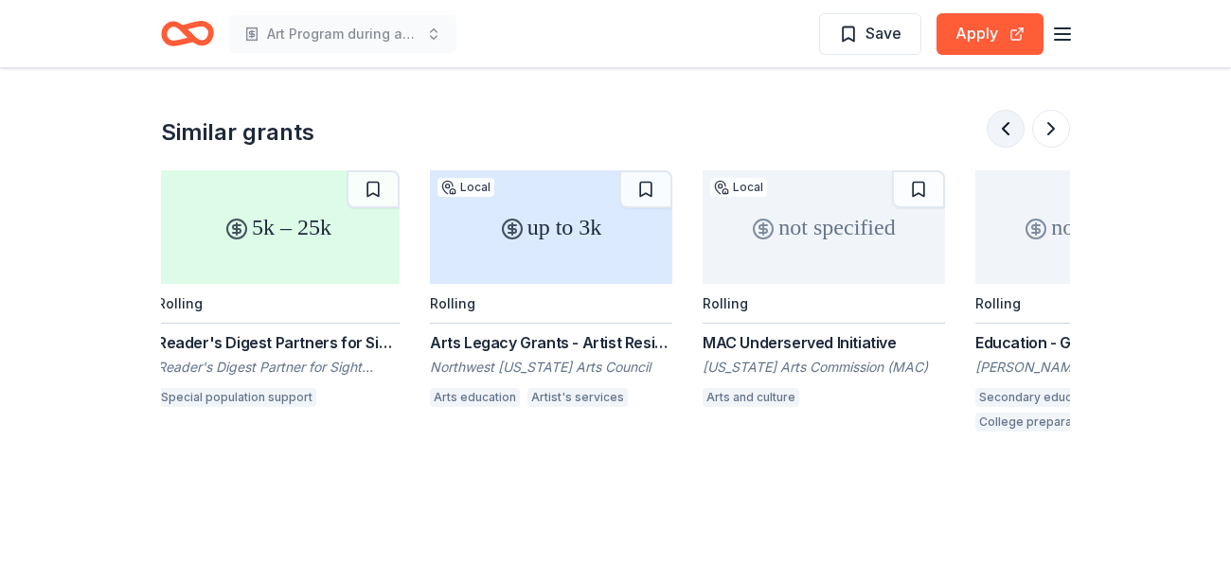
scroll to position [0, 273]
click at [1055, 128] on button at bounding box center [1051, 129] width 38 height 38
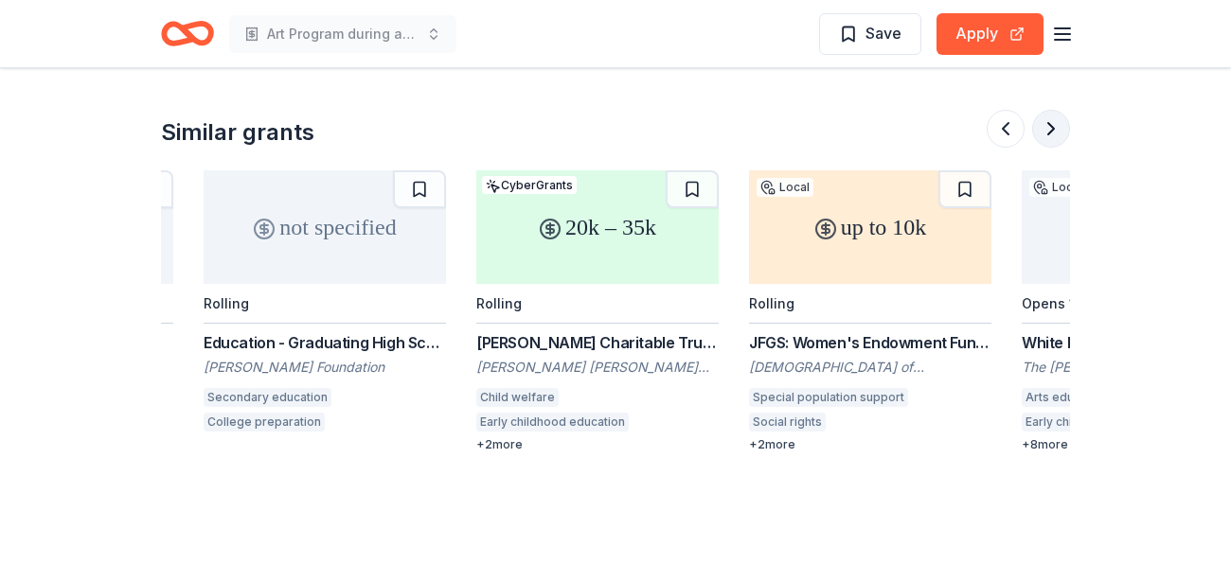
click at [1055, 128] on button at bounding box center [1051, 129] width 38 height 38
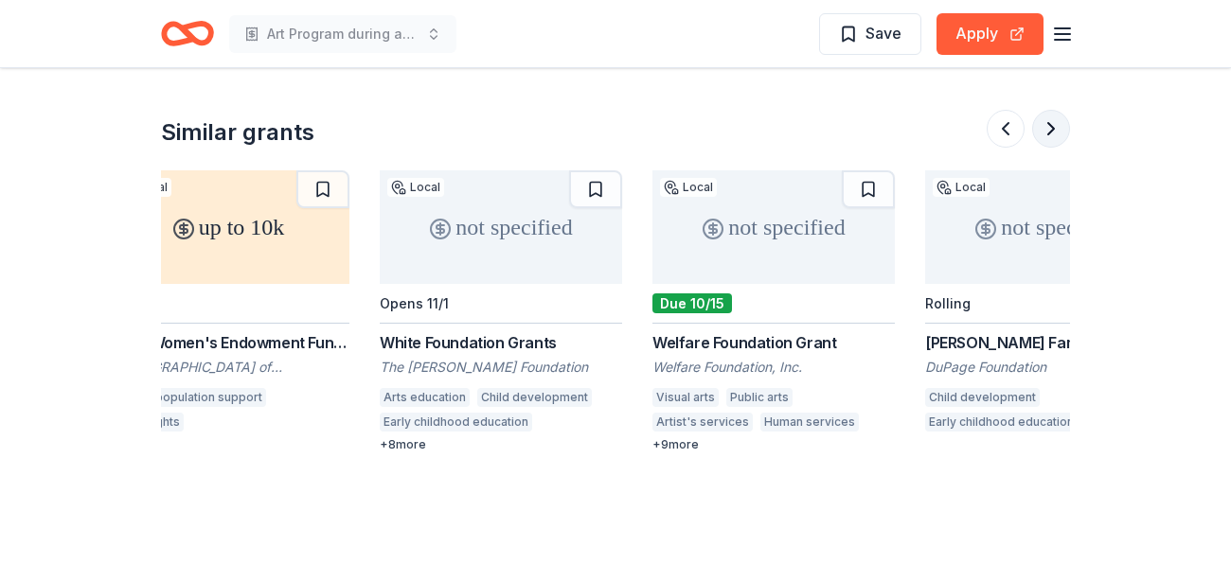
scroll to position [0, 1787]
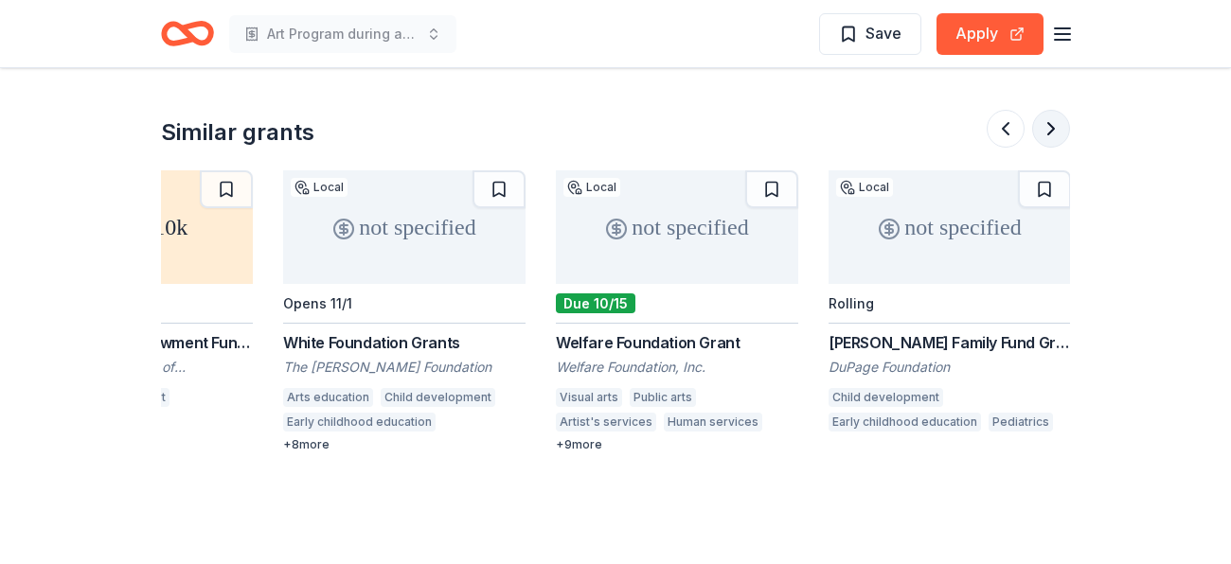
click at [1055, 128] on button at bounding box center [1051, 129] width 38 height 38
click at [1009, 134] on button at bounding box center [1006, 129] width 38 height 38
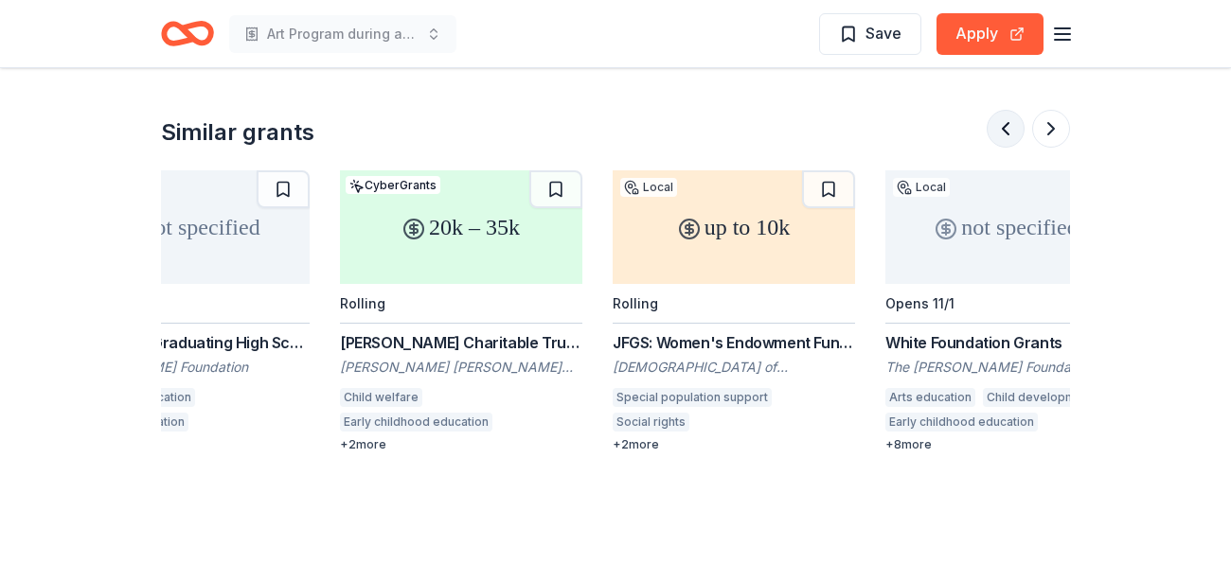
scroll to position [0, 1090]
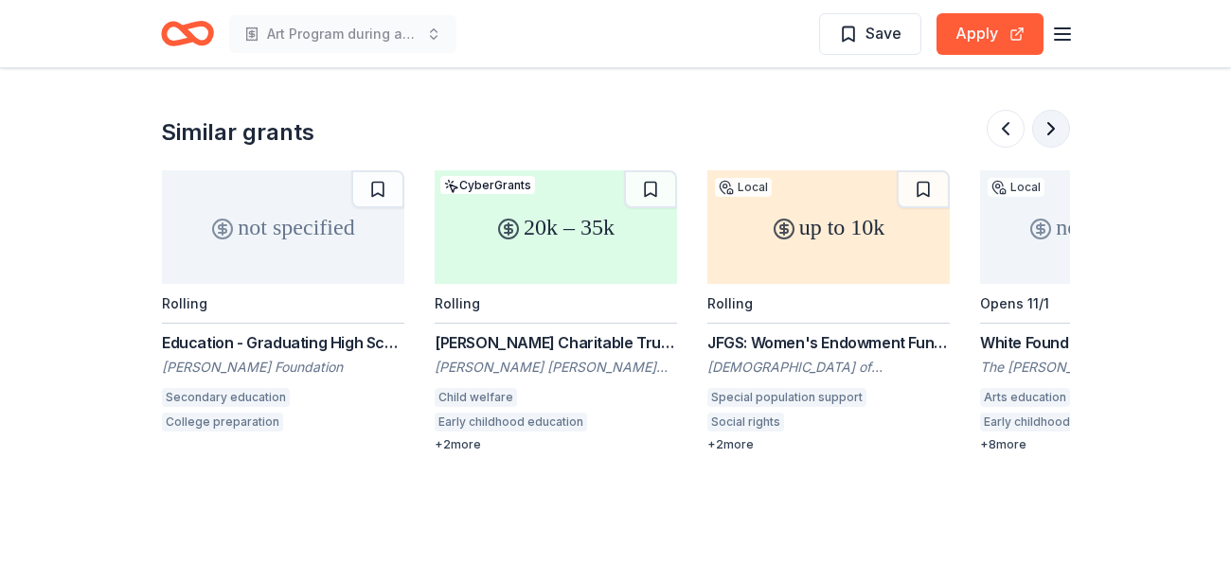
click at [1054, 134] on button at bounding box center [1051, 129] width 38 height 38
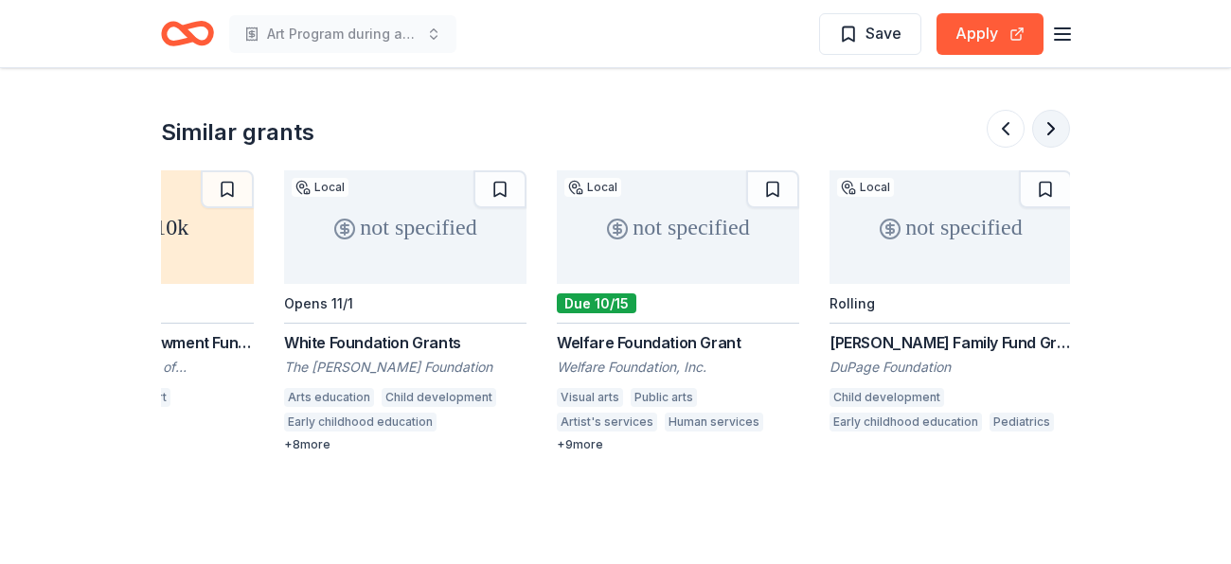
scroll to position [0, 1787]
click at [1054, 134] on button at bounding box center [1051, 129] width 38 height 38
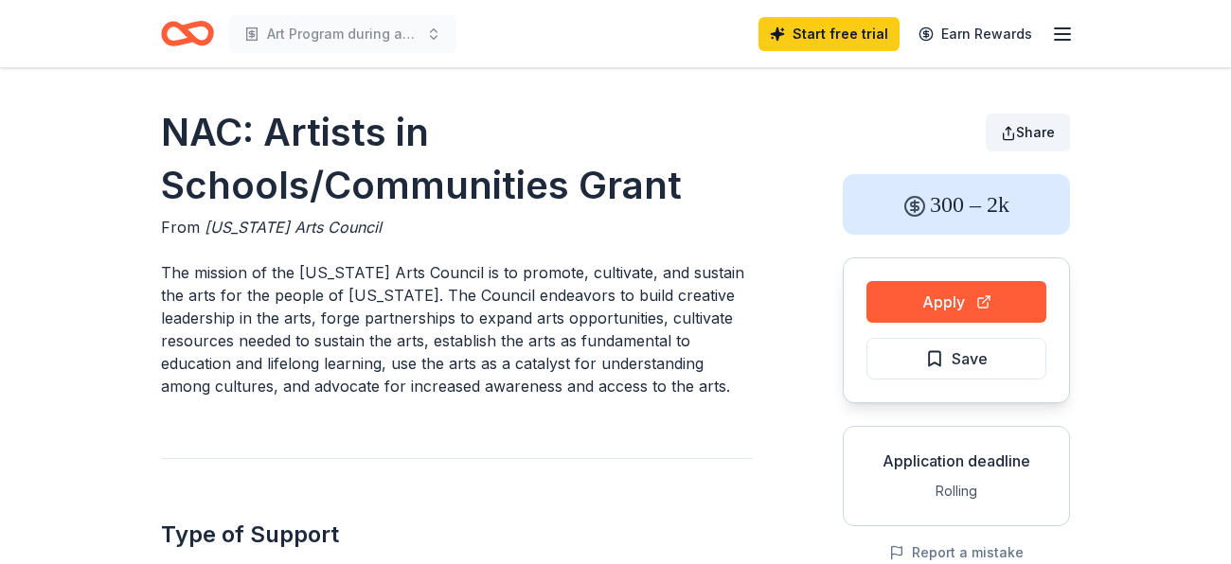
click at [1016, 134] on button "Share" at bounding box center [1028, 133] width 84 height 38
click at [1005, 129] on button "Share" at bounding box center [1028, 133] width 84 height 38
click at [1015, 130] on button "Share" at bounding box center [1028, 133] width 84 height 38
click at [1038, 136] on span "Share" at bounding box center [1035, 132] width 39 height 16
click at [720, 300] on p "The mission of the Nebraska Arts Council is to promote, cultivate, and sustain …" at bounding box center [456, 329] width 591 height 136
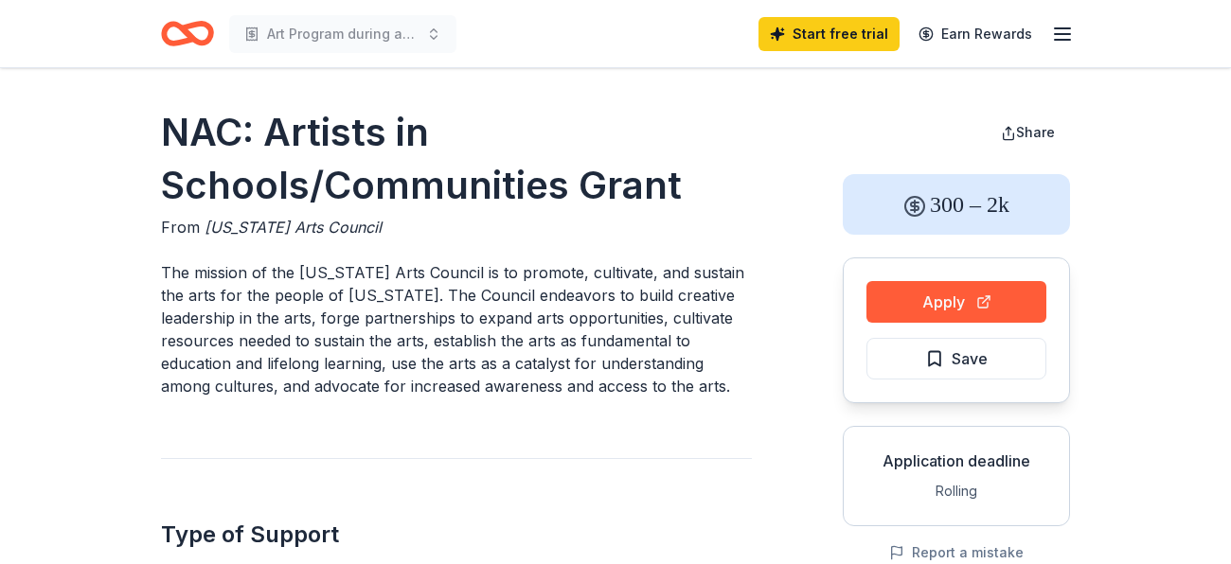
click at [720, 300] on p "The mission of the Nebraska Arts Council is to promote, cultivate, and sustain …" at bounding box center [456, 329] width 591 height 136
click at [1010, 141] on button "Share" at bounding box center [1028, 133] width 84 height 38
